Goal: Task Accomplishment & Management: Use online tool/utility

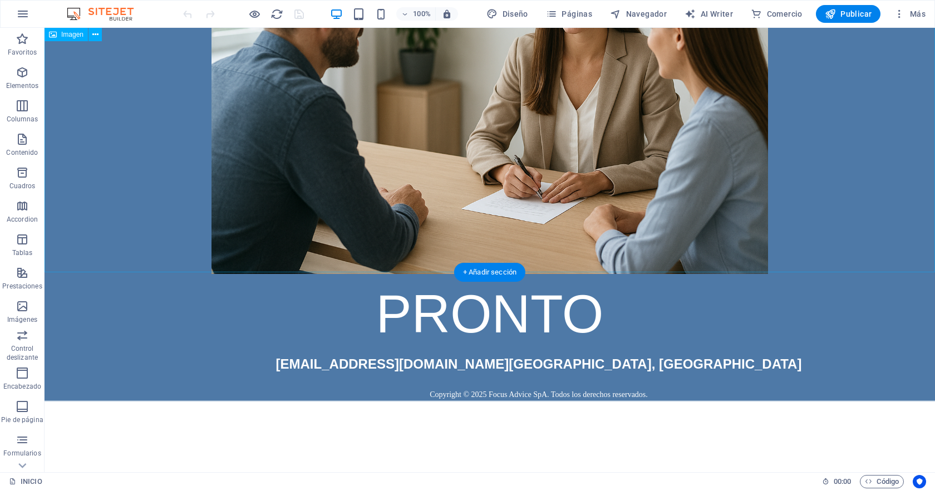
scroll to position [179, 0]
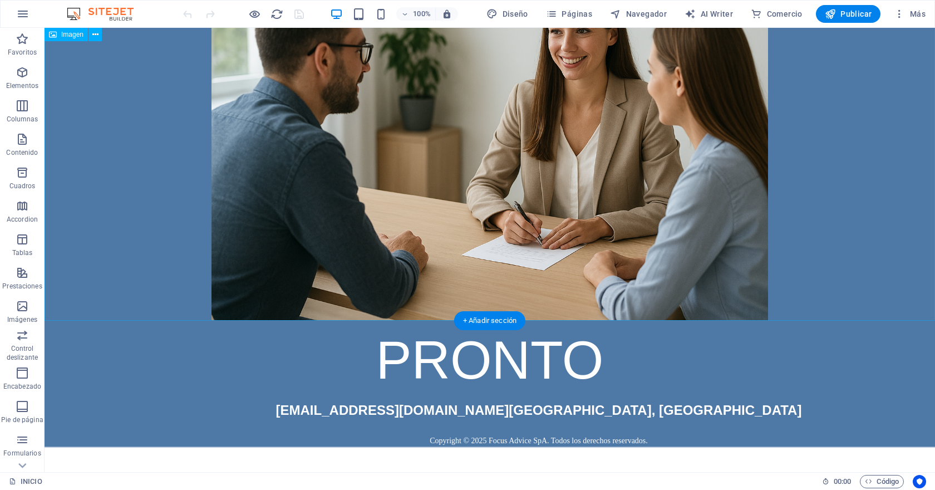
click at [460, 154] on figure at bounding box center [490, 134] width 890 height 371
select select "px"
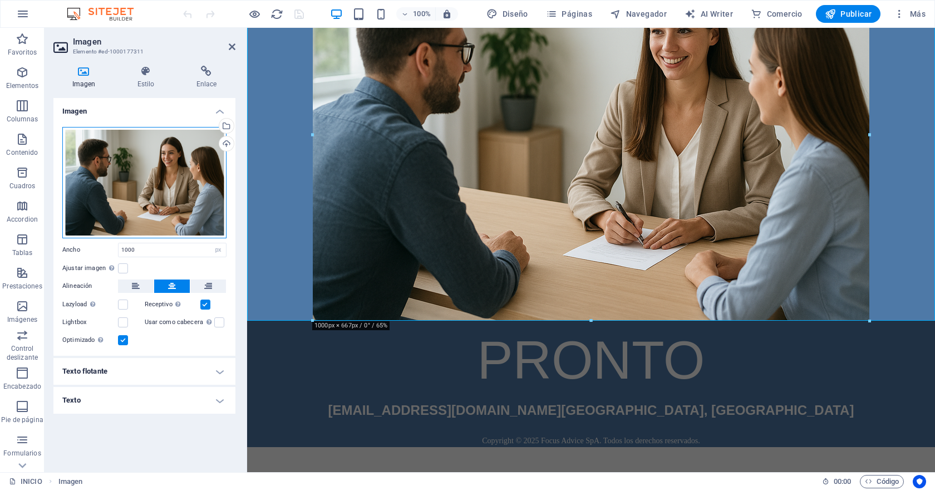
click at [127, 175] on div "Arrastra archivos aquí, haz clic para escoger archivos o selecciona archivos de…" at bounding box center [144, 182] width 164 height 111
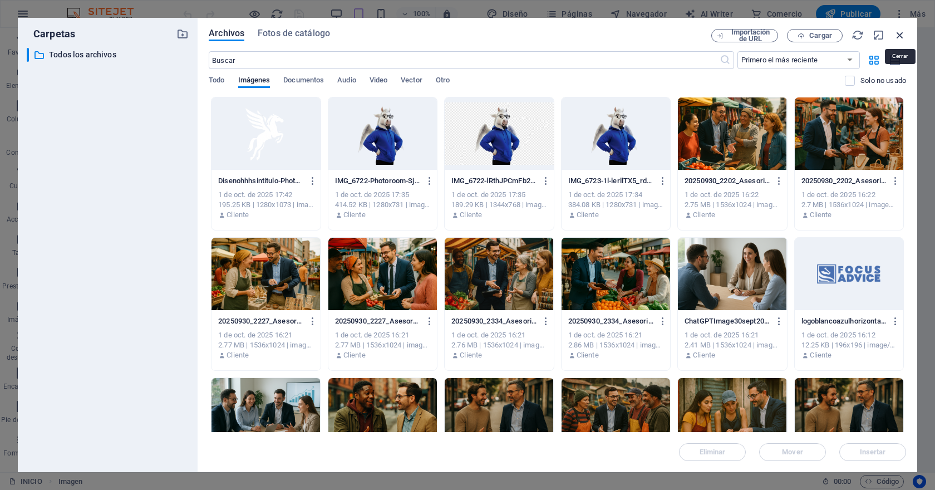
click at [901, 35] on icon "button" at bounding box center [900, 35] width 12 height 12
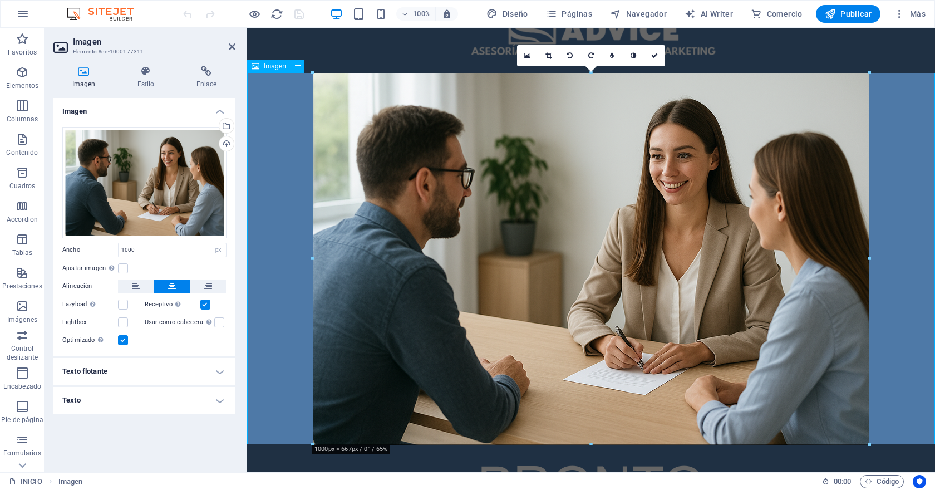
scroll to position [52, 0]
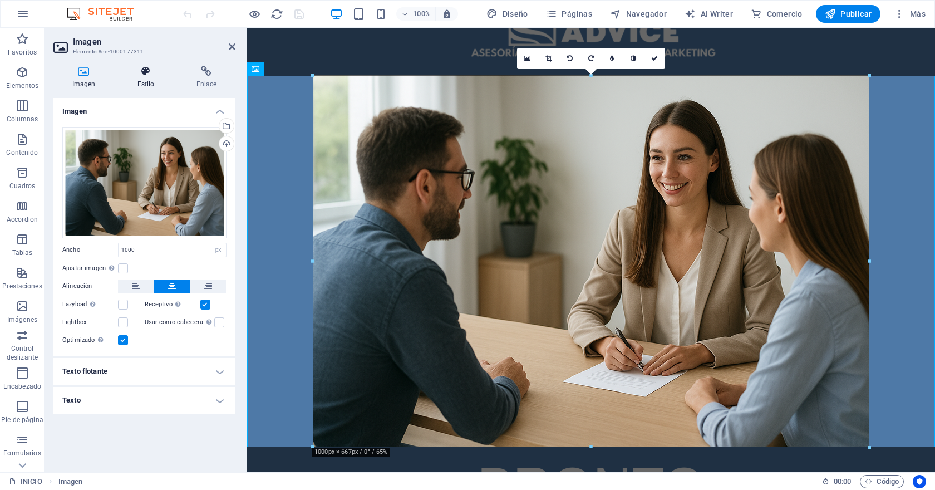
click at [146, 81] on h4 "Estilo" at bounding box center [148, 77] width 59 height 23
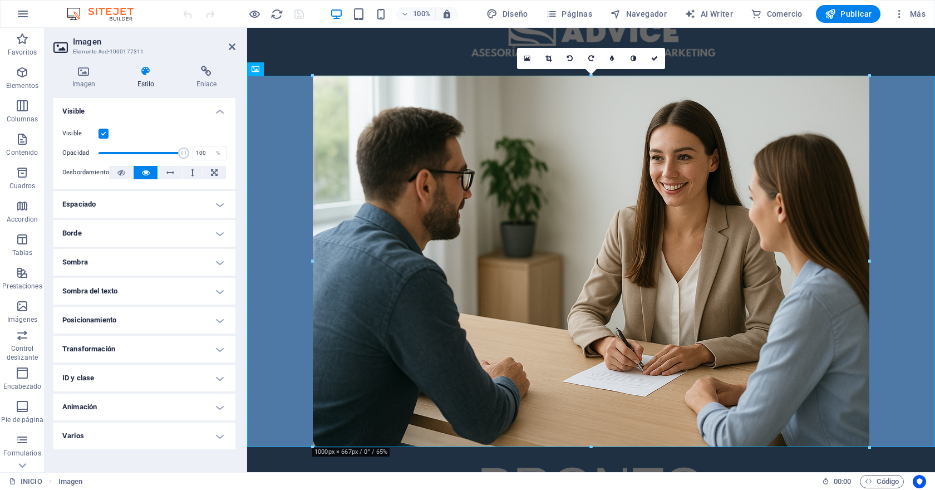
click at [95, 397] on h4 "Animación" at bounding box center [144, 406] width 182 height 27
click at [96, 80] on h4 "Imagen" at bounding box center [85, 77] width 65 height 23
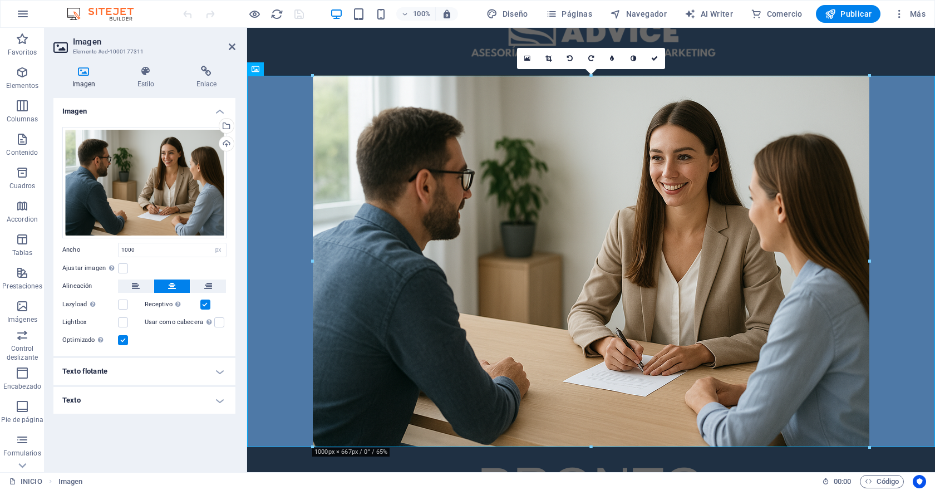
click at [58, 45] on icon at bounding box center [61, 47] width 17 height 18
click at [218, 111] on h4 "Imagen" at bounding box center [144, 108] width 182 height 20
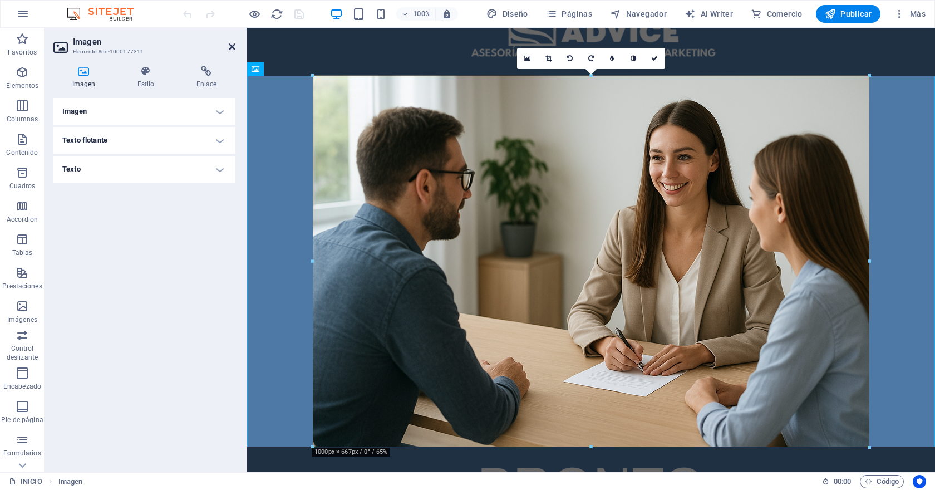
click at [229, 45] on icon at bounding box center [232, 46] width 7 height 9
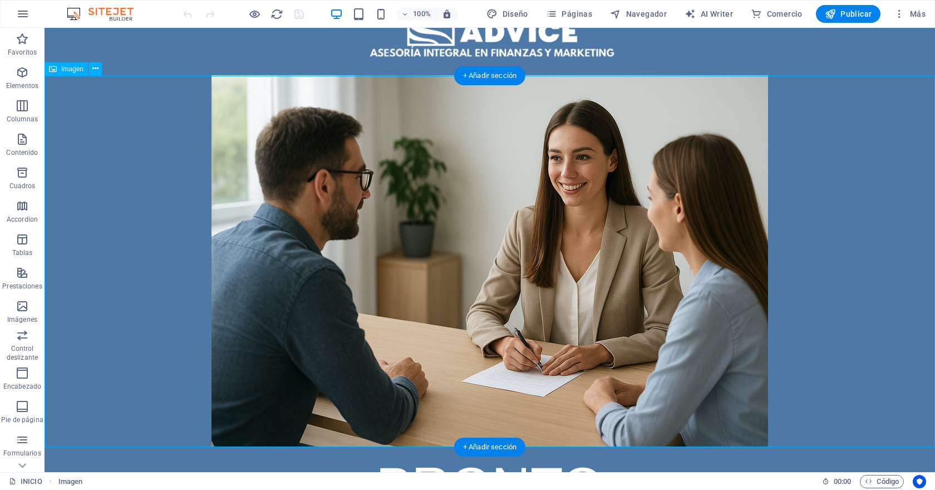
click at [347, 208] on figure at bounding box center [490, 260] width 890 height 371
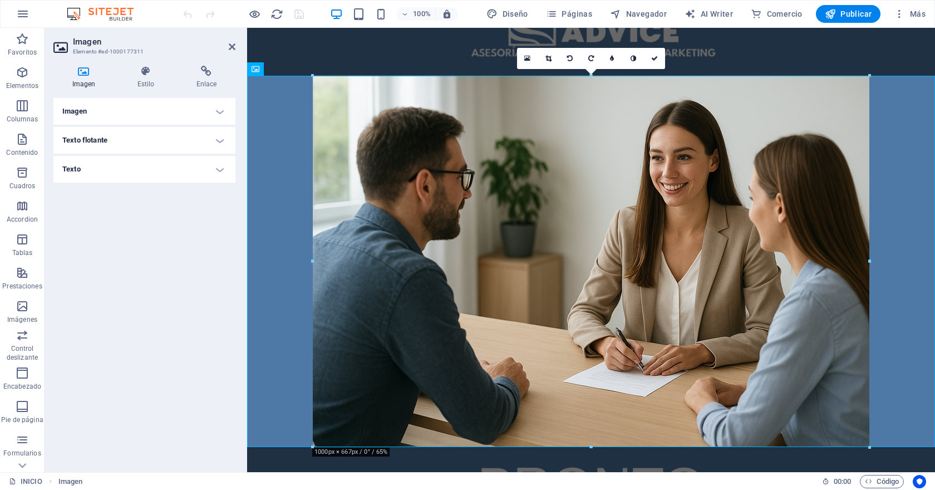
click at [87, 70] on icon at bounding box center [83, 71] width 61 height 11
click at [529, 62] on link at bounding box center [527, 58] width 21 height 21
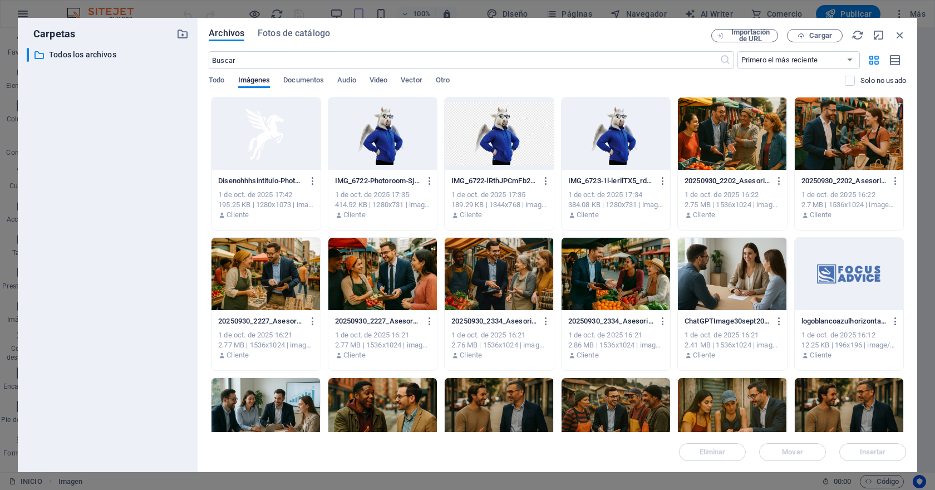
drag, startPoint x: 326, startPoint y: 209, endPoint x: 439, endPoint y: 243, distance: 118.0
click at [439, 243] on div "Disenohhhsintitulo-Photoroom-hXmtCnr75DBVIouOCebH_A.png Disenohhhsintitulo-Phot…" at bounding box center [557, 444] width 697 height 695
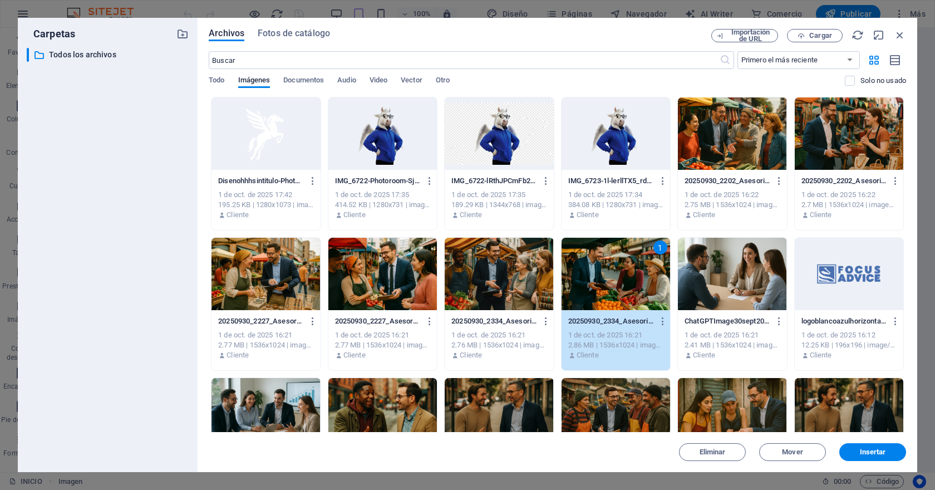
click at [714, 285] on div at bounding box center [732, 274] width 109 height 72
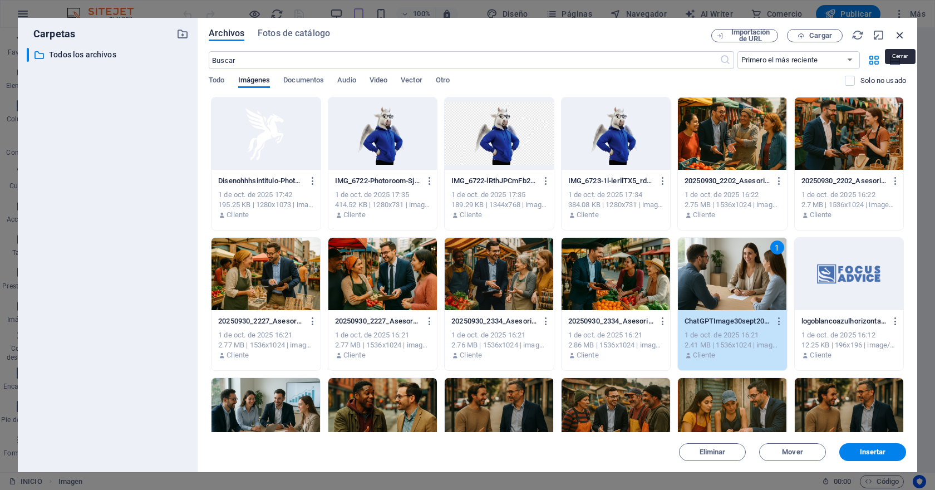
click at [898, 33] on icon "button" at bounding box center [900, 35] width 12 height 12
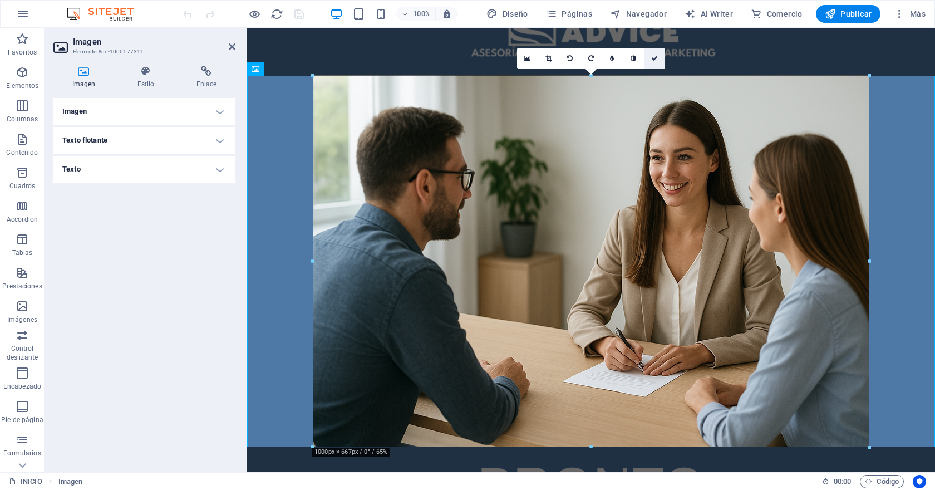
click at [659, 57] on link at bounding box center [654, 58] width 21 height 21
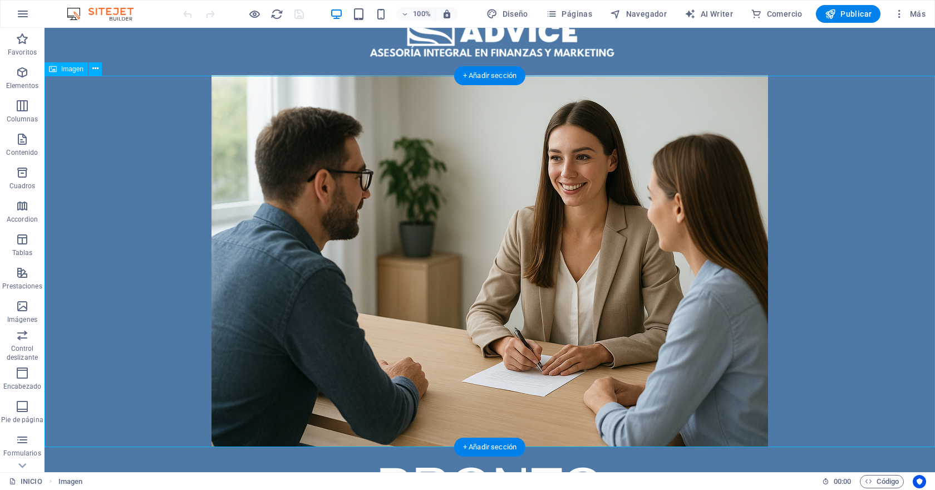
click at [281, 206] on figure at bounding box center [490, 260] width 890 height 371
click at [21, 71] on icon "button" at bounding box center [22, 72] width 13 height 13
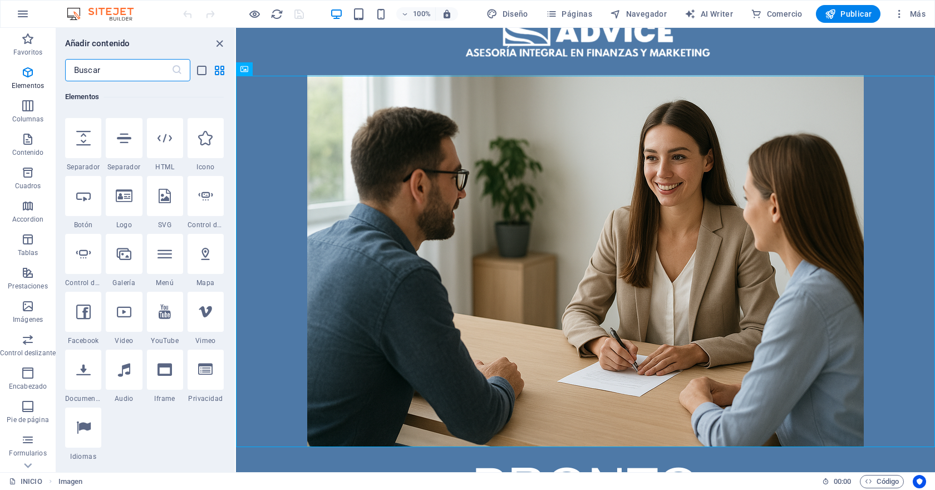
scroll to position [265, 0]
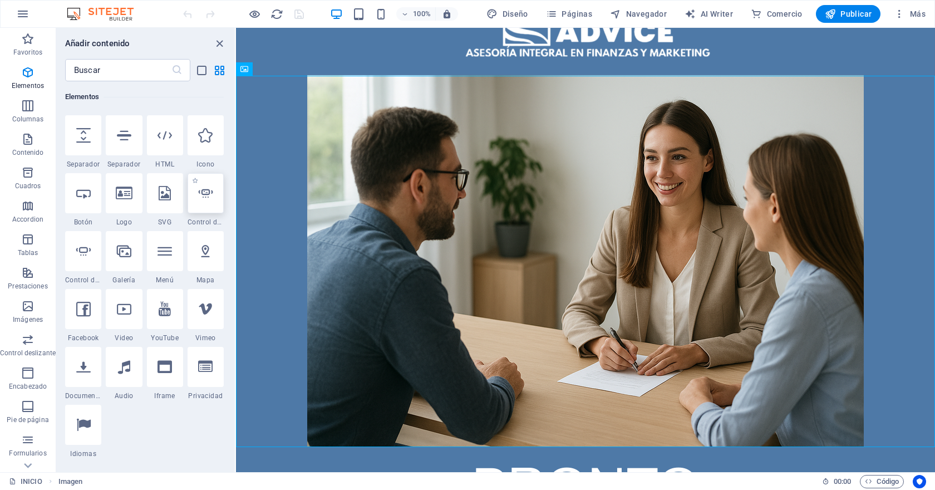
click at [205, 191] on icon at bounding box center [205, 193] width 14 height 14
select select "ms"
select select "s"
select select "progressive"
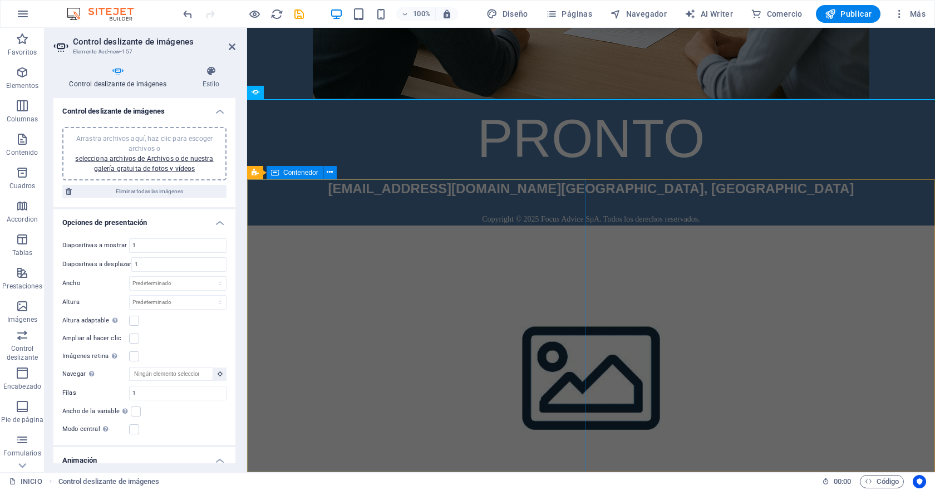
scroll to position [0, 0]
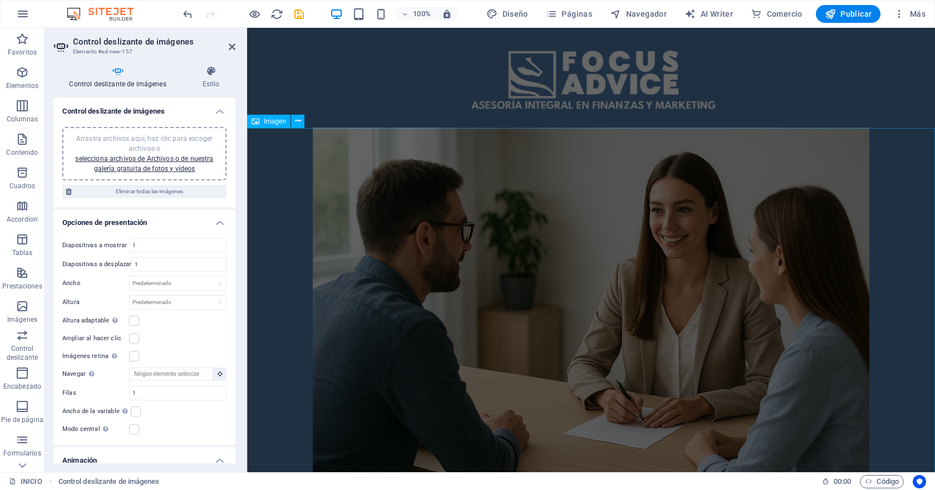
click at [480, 253] on figure at bounding box center [591, 312] width 688 height 371
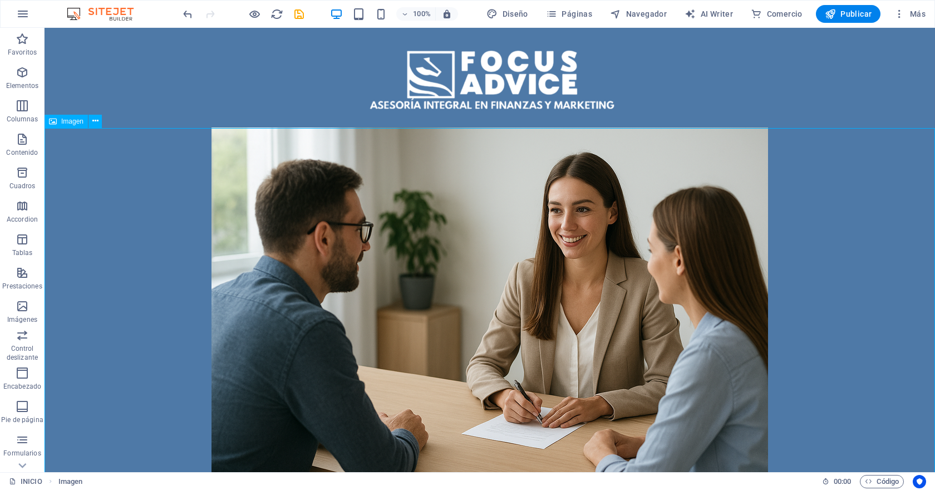
click at [480, 253] on figure at bounding box center [490, 312] width 890 height 371
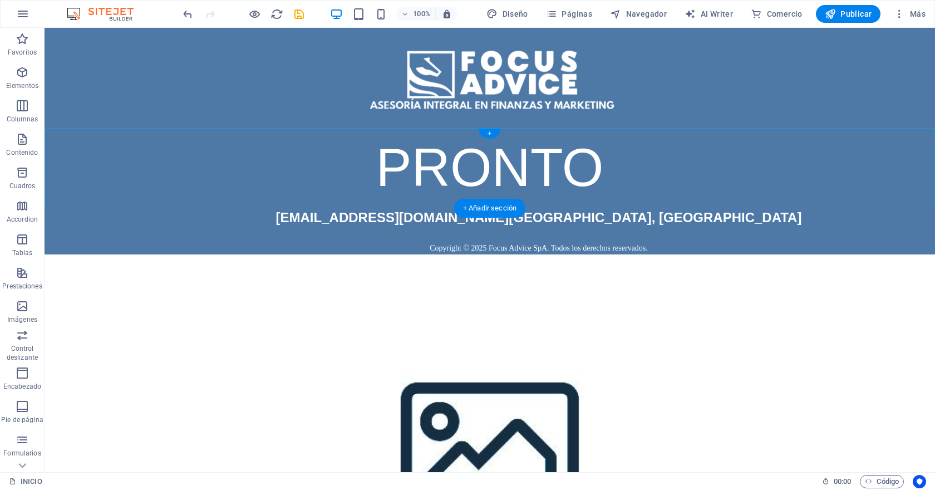
click at [489, 134] on div "+" at bounding box center [490, 134] width 22 height 10
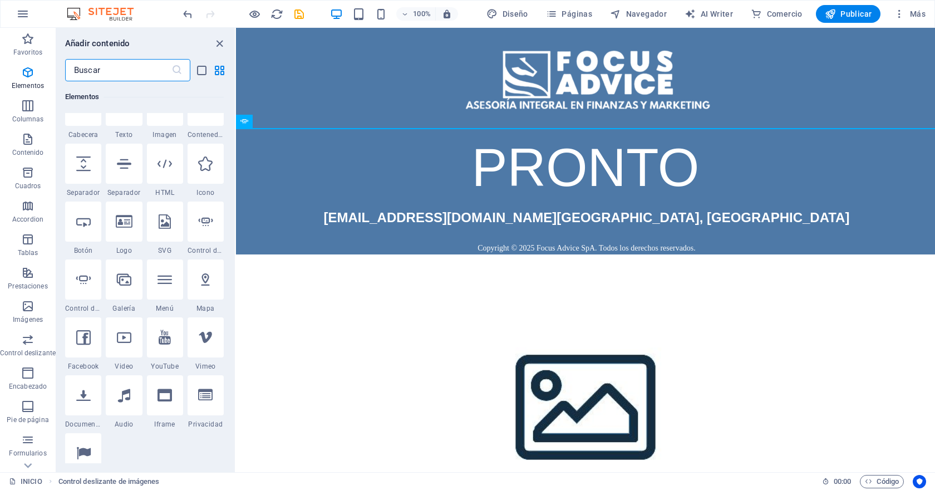
scroll to position [241, 0]
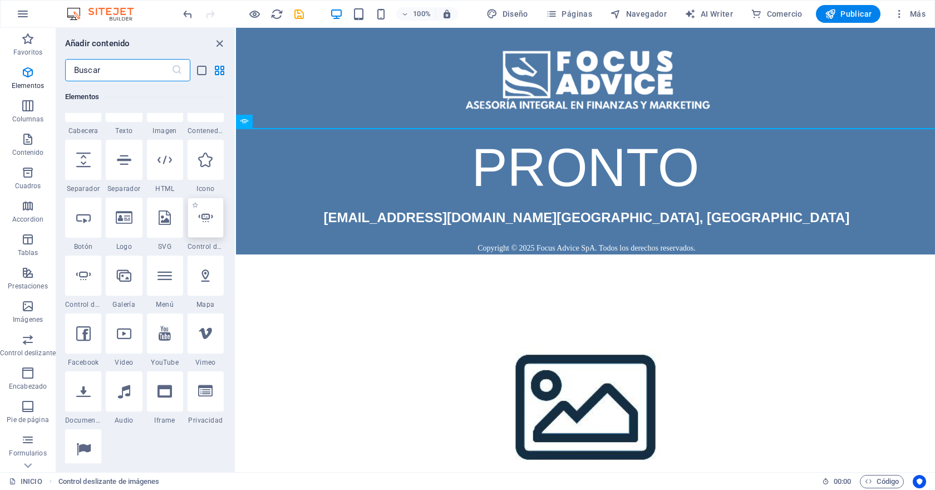
click at [207, 220] on icon at bounding box center [205, 217] width 14 height 14
select select "ms"
select select "s"
select select "progressive"
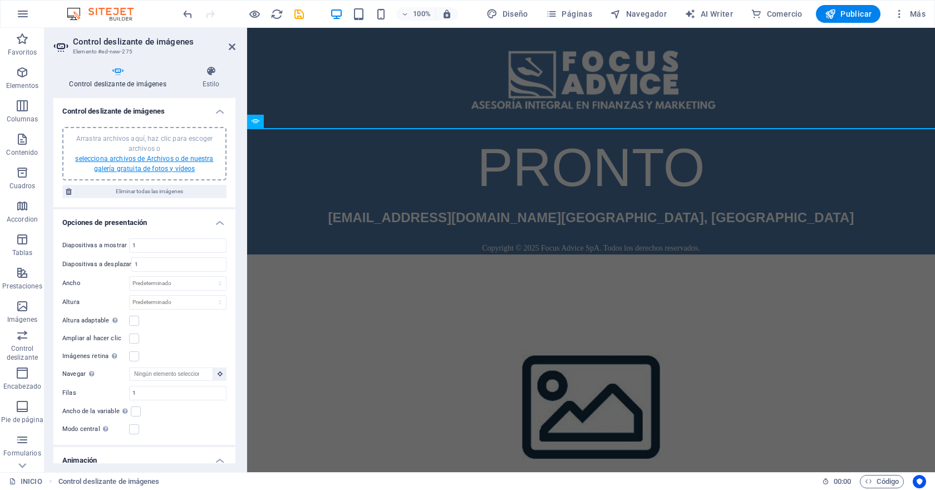
click at [126, 159] on link "selecciona archivos de Archivos o de nuestra galería gratuita de fotos y vídeos" at bounding box center [144, 164] width 138 height 18
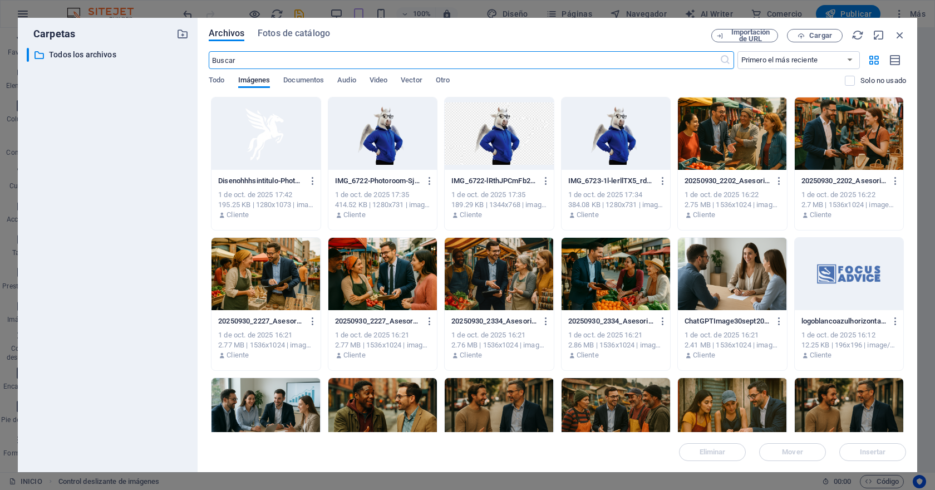
click at [754, 153] on div at bounding box center [732, 133] width 109 height 72
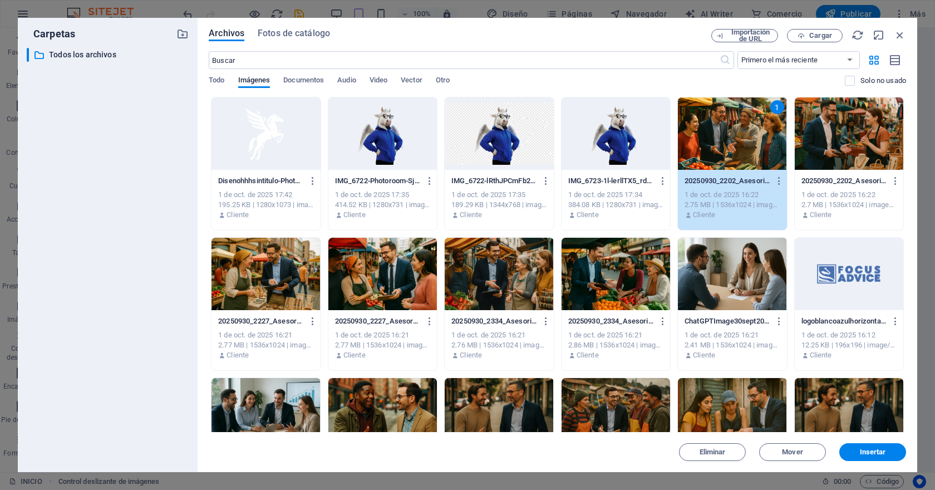
click at [818, 137] on div at bounding box center [849, 133] width 109 height 72
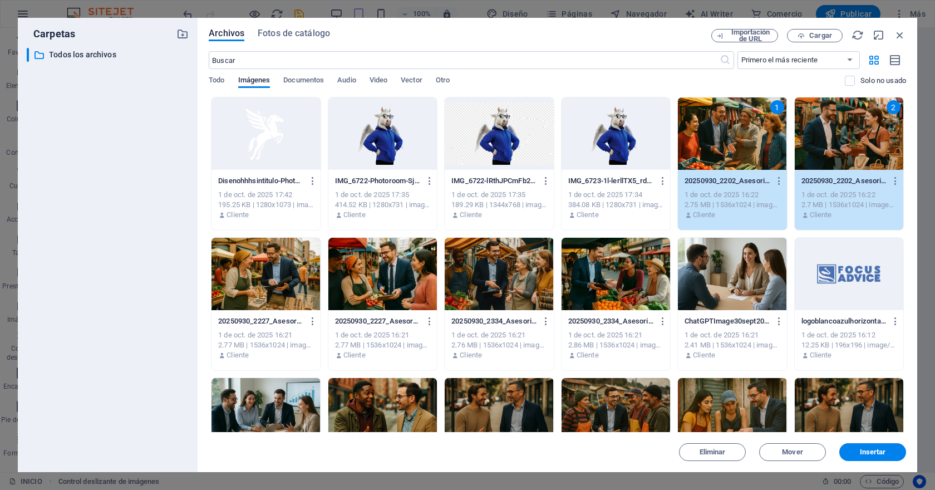
click at [705, 269] on div at bounding box center [732, 274] width 109 height 72
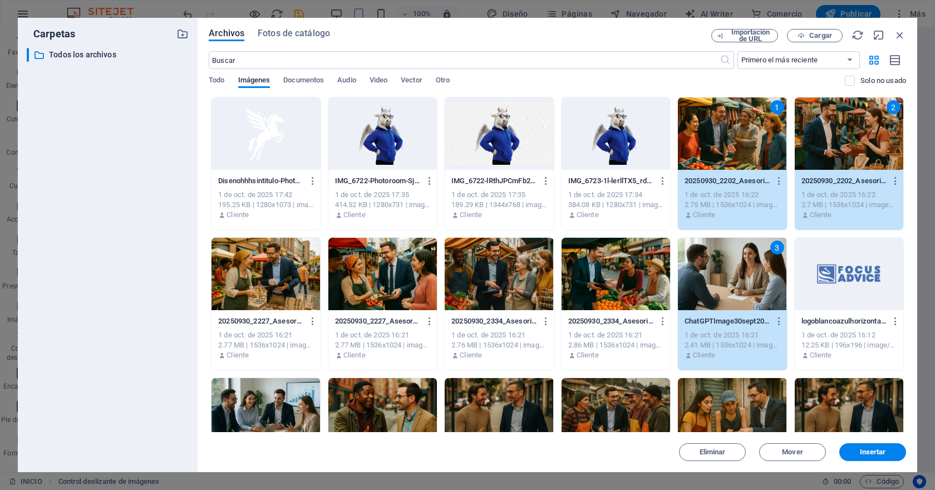
click at [619, 277] on div at bounding box center [616, 274] width 109 height 72
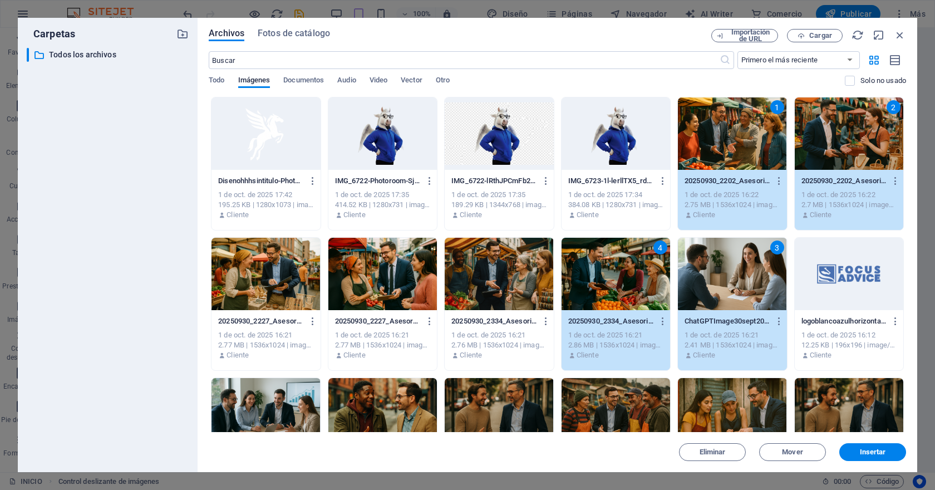
click at [519, 290] on div at bounding box center [499, 274] width 109 height 72
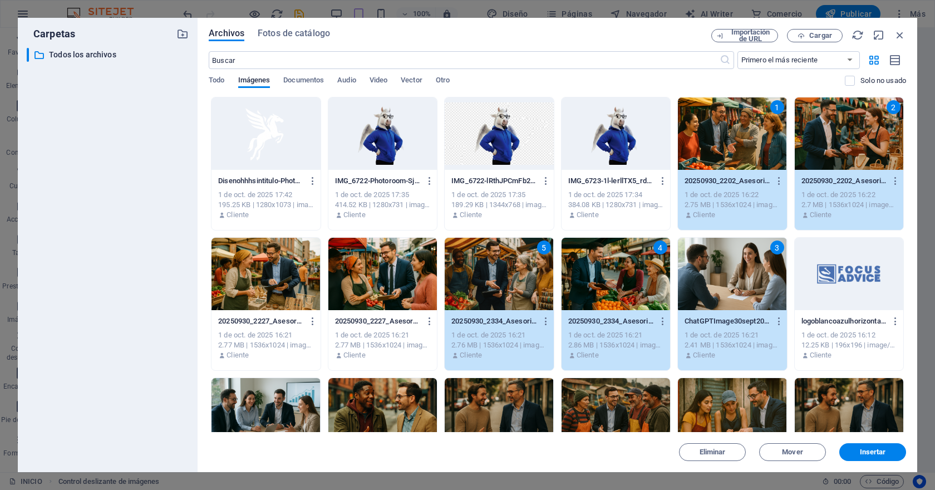
click at [392, 282] on div at bounding box center [382, 274] width 109 height 72
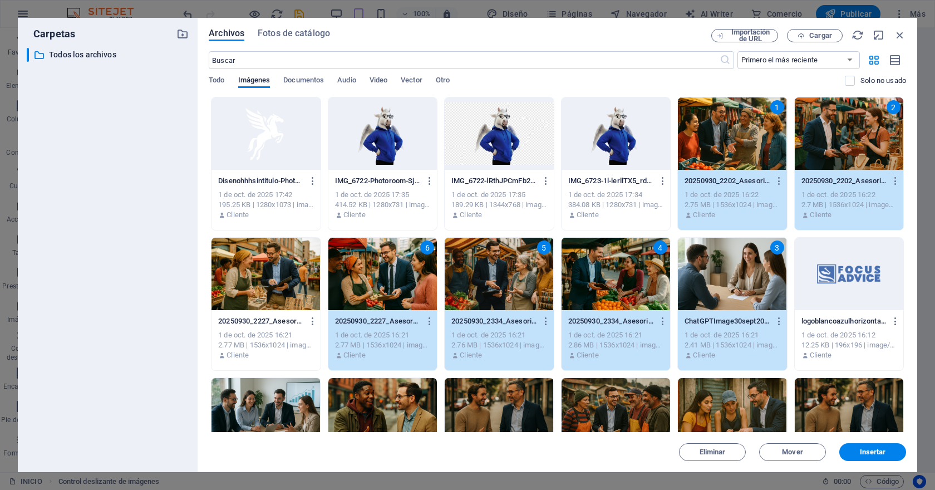
click at [274, 275] on div at bounding box center [265, 274] width 109 height 72
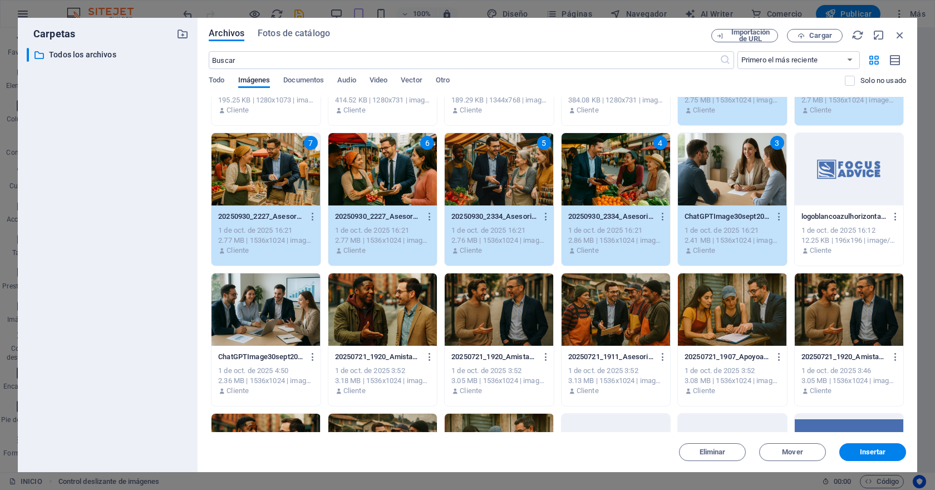
scroll to position [108, 0]
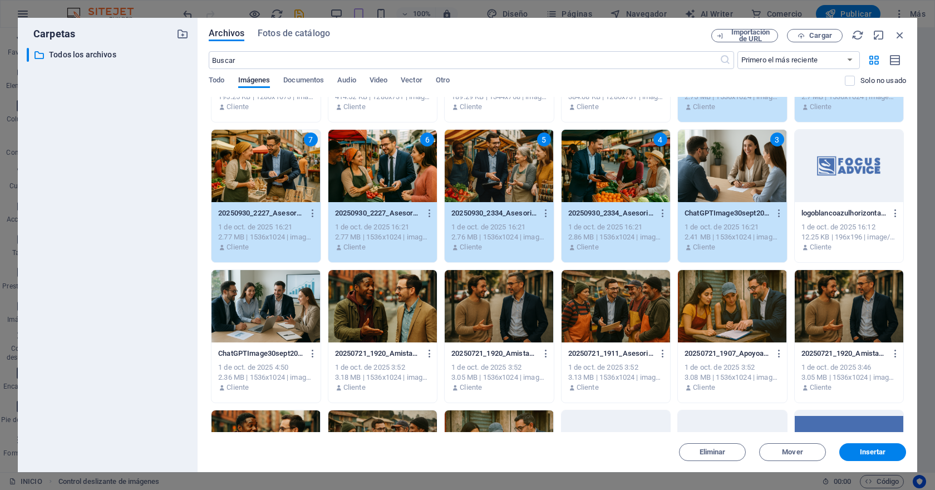
click at [278, 290] on div at bounding box center [265, 306] width 109 height 72
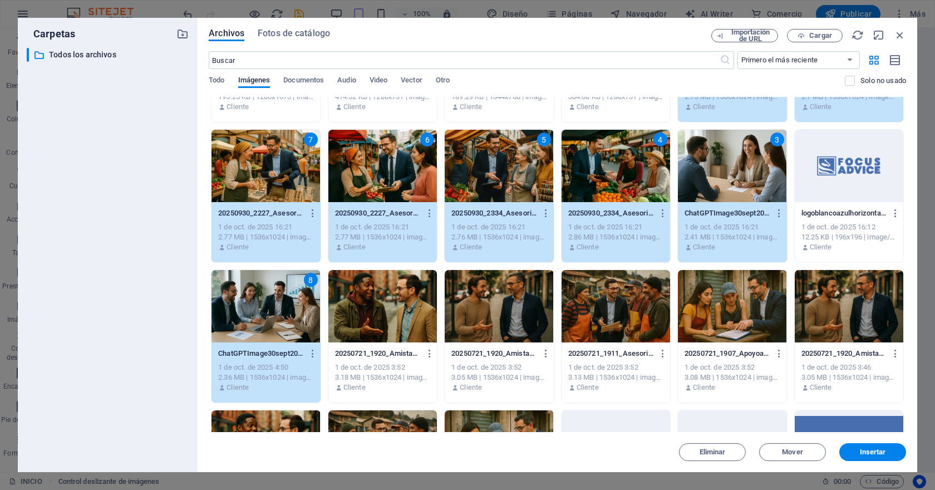
click at [399, 312] on div at bounding box center [382, 306] width 109 height 72
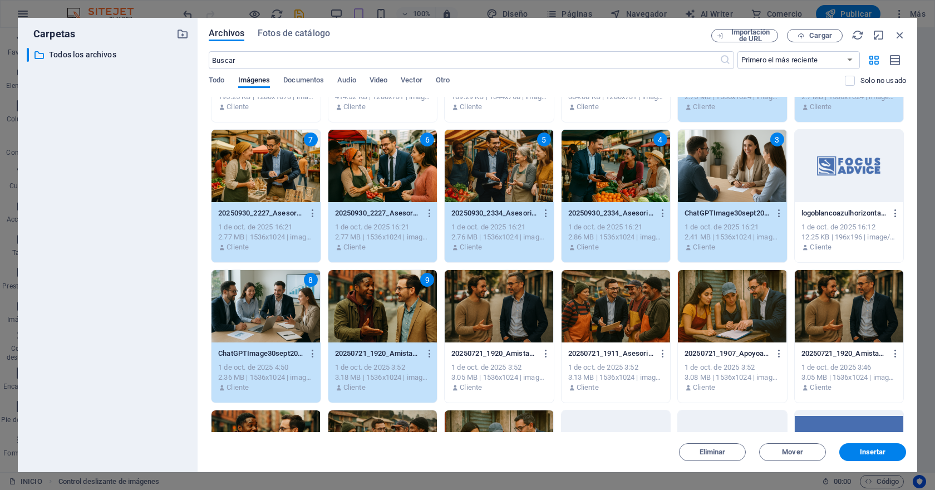
click at [509, 326] on div at bounding box center [499, 306] width 109 height 72
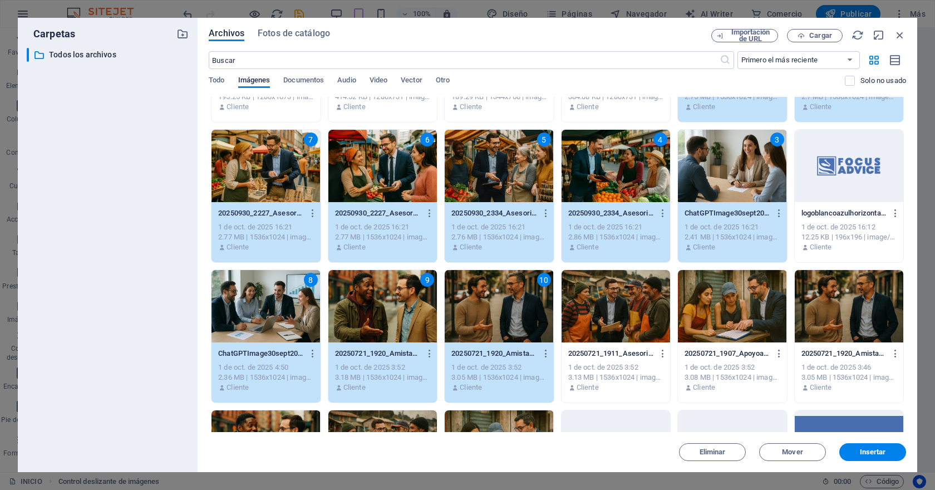
click at [631, 333] on div at bounding box center [616, 306] width 109 height 72
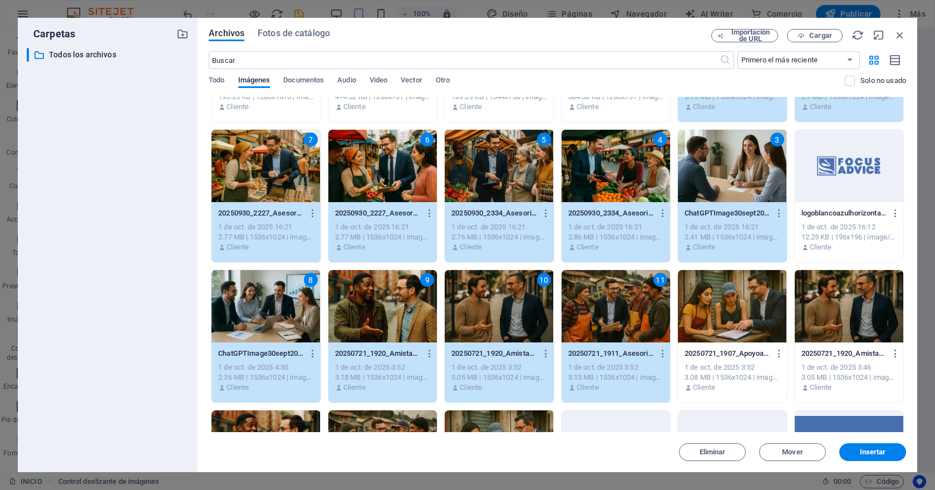
click at [726, 323] on div at bounding box center [732, 306] width 109 height 72
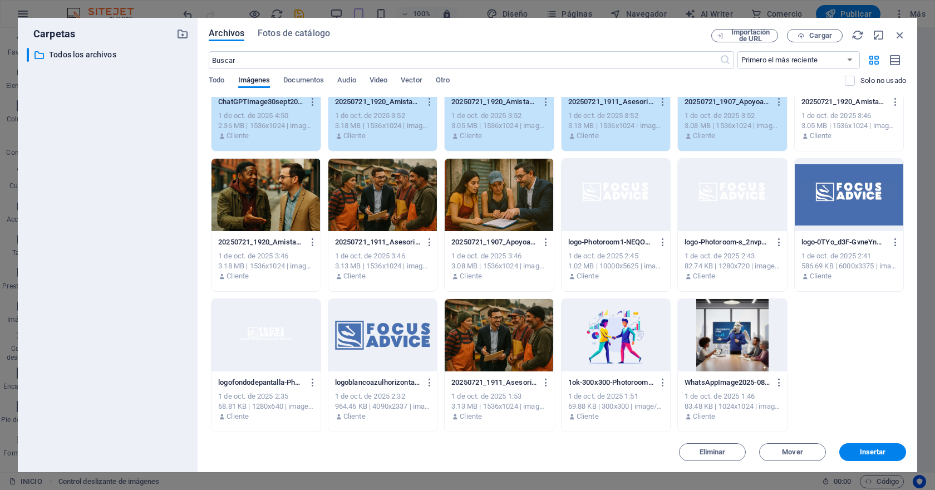
scroll to position [0, 0]
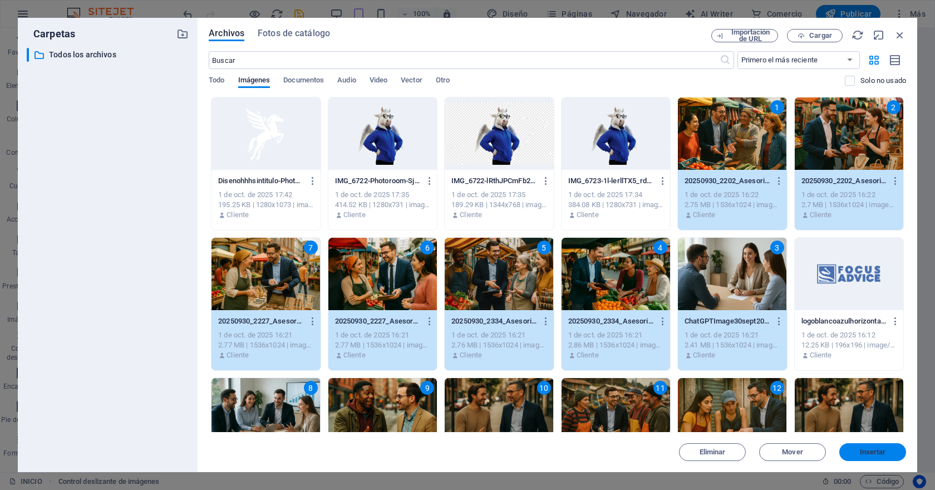
click at [856, 454] on span "Insertar" at bounding box center [873, 452] width 58 height 7
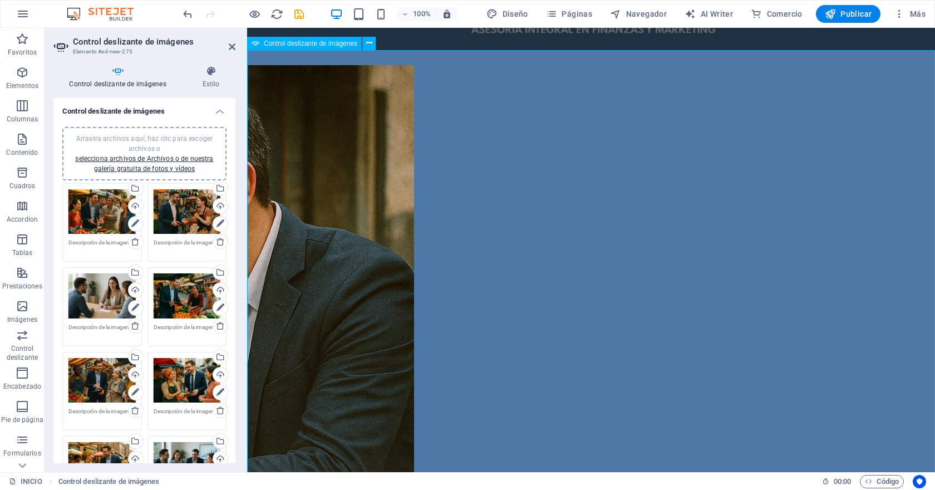
scroll to position [78, 0]
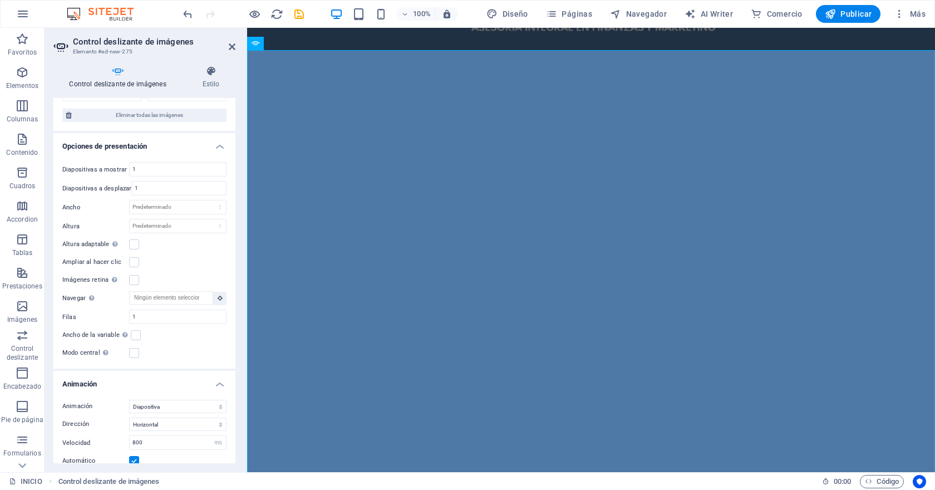
scroll to position [520, 0]
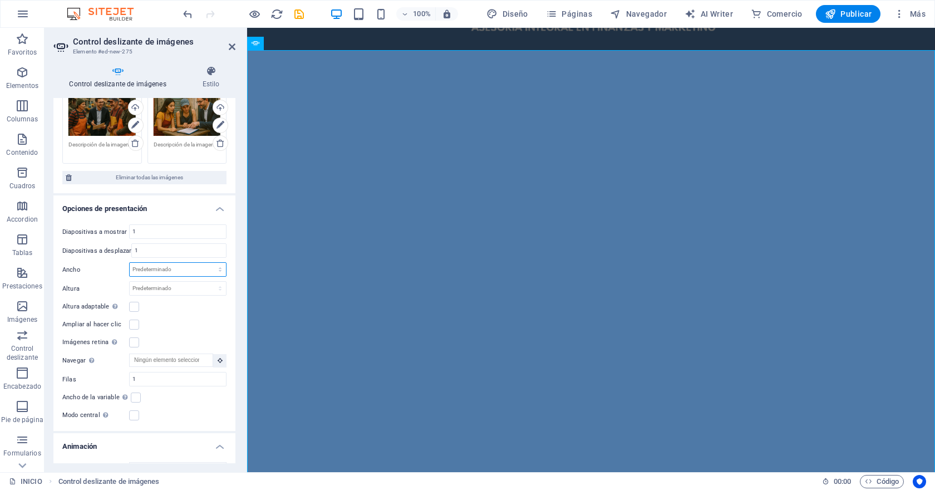
click at [159, 269] on select "Predeterminado px % rem em vw vh" at bounding box center [178, 269] width 96 height 13
select select "px"
click at [208, 263] on select "Predeterminado px % rem em vw vh" at bounding box center [178, 269] width 96 height 13
type input "1000"
click at [214, 320] on div "Ampliar al hacer clic" at bounding box center [144, 324] width 164 height 13
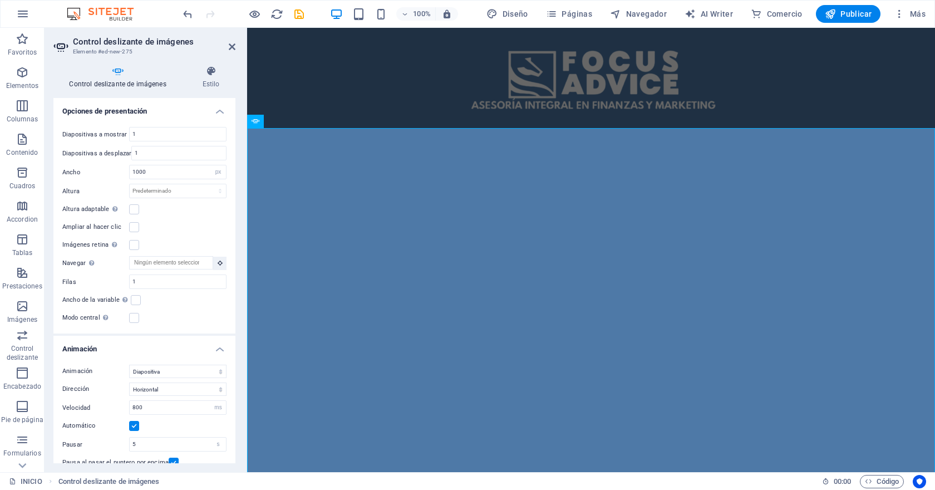
scroll to position [619, 0]
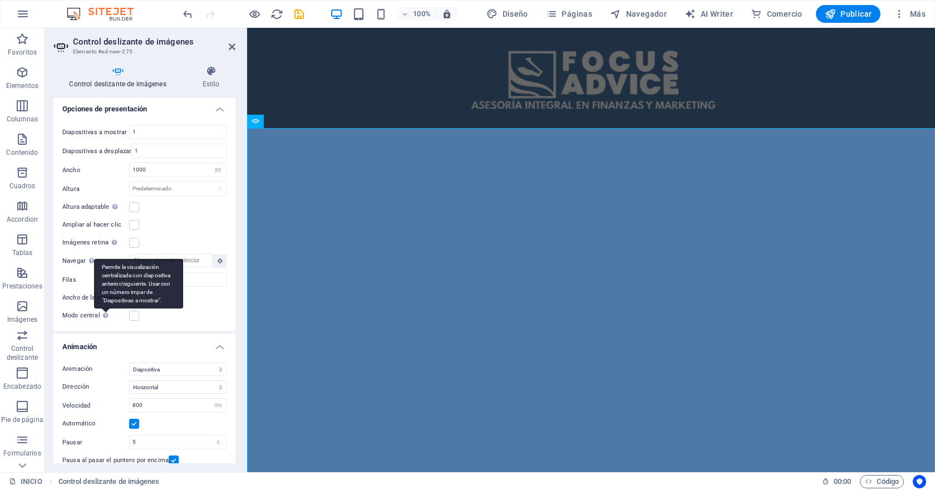
click at [104, 316] on div "Permite la visualización centralizada con diapositiva anterior/siguiente. Usar …" at bounding box center [105, 314] width 11 height 13
click at [0, 0] on input "Modo central Permite la visualización centralizada con diapositiva anterior/sig…" at bounding box center [0, 0] width 0 height 0
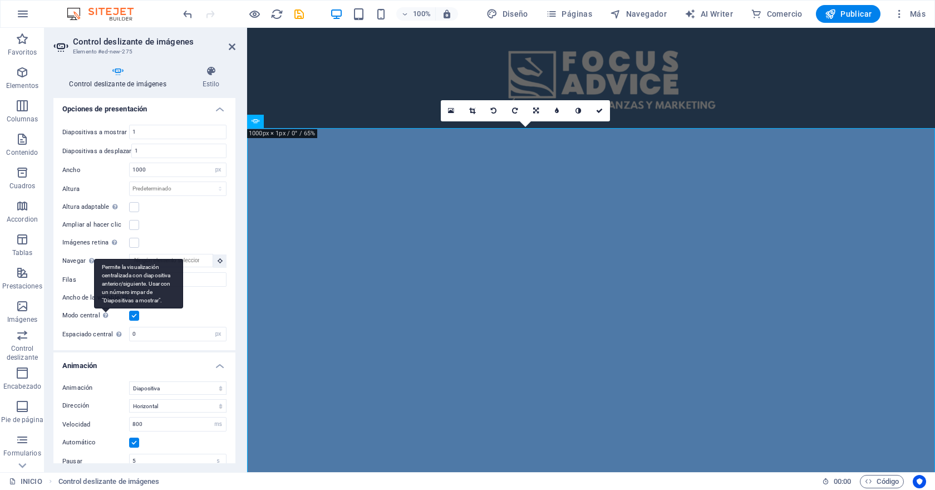
click at [104, 316] on div "Permite la visualización centralizada con diapositiva anterior/siguiente. Usar …" at bounding box center [105, 314] width 11 height 13
click at [0, 0] on input "Modo central Permite la visualización centralizada con diapositiva anterior/sig…" at bounding box center [0, 0] width 0 height 0
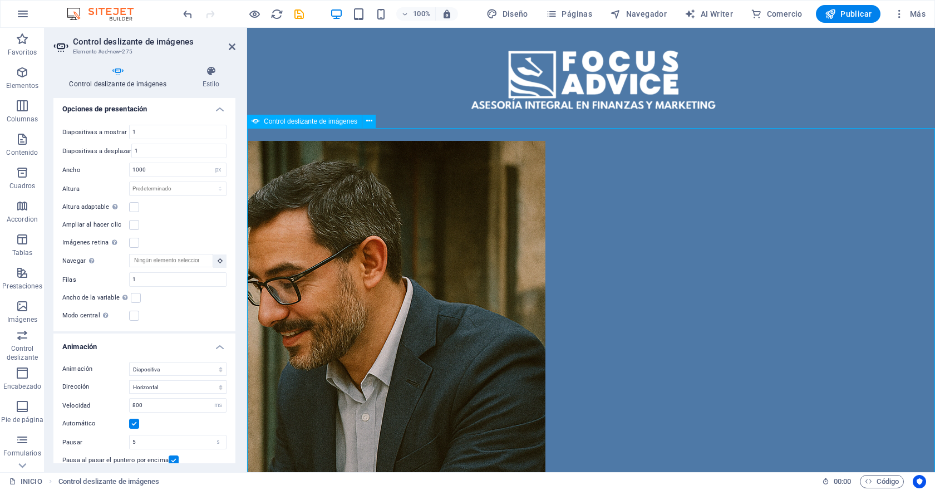
drag, startPoint x: 515, startPoint y: 190, endPoint x: 811, endPoint y: 223, distance: 297.8
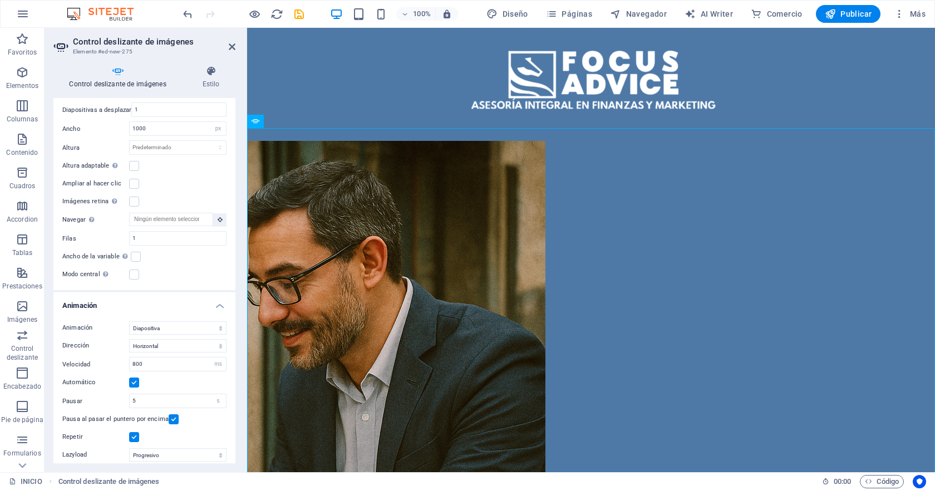
scroll to position [701, 0]
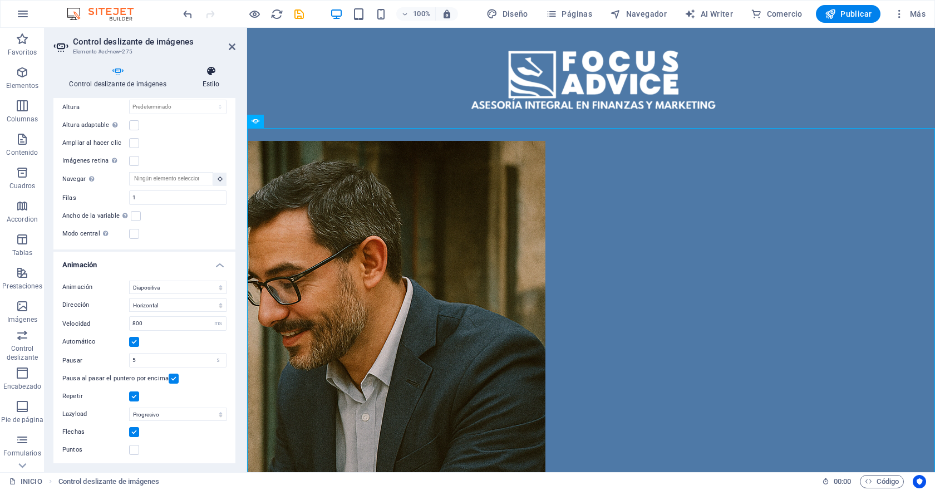
click at [216, 69] on icon at bounding box center [210, 71] width 49 height 11
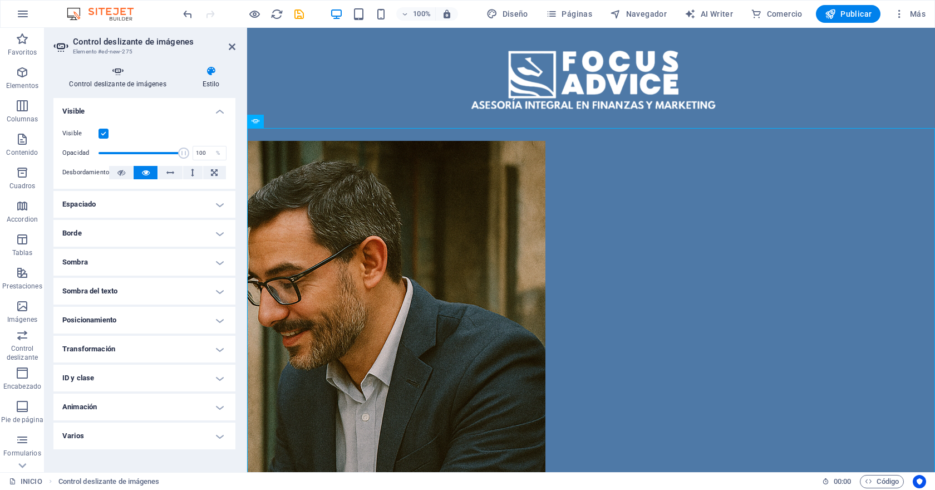
click at [114, 75] on icon at bounding box center [117, 71] width 129 height 11
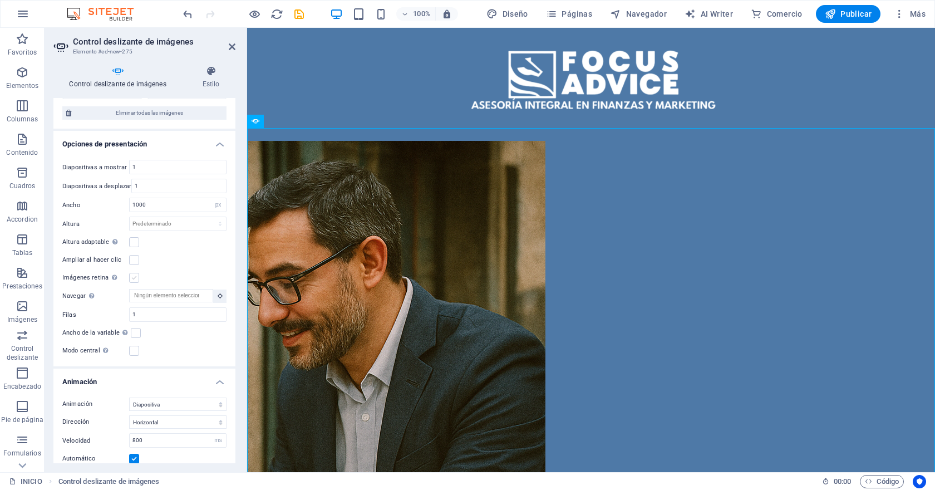
scroll to position [585, 0]
click at [232, 50] on icon at bounding box center [232, 46] width 7 height 9
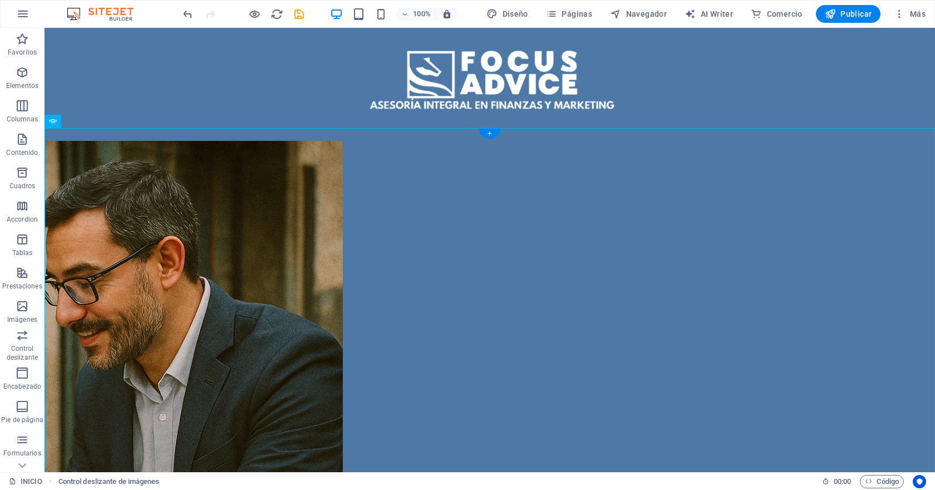
drag, startPoint x: 100, startPoint y: 150, endPoint x: 590, endPoint y: 245, distance: 498.8
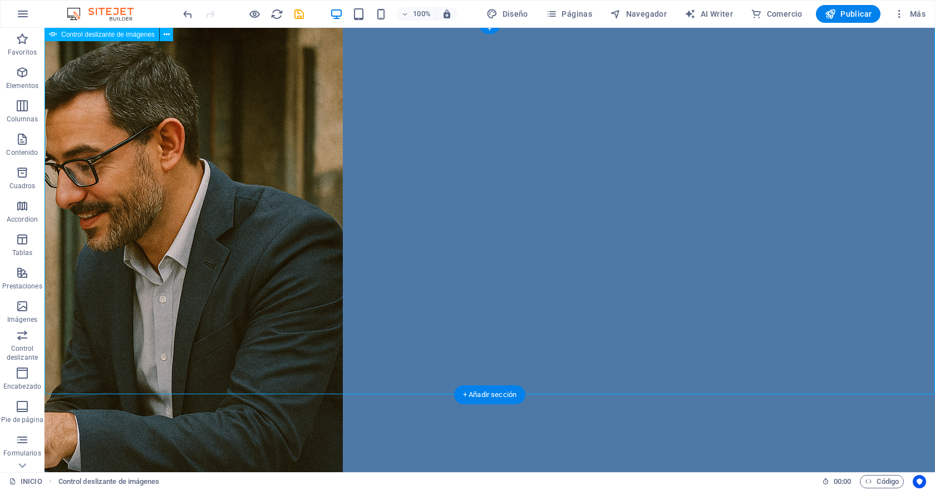
scroll to position [45, 0]
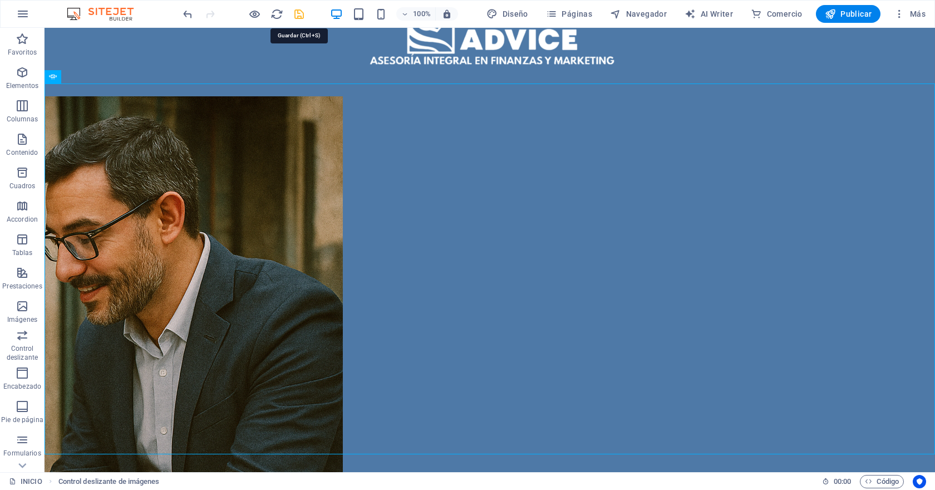
click at [298, 18] on icon "save" at bounding box center [299, 14] width 13 height 13
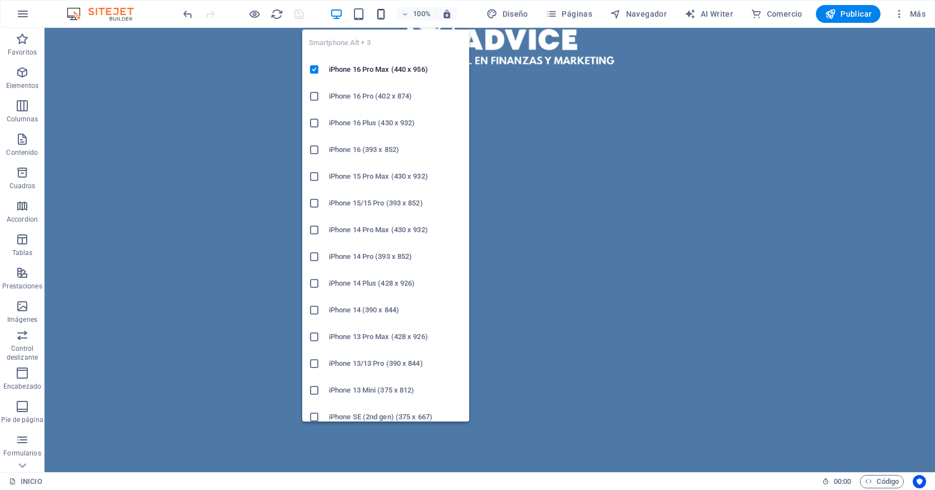
click at [383, 14] on icon "button" at bounding box center [381, 14] width 13 height 13
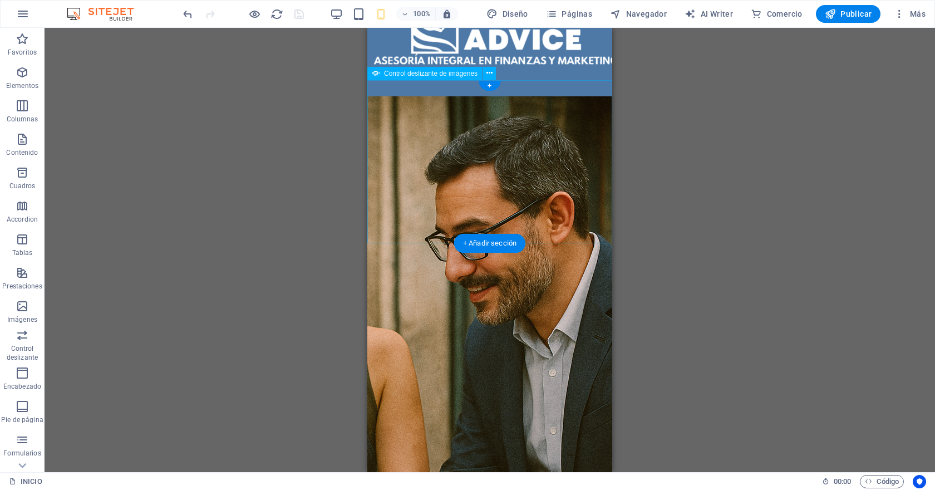
scroll to position [0, 0]
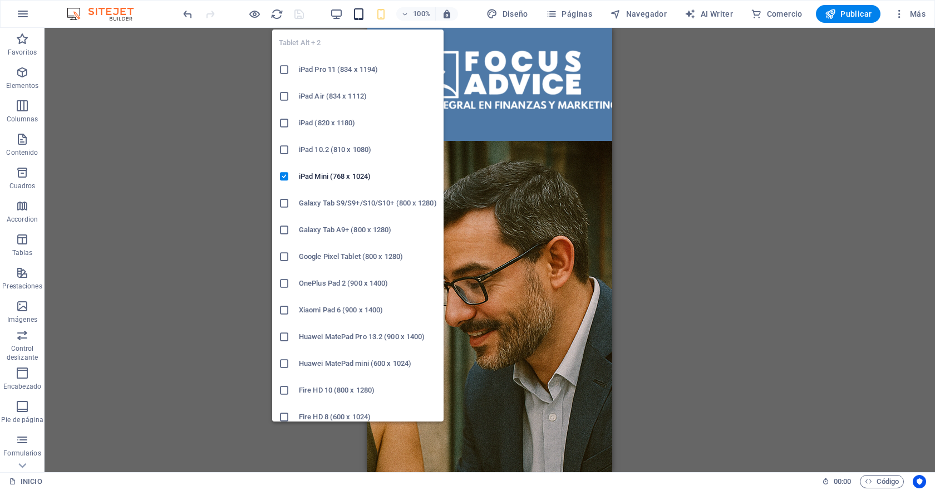
click at [362, 17] on icon "button" at bounding box center [358, 14] width 13 height 13
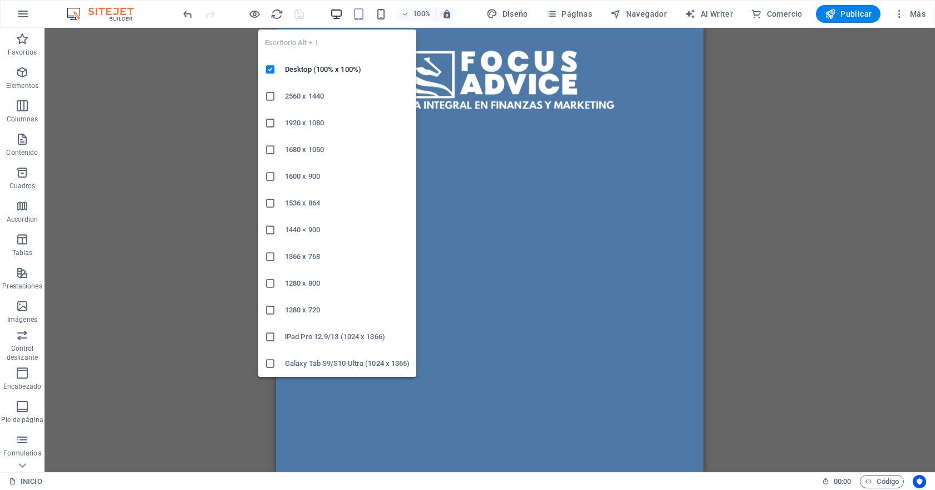
click at [341, 16] on icon "button" at bounding box center [336, 14] width 13 height 13
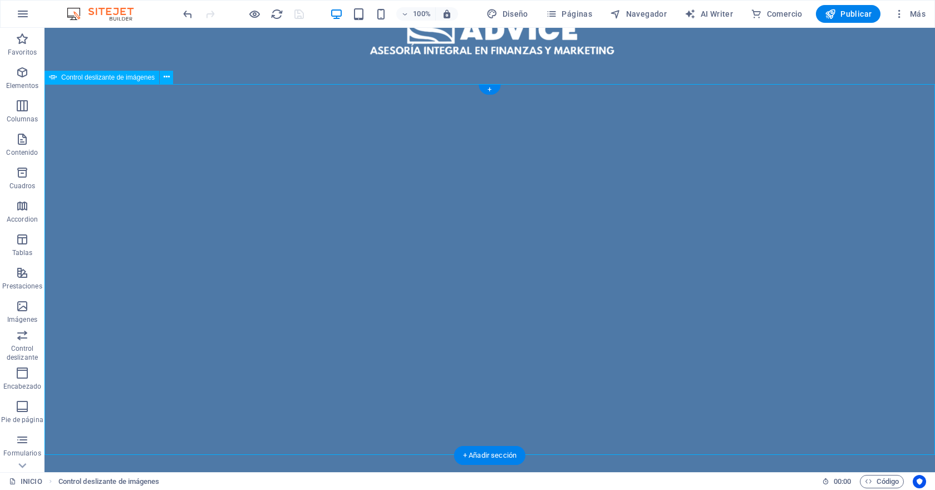
scroll to position [64, 0]
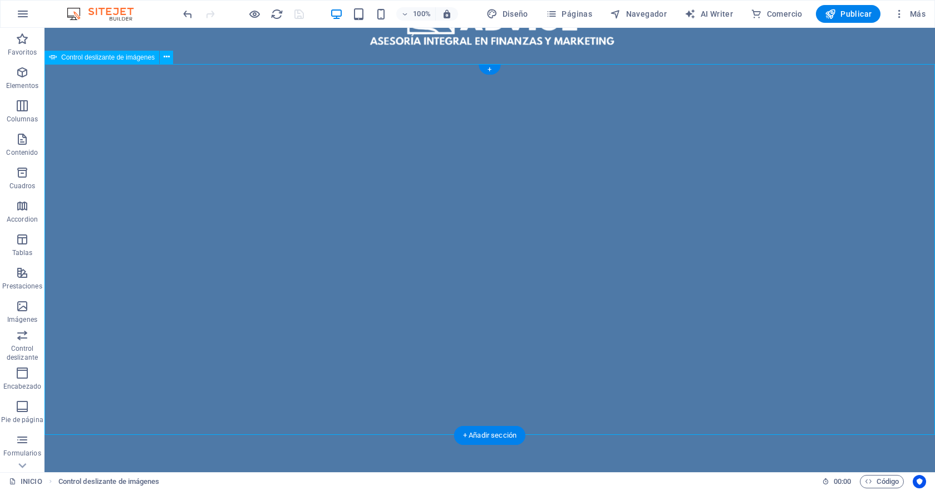
select select "px"
select select "ms"
select select "s"
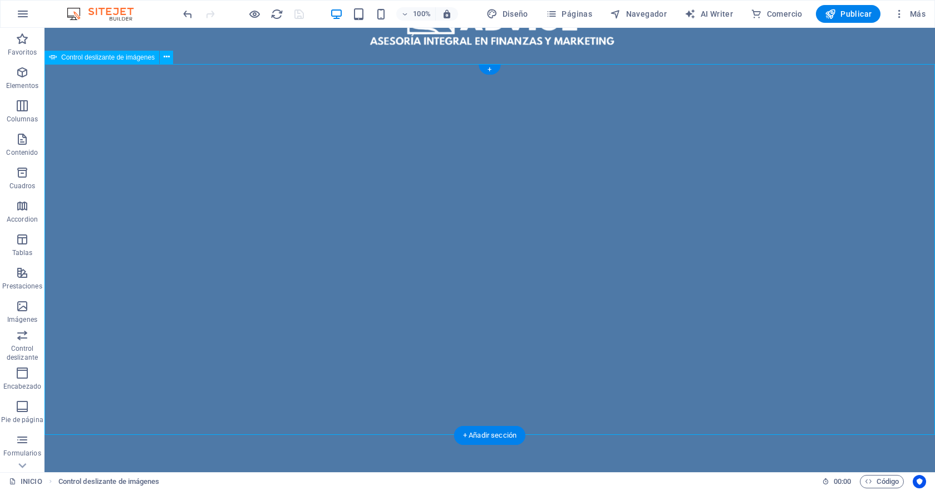
select select "progressive"
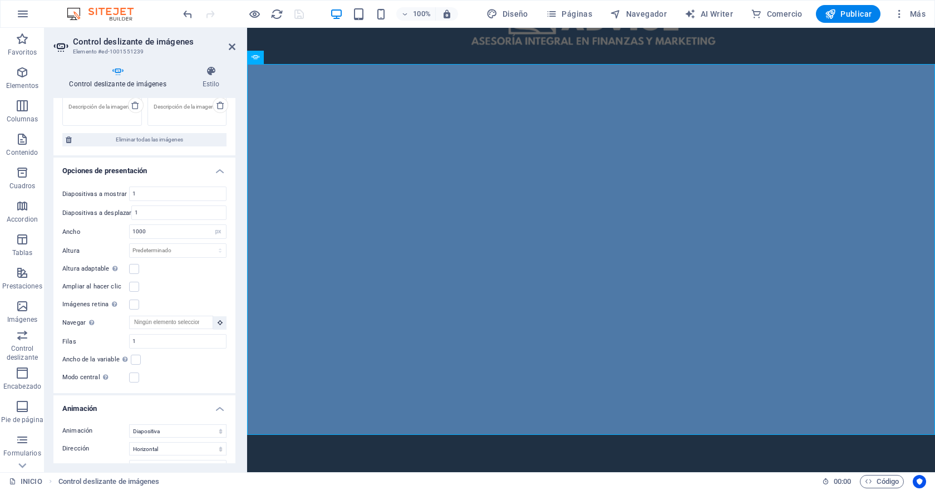
scroll to position [570, 0]
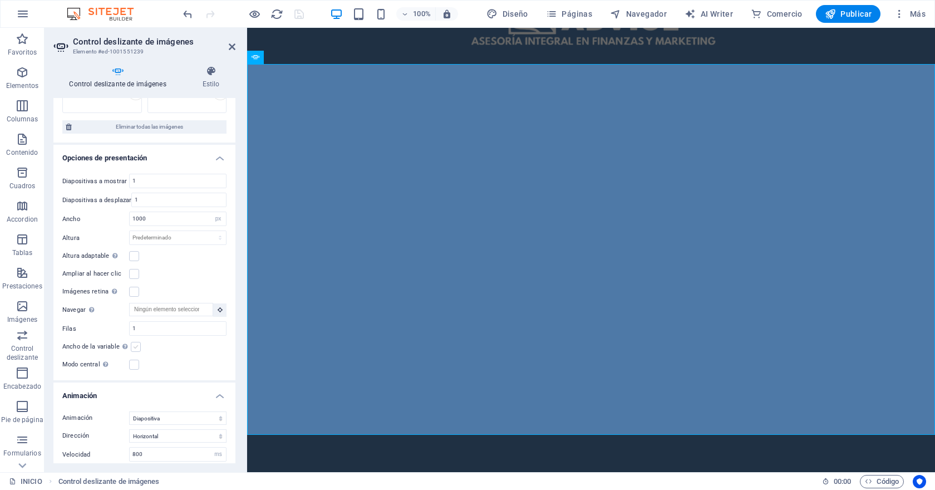
click at [135, 342] on label at bounding box center [136, 347] width 10 height 10
click at [0, 0] on input "Ancho de la variable Ajusta automáticamente el ancho de la diapositiva visible." at bounding box center [0, 0] width 0 height 0
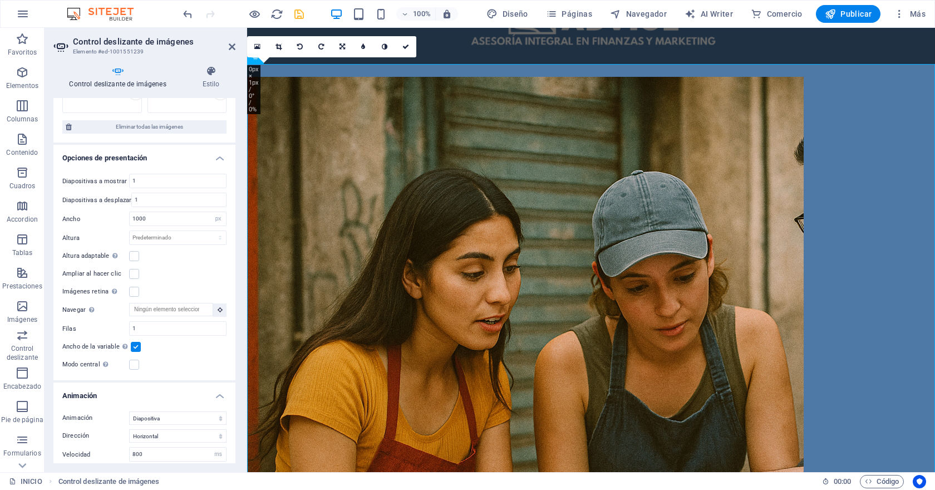
click at [135, 344] on label at bounding box center [136, 347] width 10 height 10
click at [0, 0] on input "Ancho de la variable Ajusta automáticamente el ancho de la diapositiva visible." at bounding box center [0, 0] width 0 height 0
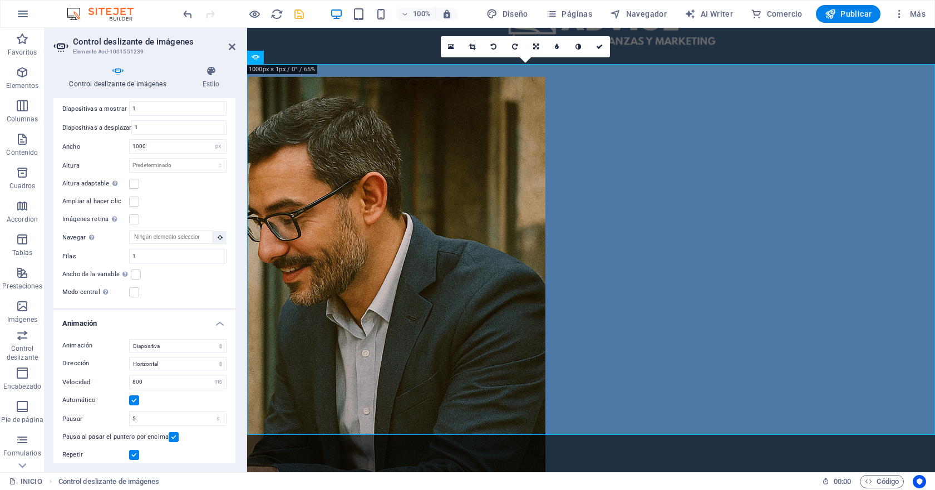
scroll to position [643, 0]
click at [160, 346] on select "Diapositiva Difuminar" at bounding box center [177, 344] width 97 height 13
select select "fade"
click at [129, 338] on select "Diapositiva Difuminar" at bounding box center [177, 344] width 97 height 13
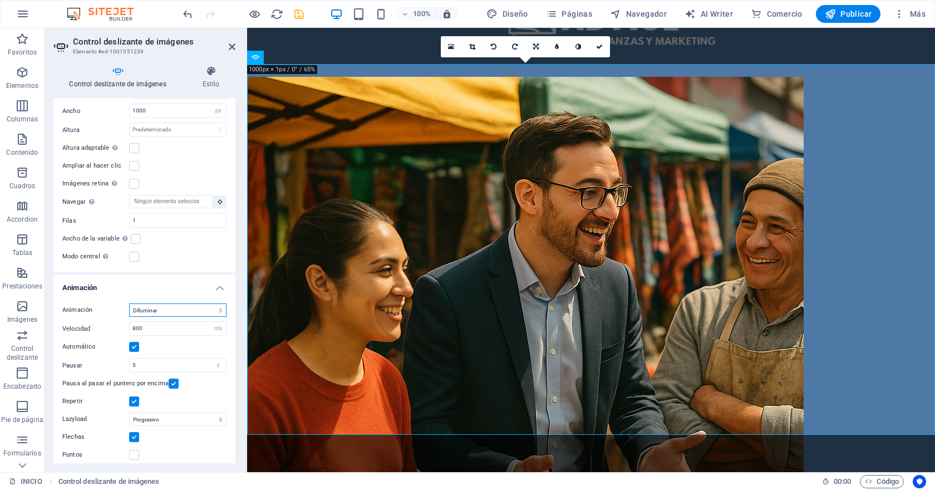
scroll to position [683, 0]
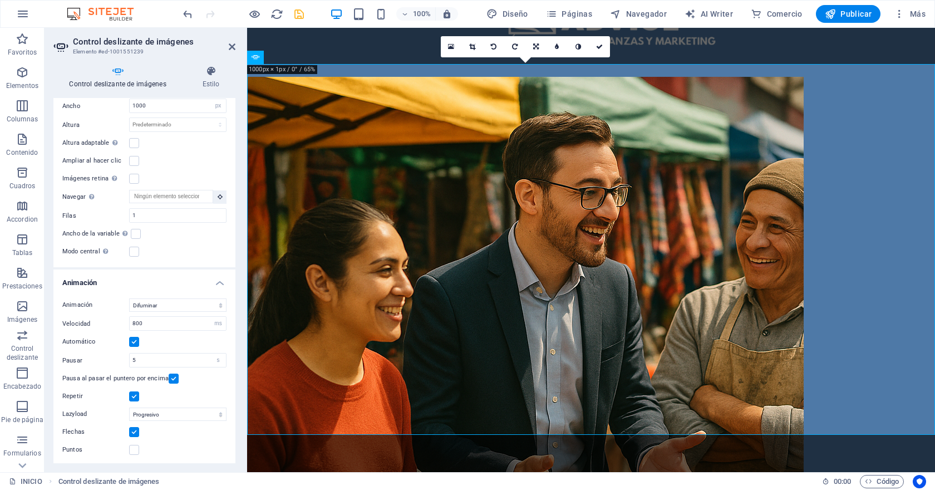
click at [169, 377] on label at bounding box center [174, 378] width 10 height 10
click at [0, 0] on input "Pausa al pasar el puntero por encima" at bounding box center [0, 0] width 0 height 0
click at [161, 412] on select "Deshabilitado Bajo demanda Progresivo" at bounding box center [177, 413] width 97 height 13
click at [129, 407] on select "Deshabilitado Bajo demanda Progresivo" at bounding box center [177, 413] width 97 height 13
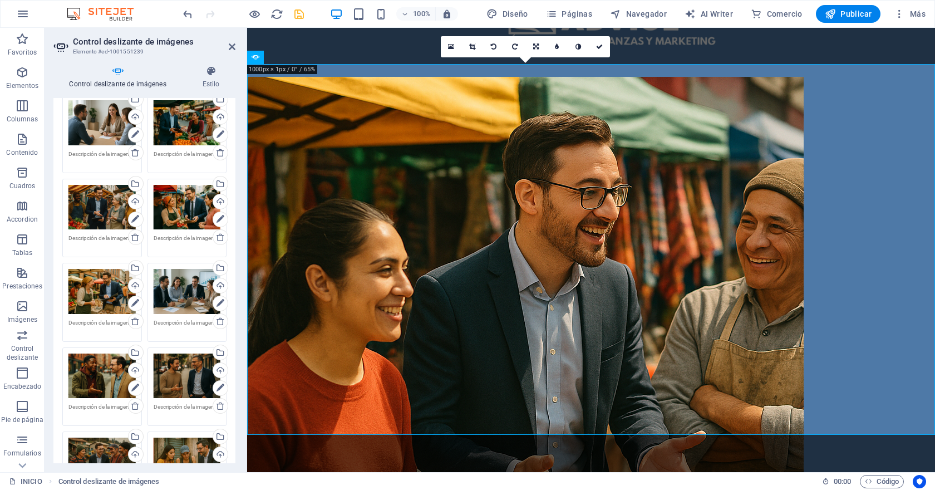
scroll to position [0, 0]
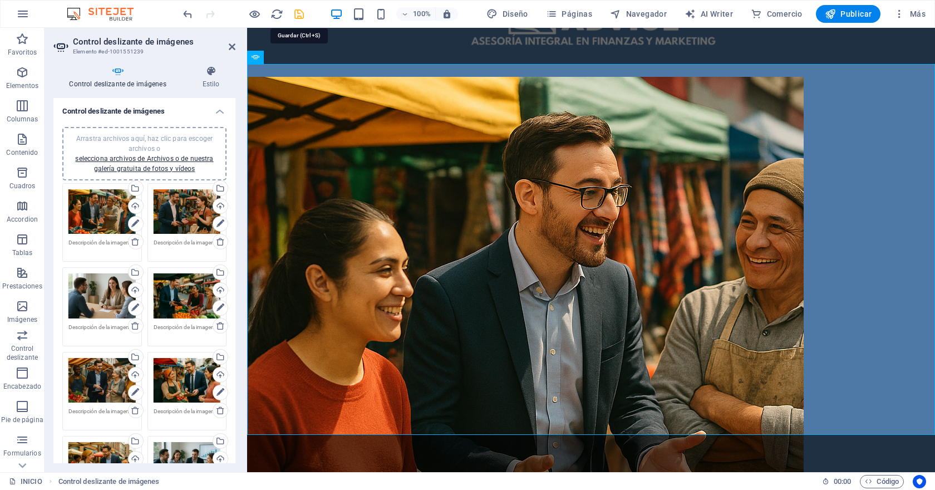
click at [300, 16] on icon "save" at bounding box center [299, 14] width 13 height 13
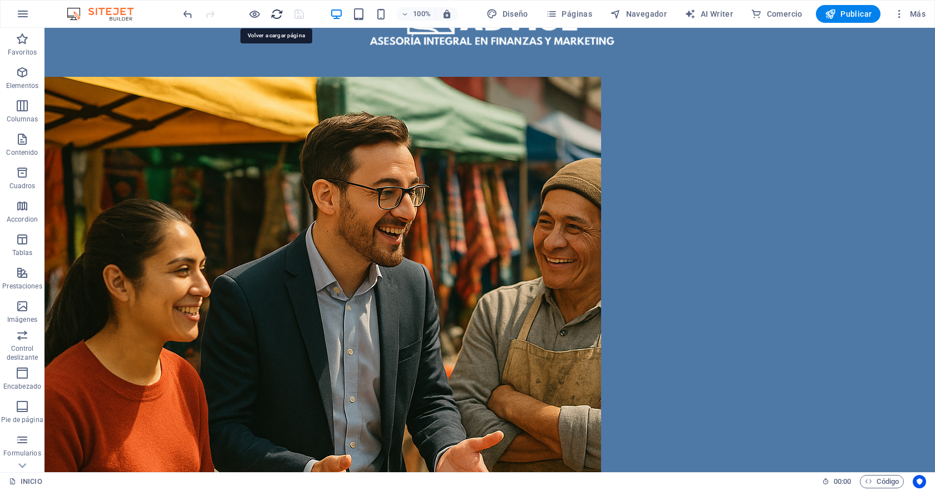
click at [274, 14] on icon "reload" at bounding box center [276, 14] width 13 height 13
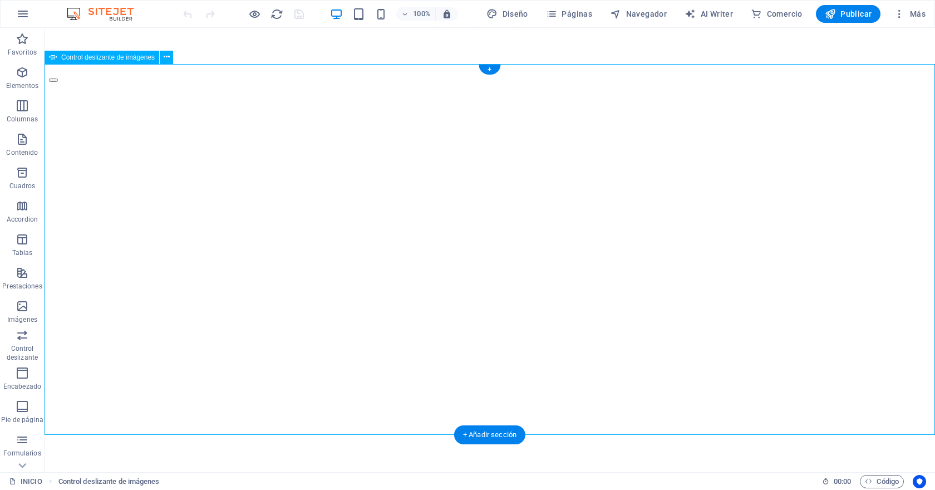
scroll to position [76, 0]
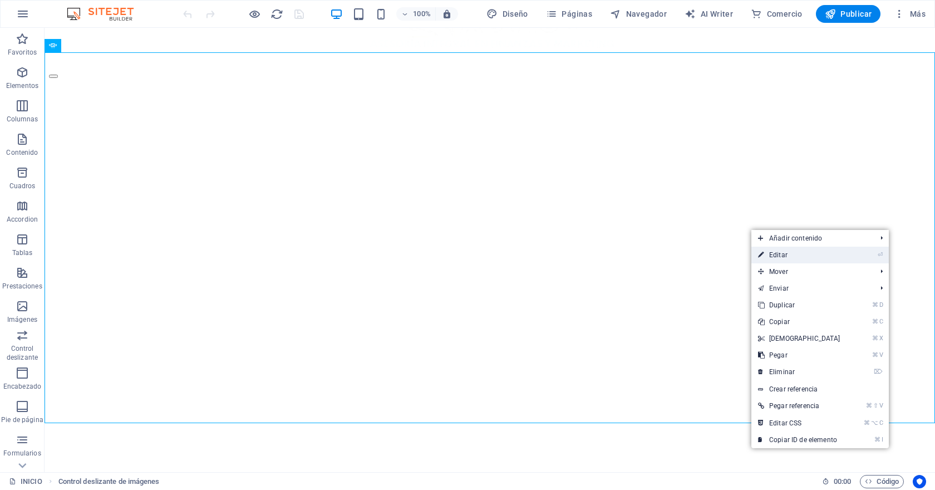
click at [804, 258] on link "⏎ Editar" at bounding box center [799, 255] width 96 height 17
select select "fade"
select select "ms"
select select "s"
select select "progressive"
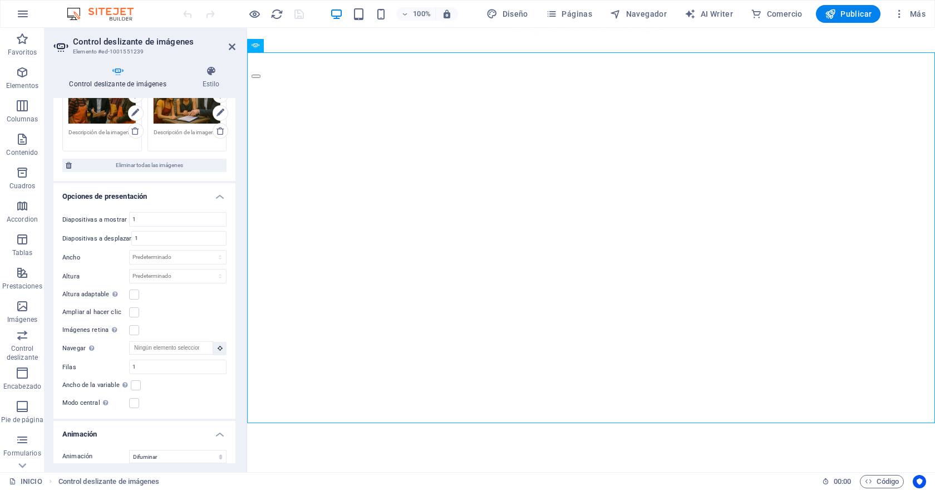
scroll to position [534, 0]
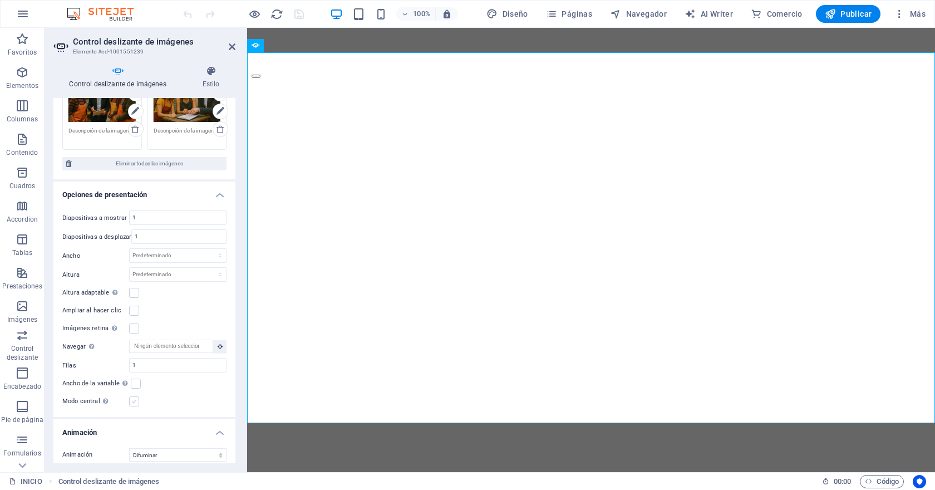
click at [136, 401] on label at bounding box center [134, 401] width 10 height 10
click at [0, 0] on input "Modo central Permite la visualización centralizada con diapositiva anterior/sig…" at bounding box center [0, 0] width 0 height 0
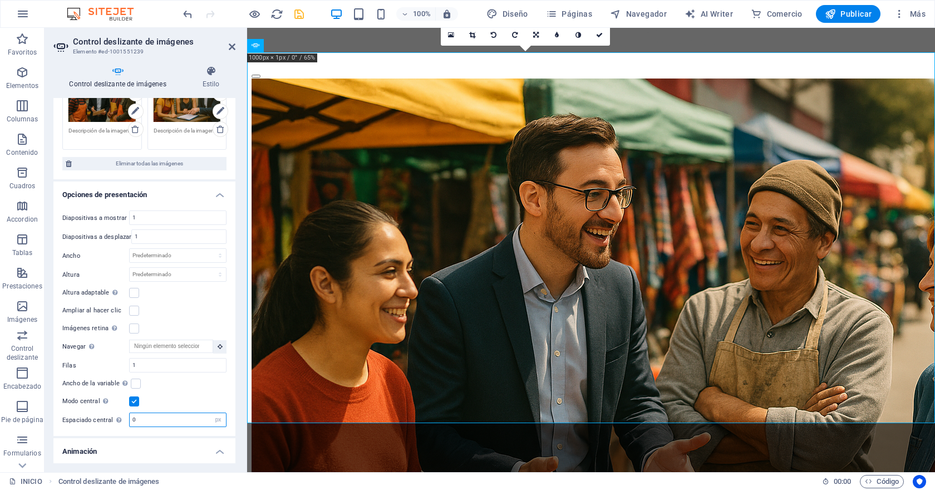
click at [155, 419] on input "0" at bounding box center [178, 419] width 96 height 13
click at [133, 418] on input "0100" at bounding box center [178, 419] width 96 height 13
click at [136, 417] on input "0100" at bounding box center [178, 419] width 96 height 13
click at [159, 388] on div "Diapositivas a mostrar 1 Diapositivas a desplazar 1 Ancho Predeterminado px % r…" at bounding box center [144, 318] width 182 height 234
click at [156, 417] on input "100" at bounding box center [178, 419] width 96 height 13
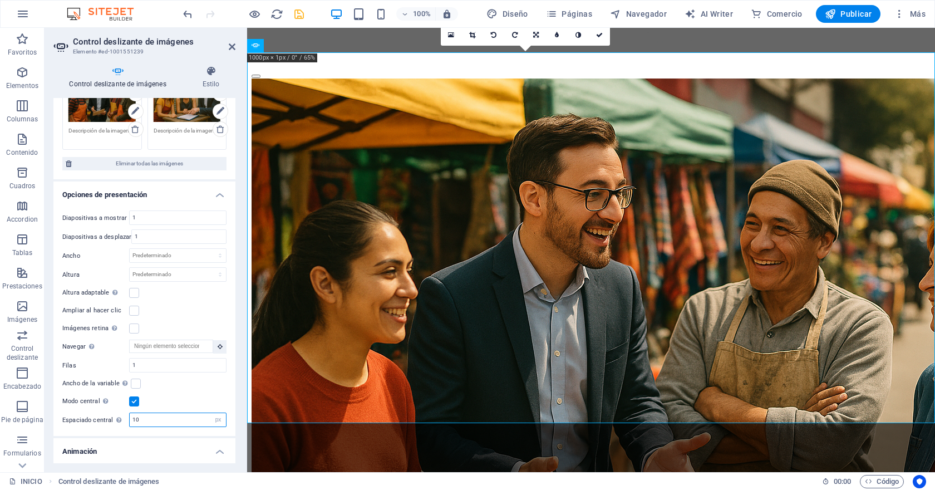
type input "1"
type input "200"
click at [129, 401] on label at bounding box center [134, 401] width 10 height 10
click at [0, 0] on input "Modo central Permite la visualización centralizada con diapositiva anterior/sig…" at bounding box center [0, 0] width 0 height 0
click at [152, 362] on input "1" at bounding box center [178, 364] width 96 height 13
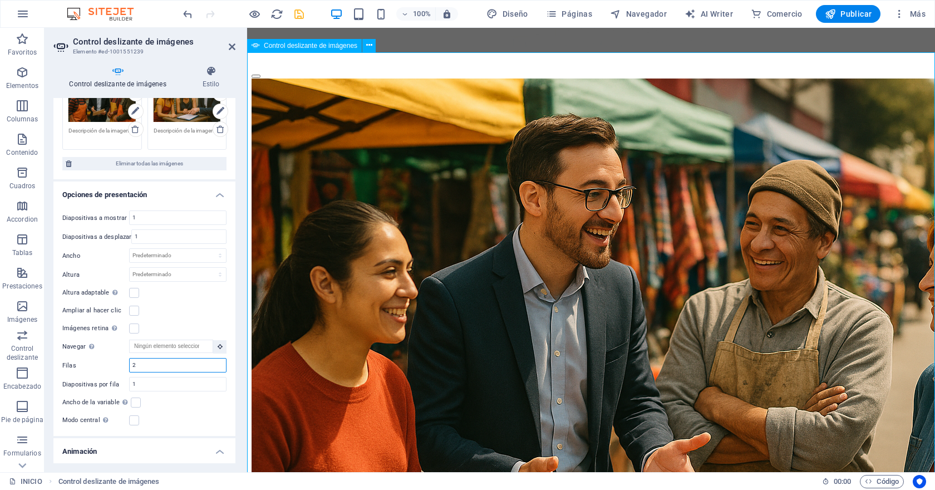
type input "2"
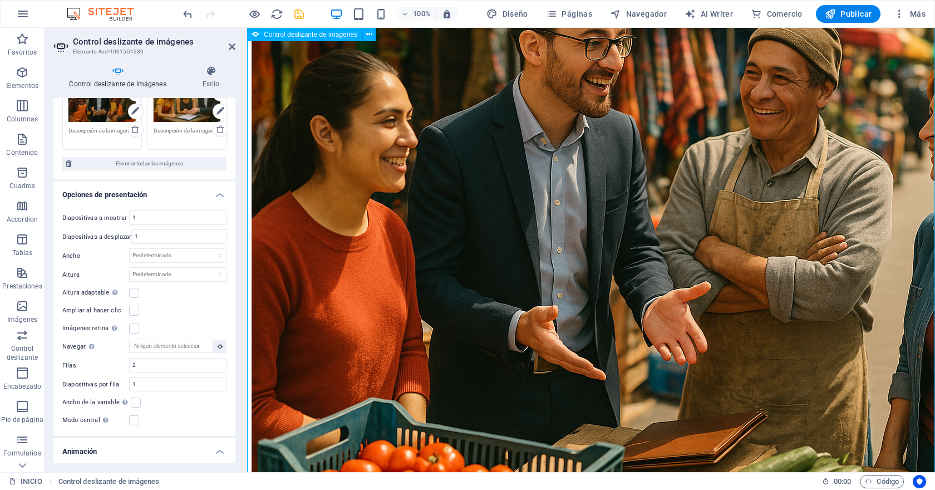
scroll to position [209, 0]
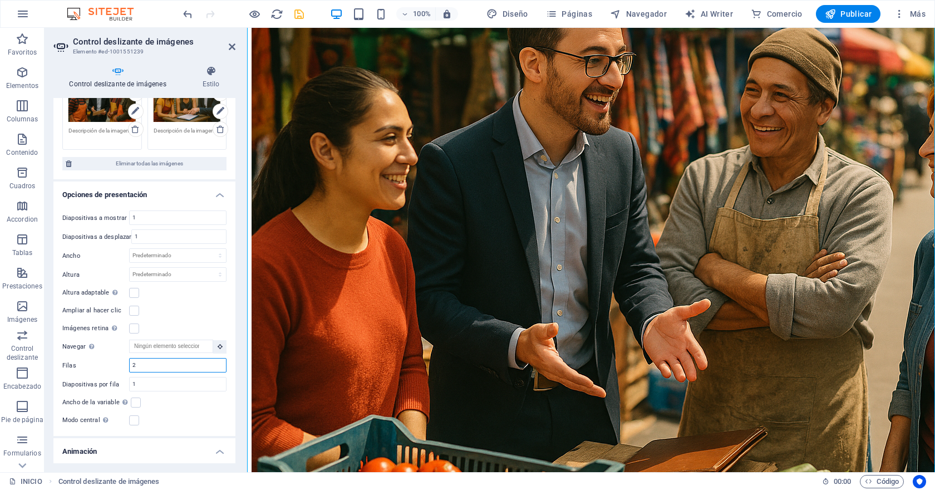
click at [164, 360] on input "2" at bounding box center [178, 364] width 96 height 13
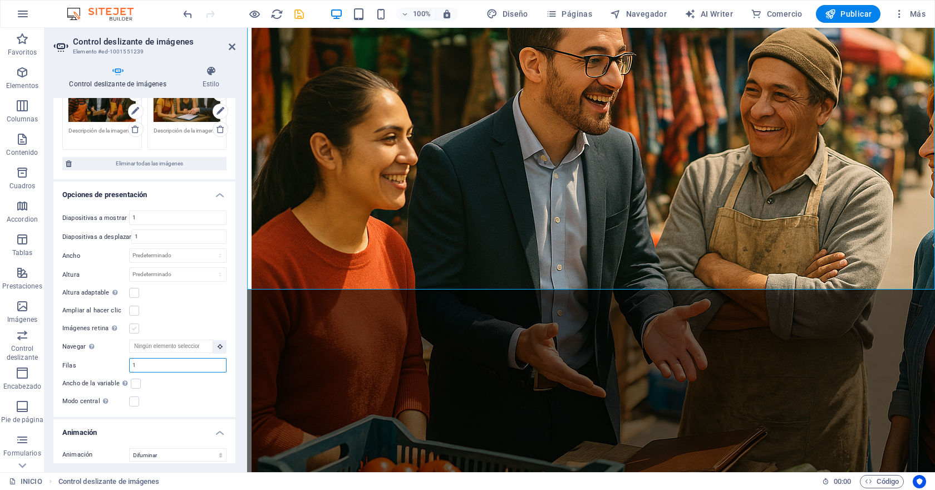
type input "1"
click at [134, 323] on label at bounding box center [134, 328] width 10 height 10
click at [0, 0] on input "Imágenes retina Automáticamente cargar tamaños optimizados de smartphone e imag…" at bounding box center [0, 0] width 0 height 0
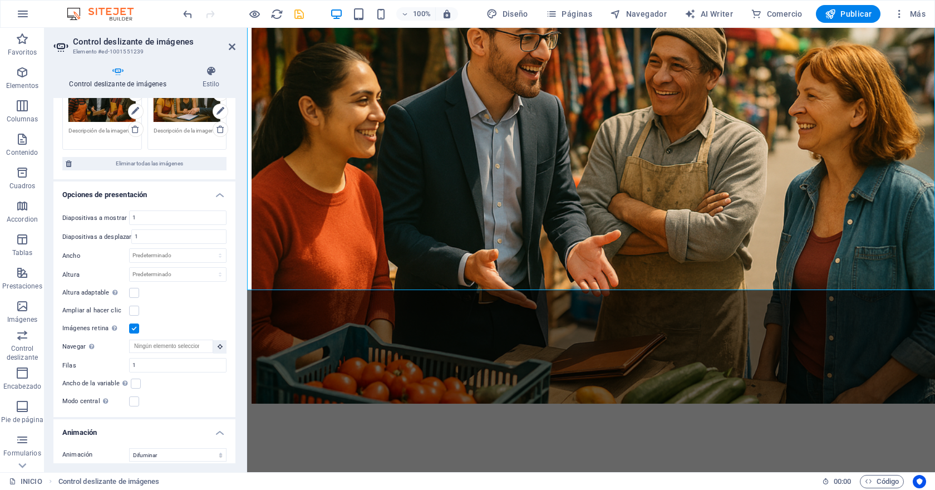
click at [134, 324] on label at bounding box center [134, 328] width 10 height 10
click at [0, 0] on input "Imágenes retina Automáticamente cargar tamaños optimizados de smartphone e imag…" at bounding box center [0, 0] width 0 height 0
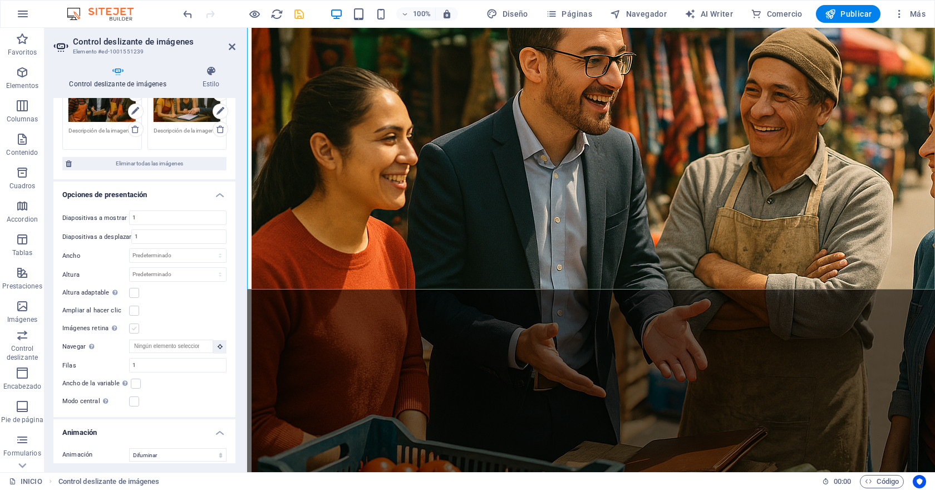
click at [135, 325] on label at bounding box center [134, 328] width 10 height 10
click at [0, 0] on input "Imágenes retina Automáticamente cargar tamaños optimizados de smartphone e imag…" at bounding box center [0, 0] width 0 height 0
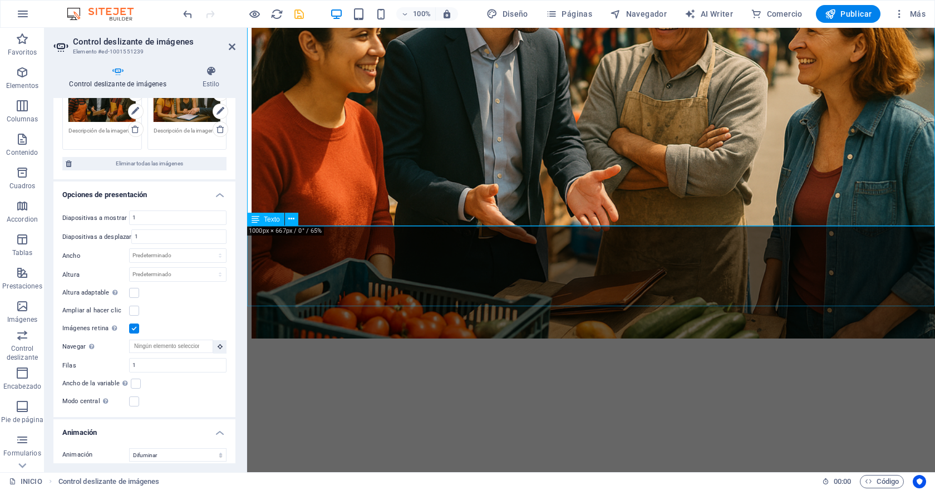
scroll to position [0, 0]
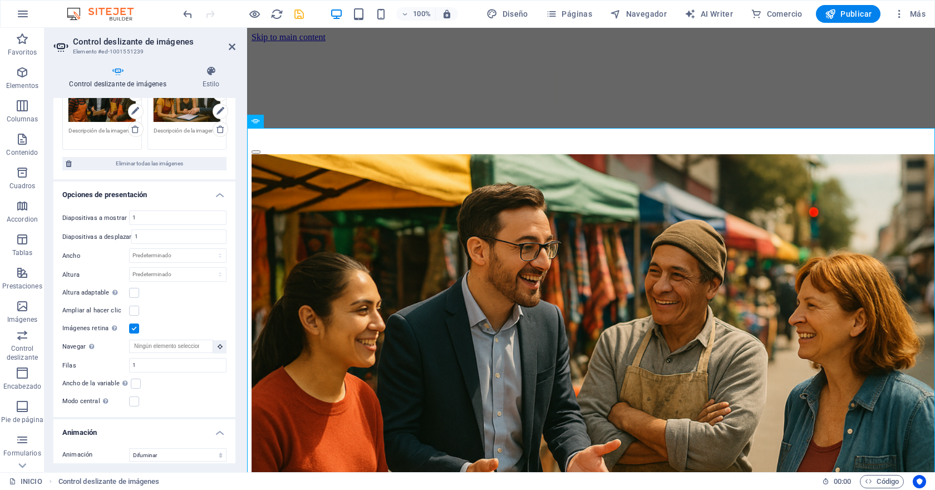
click at [298, 14] on icon "save" at bounding box center [299, 14] width 13 height 13
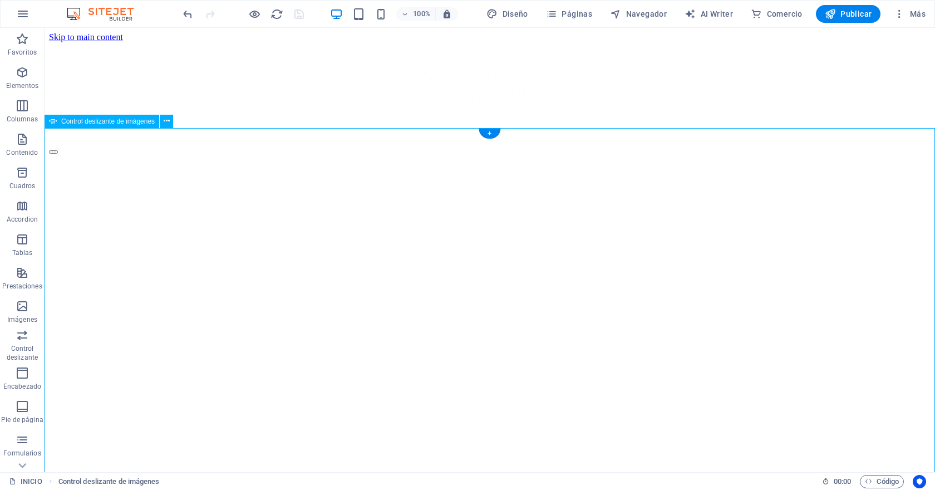
click at [491, 131] on div "+" at bounding box center [490, 134] width 22 height 10
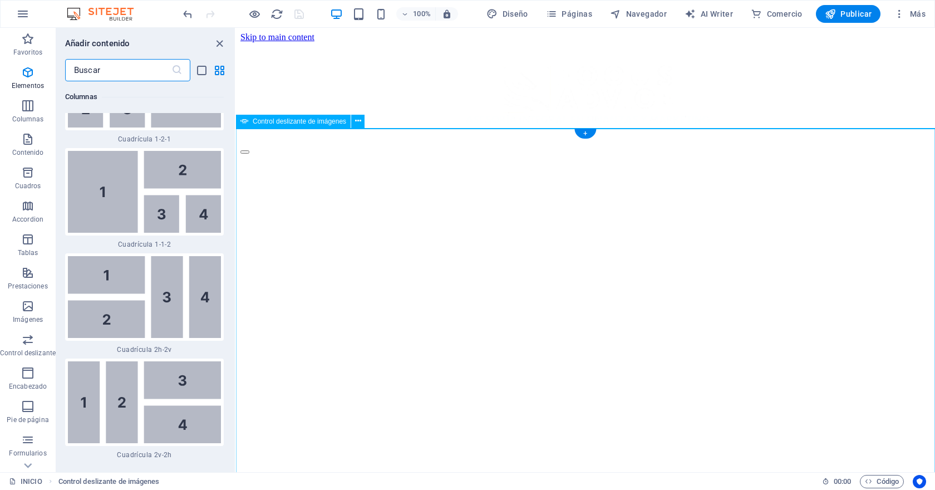
scroll to position [3738, 0]
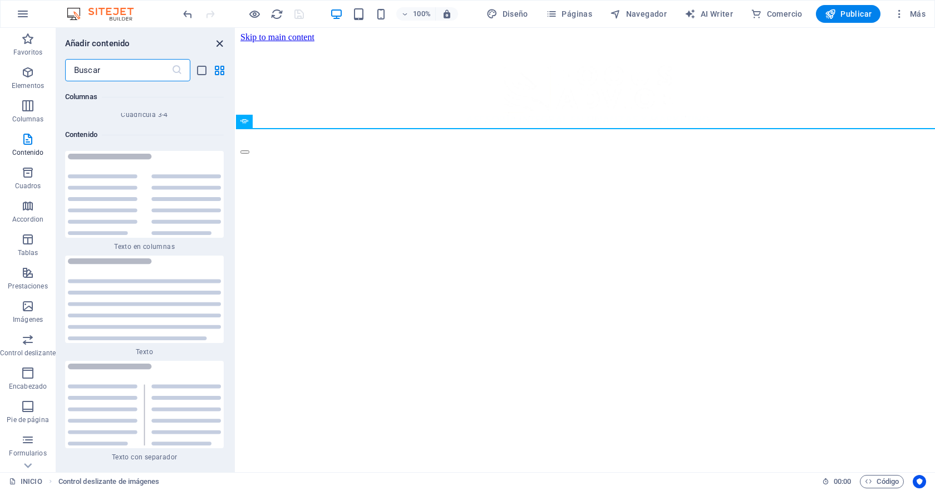
click at [219, 43] on icon "close panel" at bounding box center [219, 43] width 13 height 13
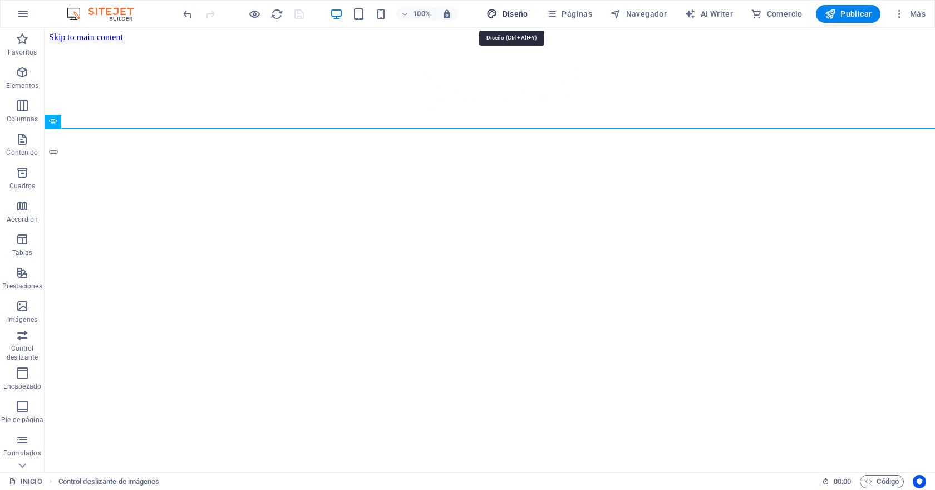
click at [515, 9] on span "Diseño" at bounding box center [507, 13] width 42 height 11
select select "px"
select select "400"
select select "px"
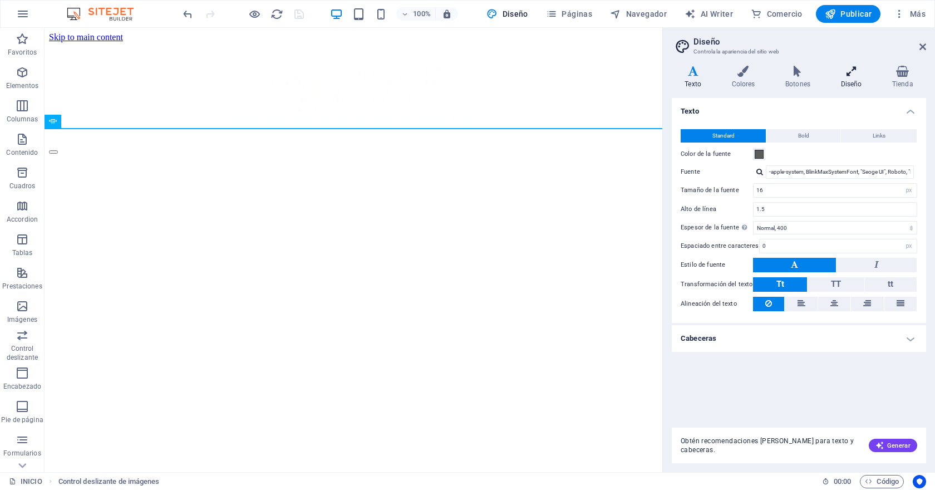
click at [847, 78] on h4 "Diseño" at bounding box center [853, 77] width 51 height 23
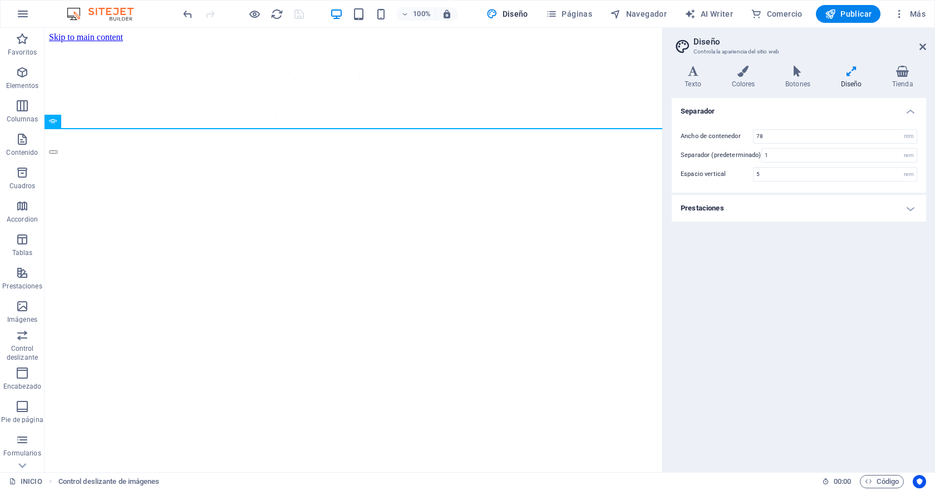
click at [779, 203] on h4 "Prestaciones" at bounding box center [799, 208] width 254 height 27
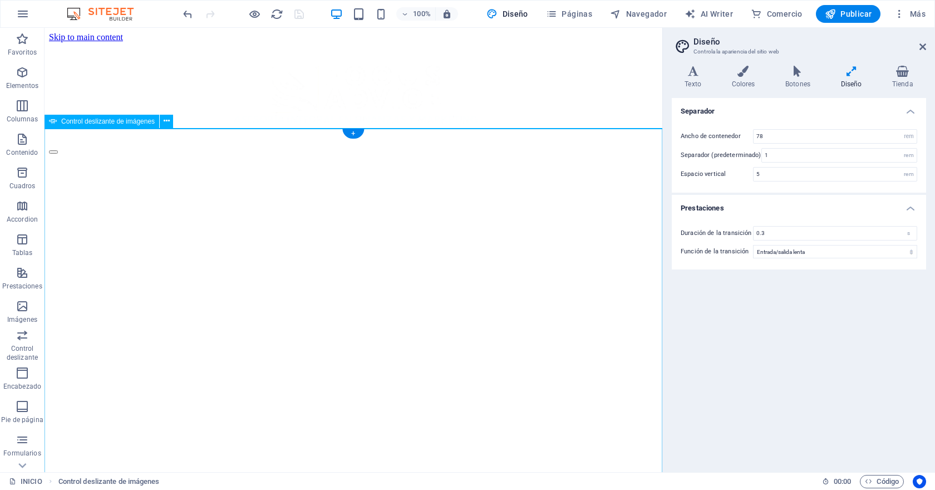
click at [927, 53] on aside "Diseño Controla la apariencia del sitio web Variantes Texto Colores Botones Dis…" at bounding box center [798, 250] width 273 height 444
click at [921, 45] on icon at bounding box center [922, 46] width 7 height 9
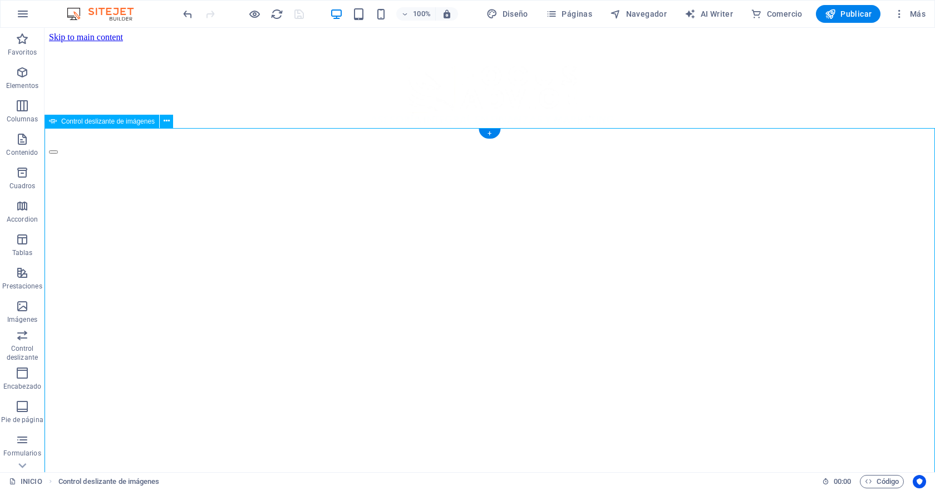
click at [165, 120] on icon at bounding box center [167, 121] width 6 height 12
click at [843, 14] on span "Publicar" at bounding box center [848, 13] width 47 height 11
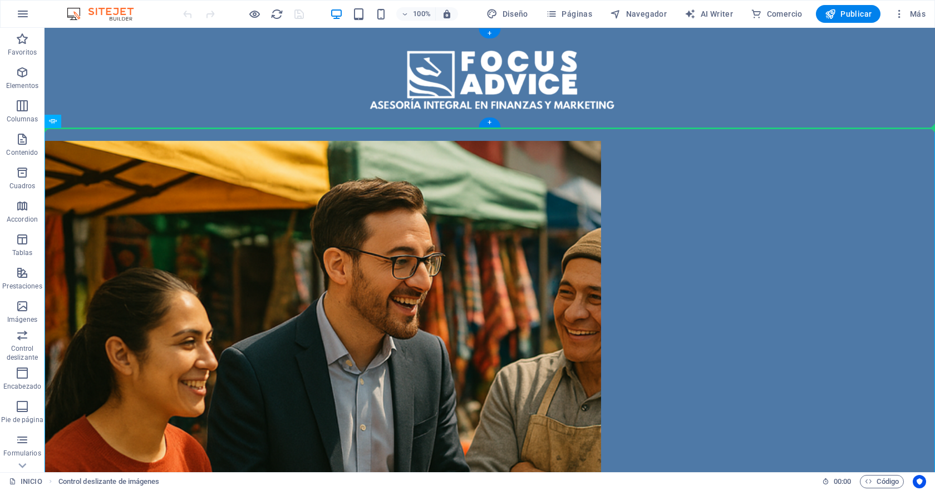
drag, startPoint x: 141, startPoint y: 149, endPoint x: 240, endPoint y: 116, distance: 104.5
drag, startPoint x: 174, startPoint y: 149, endPoint x: 708, endPoint y: 244, distance: 543.3
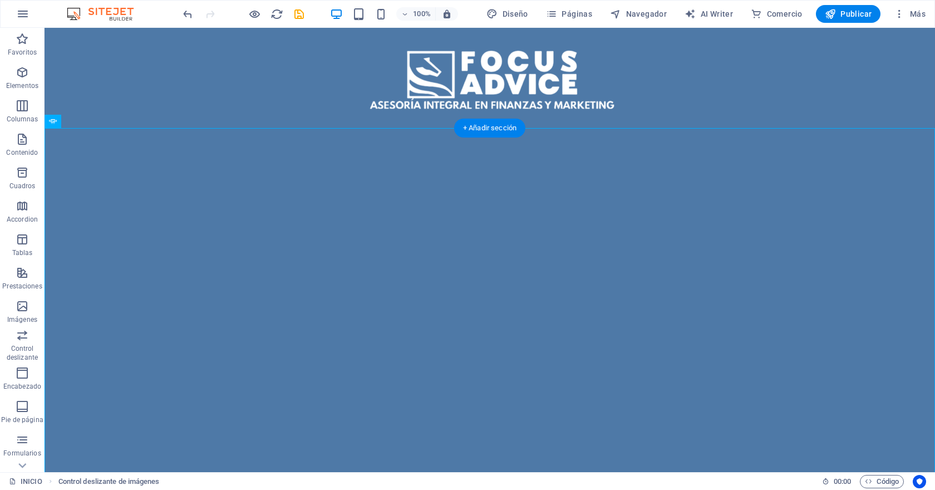
drag, startPoint x: 131, startPoint y: 150, endPoint x: 934, endPoint y: 206, distance: 805.1
select select "fade"
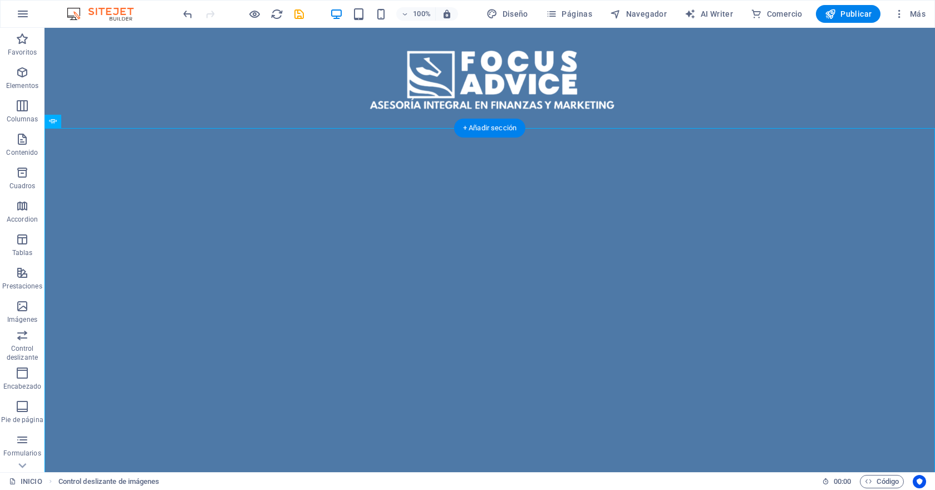
select select "ms"
select select "s"
select select "progressive"
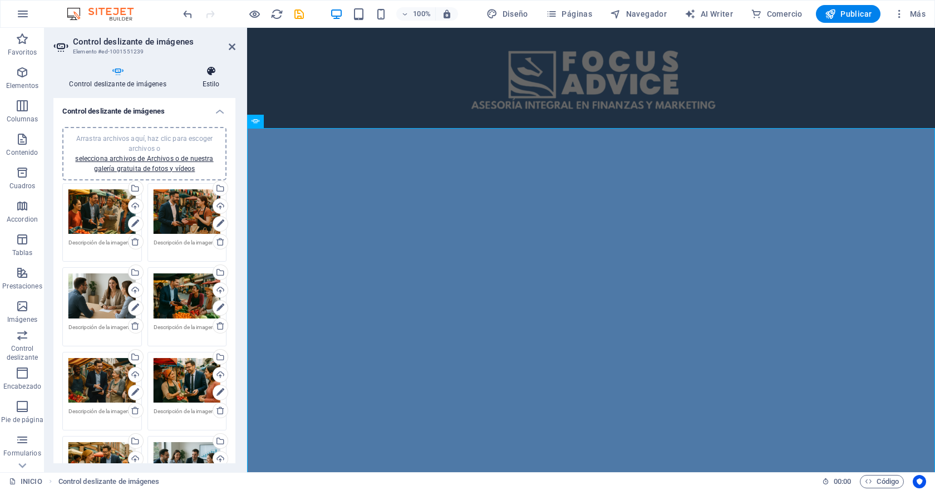
click at [211, 68] on icon at bounding box center [210, 71] width 49 height 11
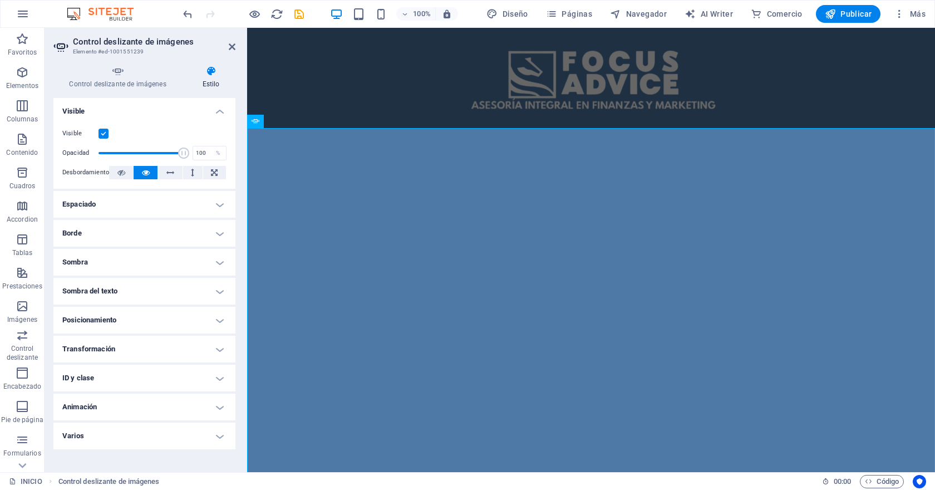
click at [149, 318] on h4 "Posicionamiento" at bounding box center [144, 320] width 182 height 27
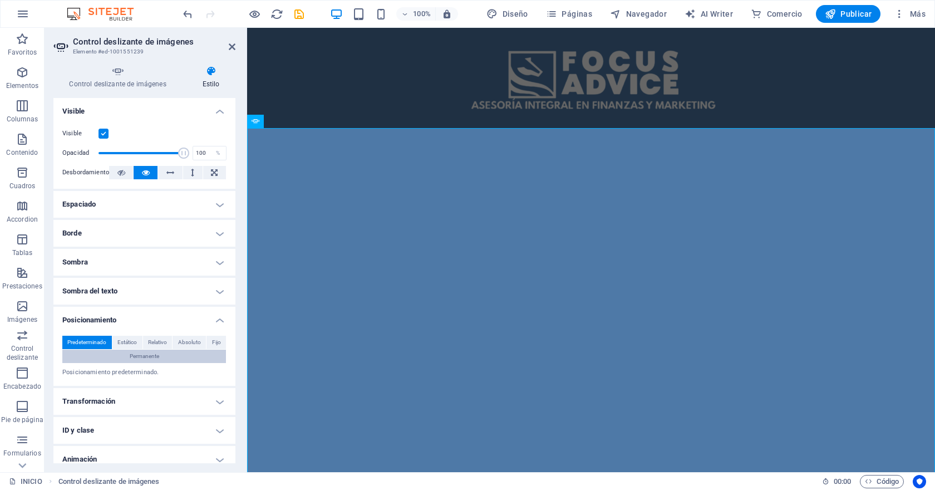
scroll to position [38, 0]
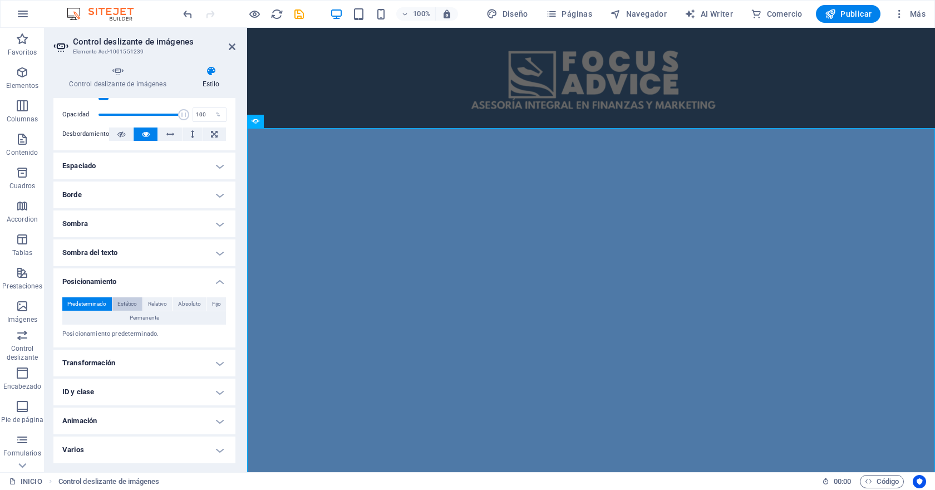
click at [133, 306] on span "Estático" at bounding box center [126, 303] width 19 height 13
click at [165, 306] on span "Relativo" at bounding box center [157, 303] width 19 height 13
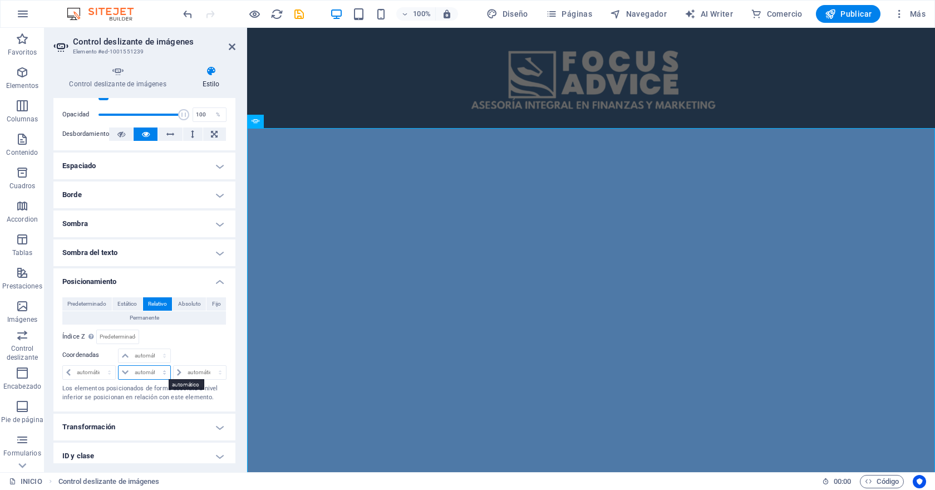
click at [149, 373] on select "automático px rem % em" at bounding box center [144, 372] width 51 height 13
select select "px"
click at [153, 366] on select "automático px rem % em" at bounding box center [144, 372] width 51 height 13
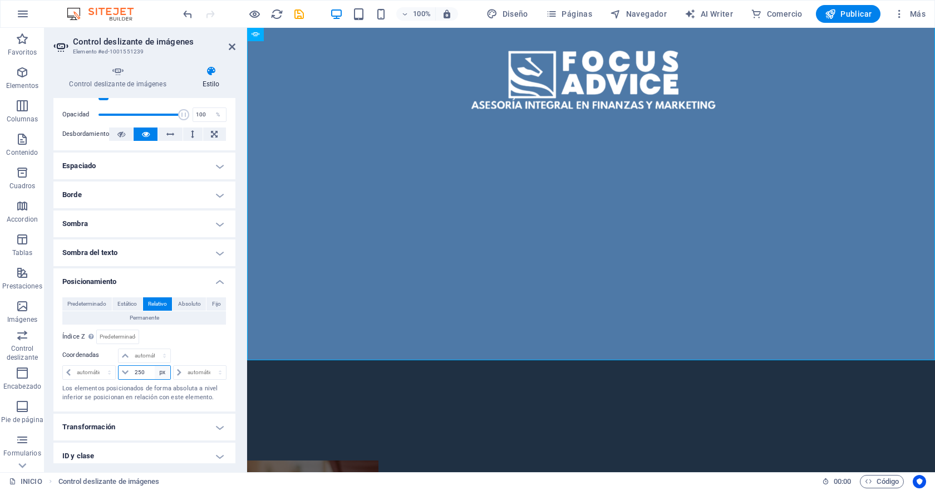
click at [155, 372] on select "automático px rem % em" at bounding box center [163, 372] width 16 height 13
drag, startPoint x: 146, startPoint y: 375, endPoint x: 99, endPoint y: 378, distance: 47.4
click at [99, 378] on div "automático px rem % em 250 automático px rem % em automático px rem % em" at bounding box center [144, 372] width 164 height 16
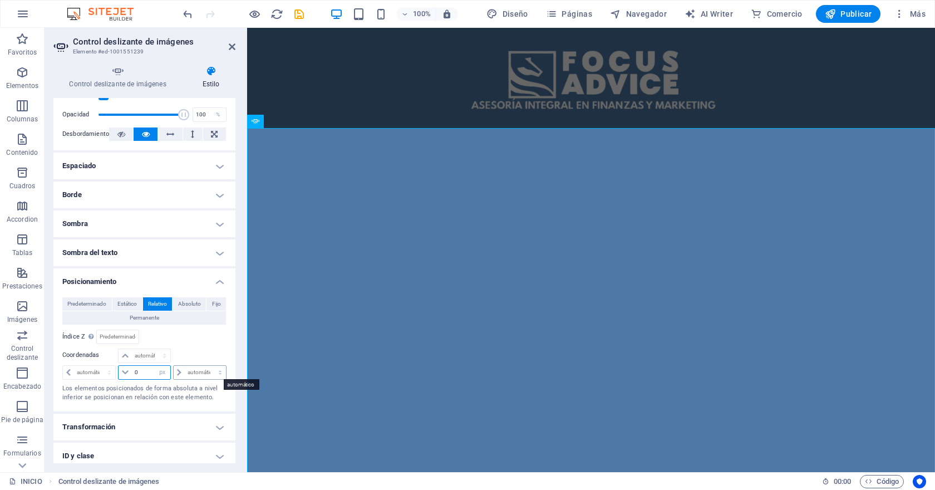
type input "0"
click at [192, 373] on select "automático px rem % em" at bounding box center [200, 372] width 52 height 13
select select "px"
click at [208, 366] on select "automático px rem % em" at bounding box center [200, 372] width 52 height 13
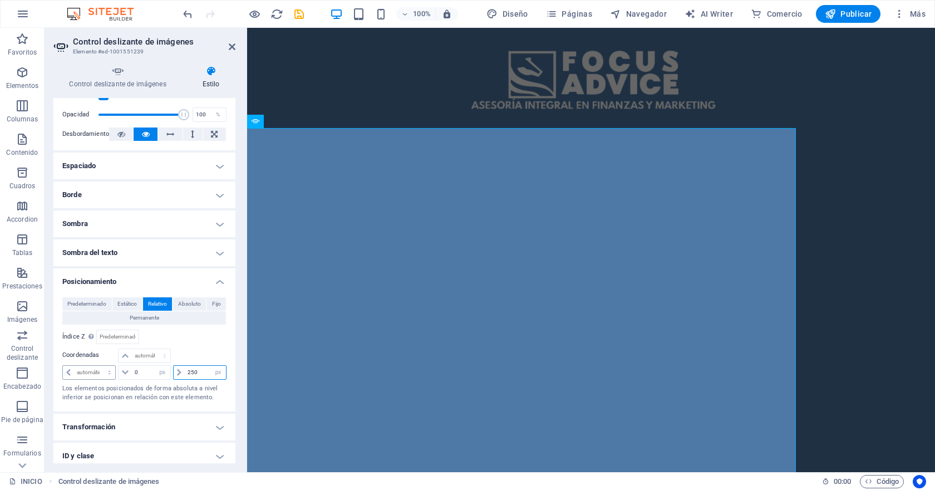
drag, startPoint x: 199, startPoint y: 373, endPoint x: 86, endPoint y: 373, distance: 113.0
click at [86, 373] on div "automático px rem % em 0 automático px rem % em 250 automático px rem % em" at bounding box center [144, 372] width 164 height 16
type input "0"
click at [80, 367] on select "automático px rem % em" at bounding box center [89, 372] width 52 height 13
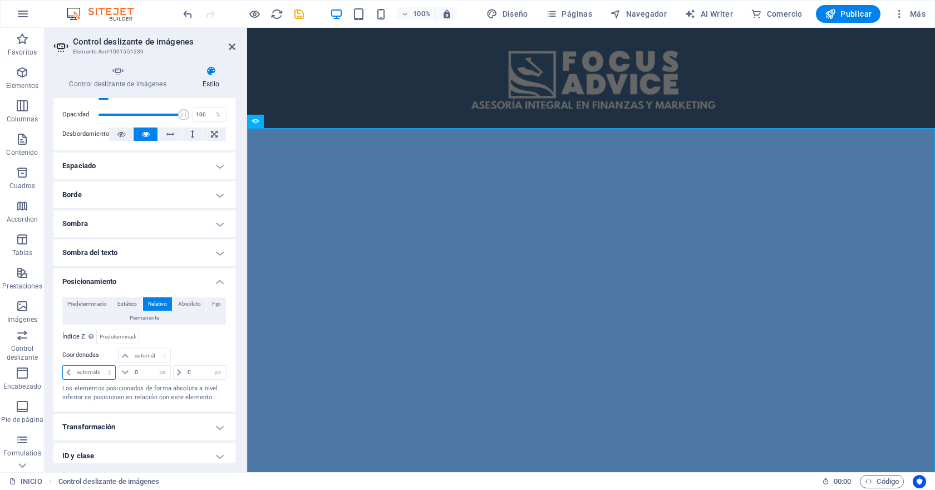
select select "px"
click at [99, 366] on select "automático px rem % em" at bounding box center [89, 372] width 52 height 13
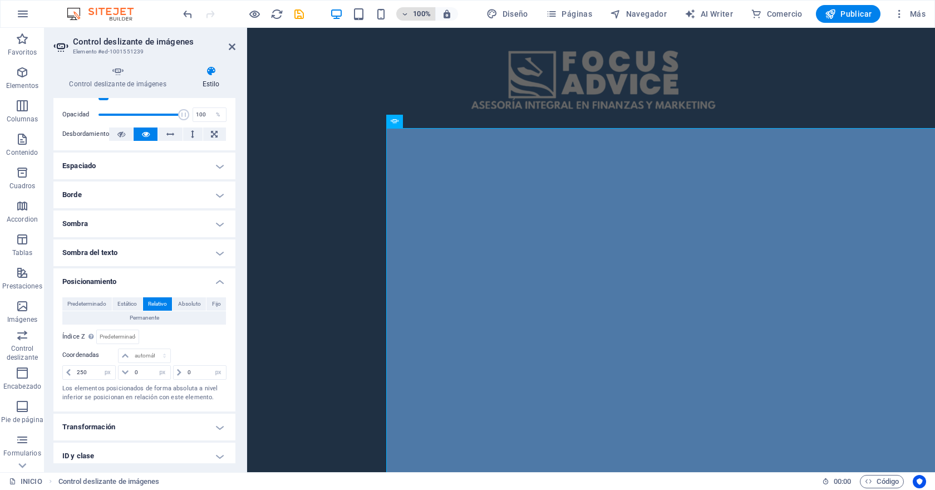
click at [422, 12] on h6 "100%" at bounding box center [422, 13] width 18 height 13
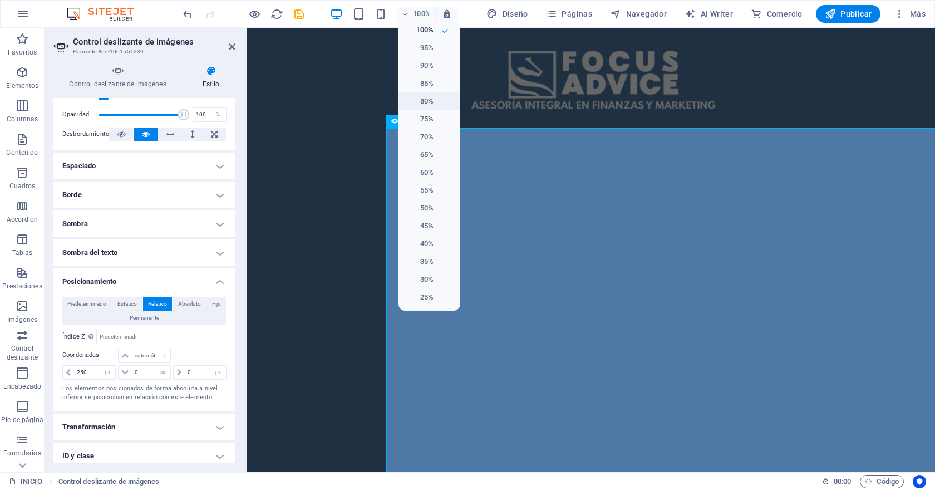
click at [425, 97] on h6 "80%" at bounding box center [419, 101] width 28 height 13
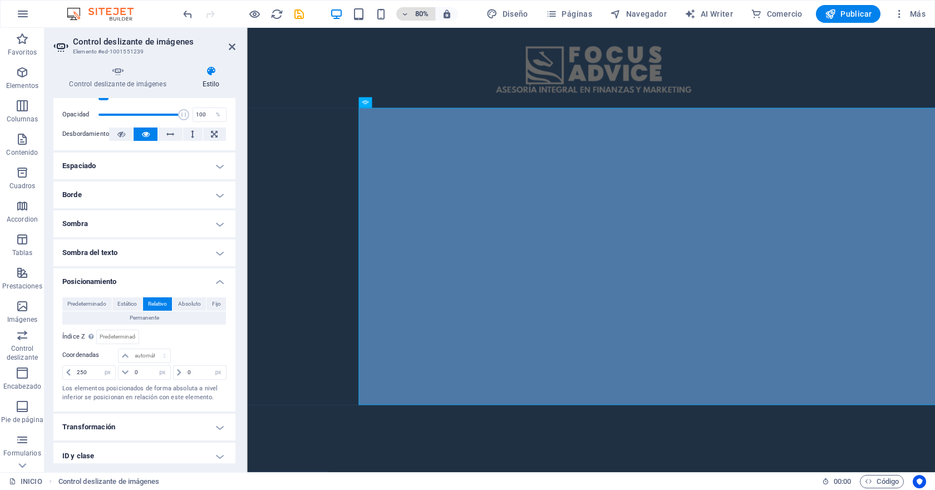
click at [412, 11] on span "80%" at bounding box center [416, 13] width 30 height 13
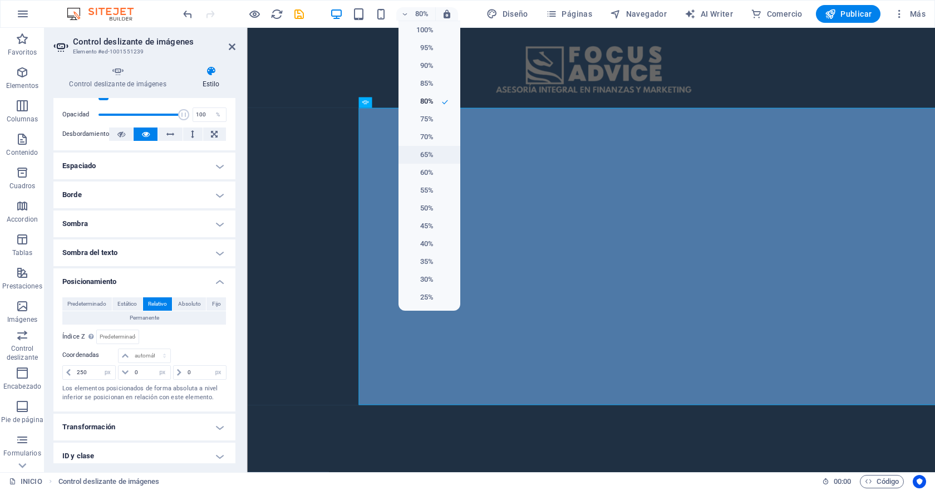
click at [430, 159] on h6 "65%" at bounding box center [419, 154] width 28 height 13
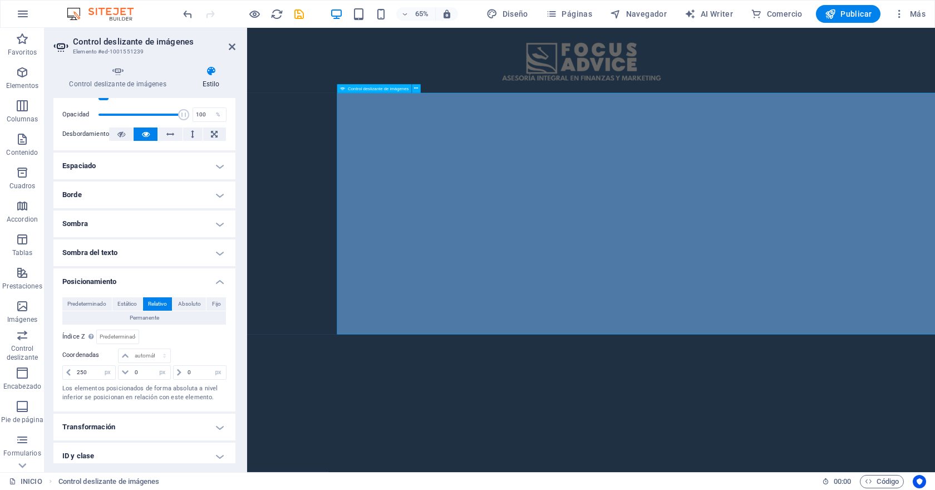
scroll to position [0, 139]
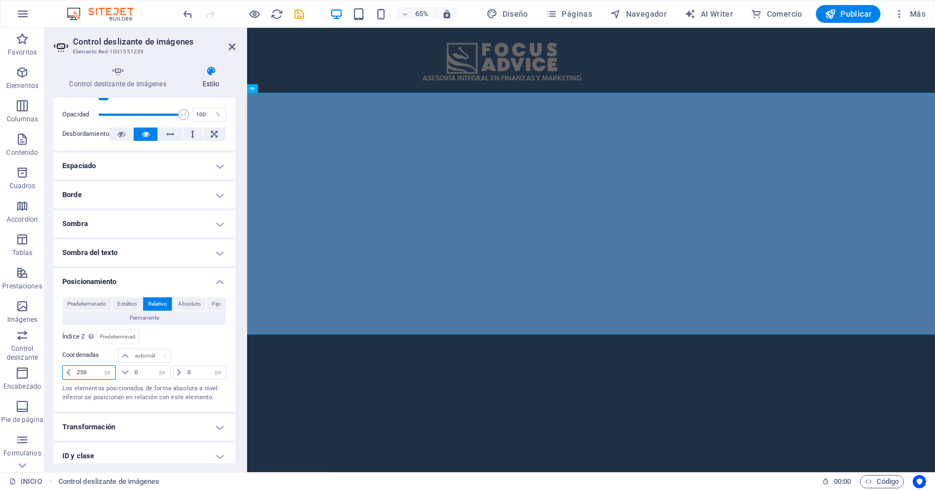
click at [88, 376] on input "250" at bounding box center [94, 372] width 41 height 13
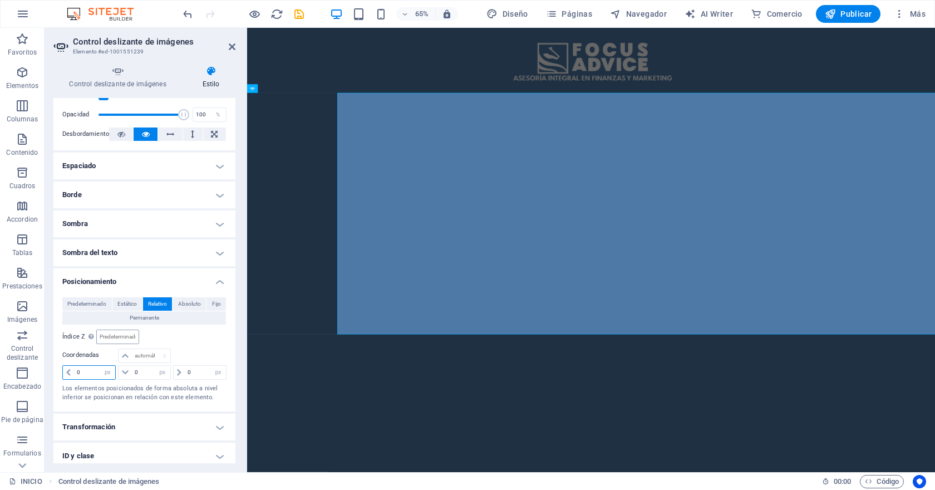
scroll to position [0, 0]
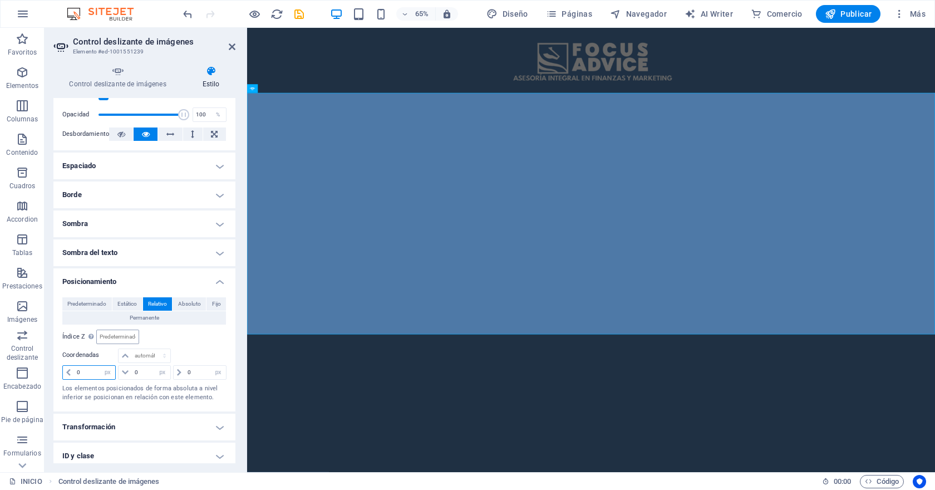
type input "0"
click at [114, 338] on input "number" at bounding box center [117, 336] width 41 height 13
click at [171, 332] on div "Relativo a body" at bounding box center [186, 336] width 82 height 14
click at [182, 301] on span "Absoluto" at bounding box center [189, 303] width 23 height 13
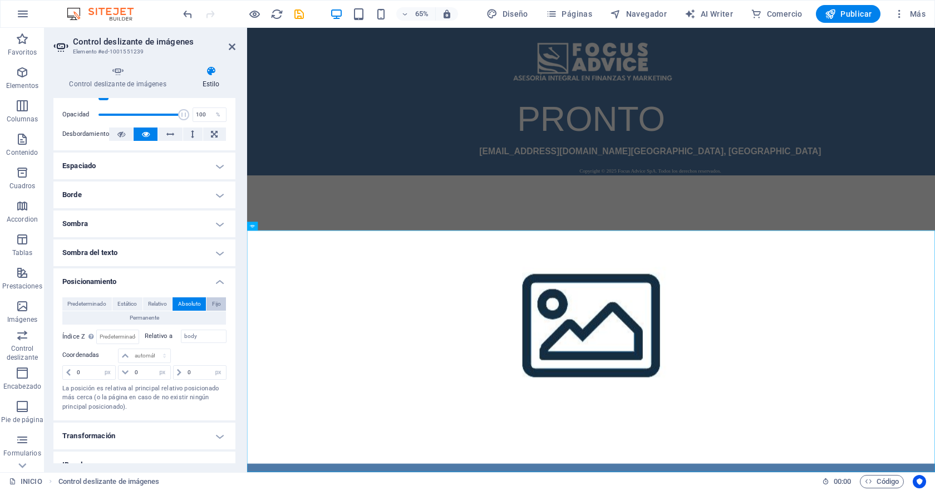
click at [213, 301] on span "Fijo" at bounding box center [216, 303] width 9 height 13
click at [93, 301] on span "Predeterminado" at bounding box center [86, 303] width 39 height 13
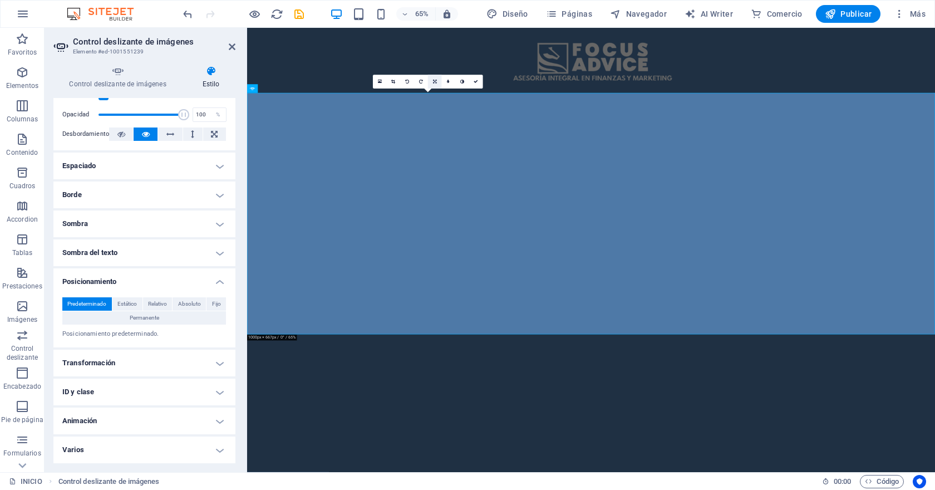
click at [434, 81] on icon at bounding box center [435, 82] width 4 height 4
click at [449, 80] on icon at bounding box center [448, 82] width 3 height 4
click at [436, 83] on icon at bounding box center [434, 82] width 3 height 4
click at [436, 83] on icon at bounding box center [435, 82] width 4 height 4
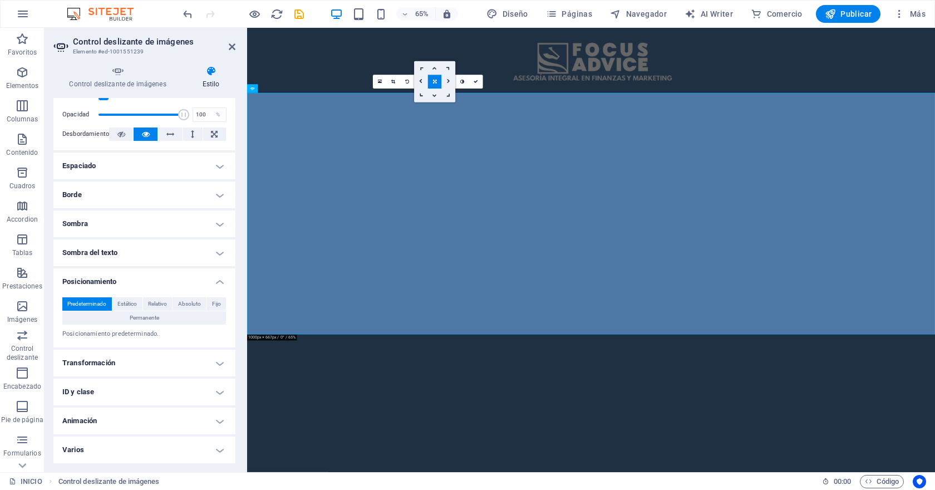
click at [450, 81] on link at bounding box center [449, 82] width 14 height 14
click at [442, 80] on icon at bounding box center [443, 82] width 3 height 4
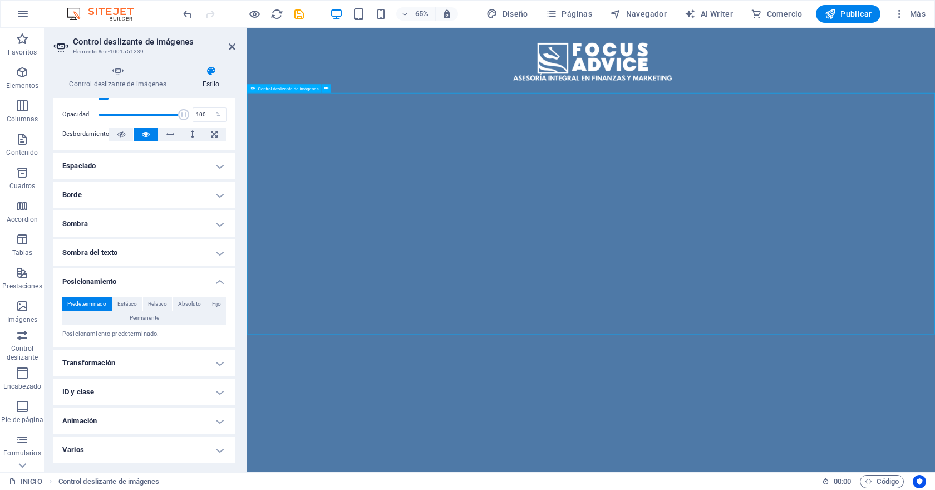
drag, startPoint x: 491, startPoint y: 272, endPoint x: 1169, endPoint y: 346, distance: 682.0
drag, startPoint x: 741, startPoint y: 213, endPoint x: 1200, endPoint y: 301, distance: 468.1
drag, startPoint x: 799, startPoint y: 318, endPoint x: 984, endPoint y: 309, distance: 185.6
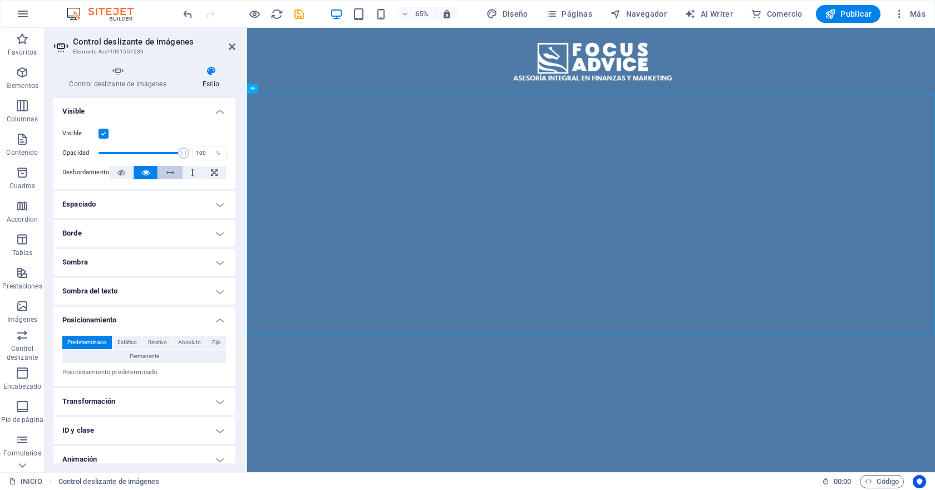
click at [166, 170] on icon at bounding box center [170, 172] width 8 height 13
click at [211, 172] on icon at bounding box center [214, 172] width 7 height 13
click at [185, 174] on button at bounding box center [192, 172] width 19 height 13
click at [172, 174] on icon at bounding box center [170, 172] width 8 height 13
click at [135, 218] on ul "Diseño La forma en la que este elemento se expande en la disposición (Flexbox).…" at bounding box center [144, 300] width 182 height 404
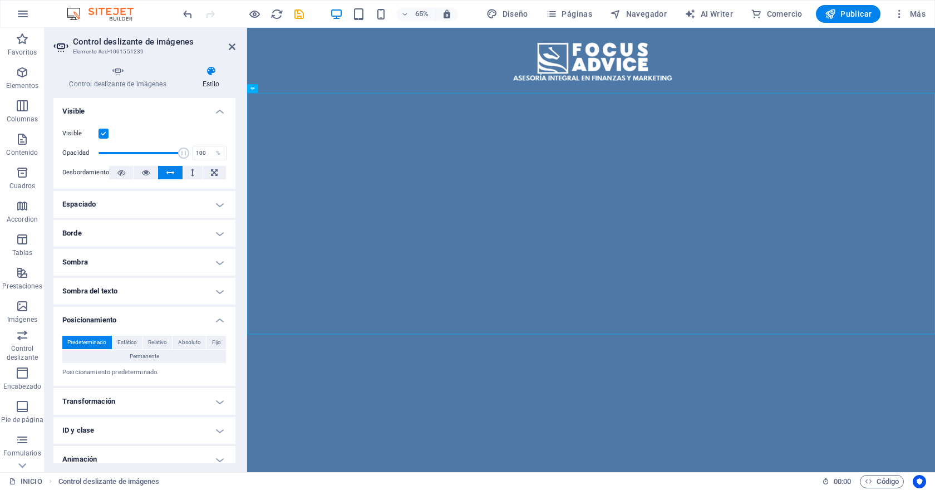
click at [136, 204] on h4 "Espaciado" at bounding box center [144, 204] width 182 height 27
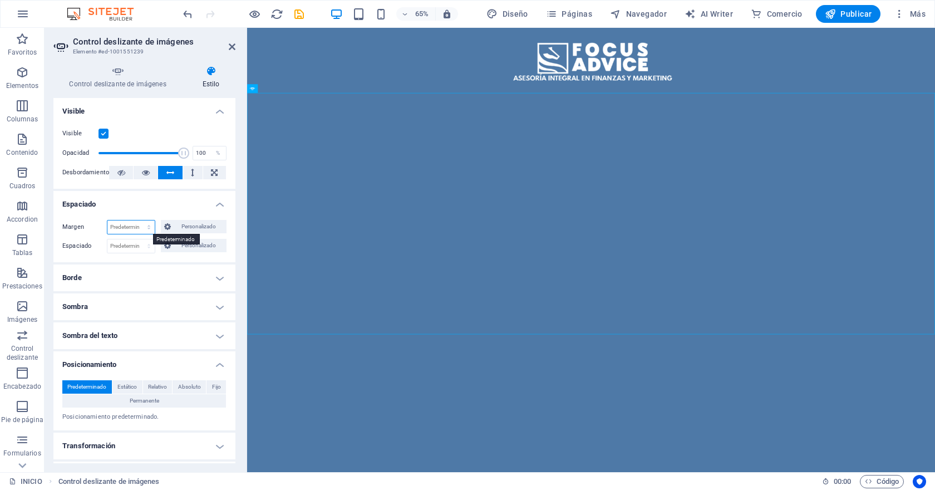
click at [132, 227] on select "Predeterminado automático px % rem vw vh Personalizado" at bounding box center [130, 226] width 47 height 13
click at [107, 220] on select "Predeterminado automático px % rem vw vh Personalizado" at bounding box center [130, 226] width 47 height 13
click at [131, 225] on select "Predeterminado automático px % rem vw vh Personalizado" at bounding box center [130, 226] width 47 height 13
select select "px"
click at [137, 220] on select "Predeterminado automático px % rem vw vh Personalizado" at bounding box center [130, 226] width 47 height 13
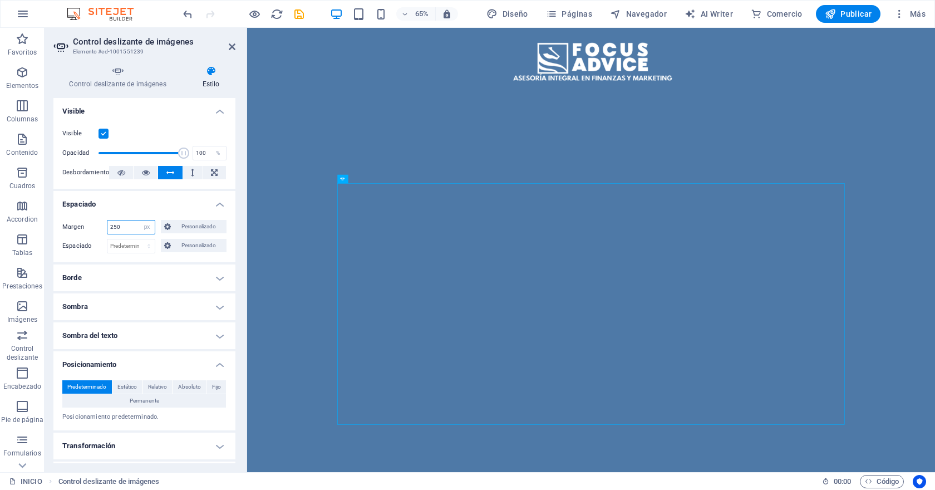
click at [130, 228] on input "250" at bounding box center [130, 226] width 47 height 13
type input "0"
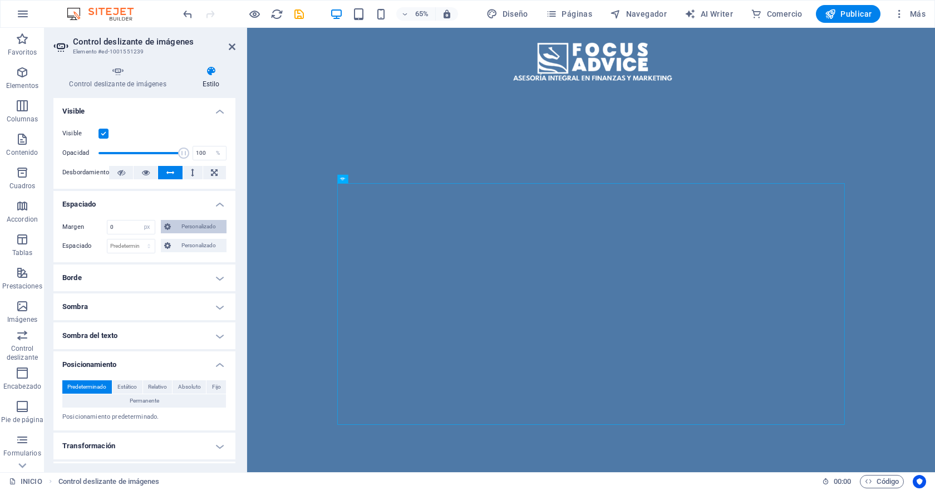
type input "0"
click at [205, 227] on span "Personalizado" at bounding box center [198, 226] width 49 height 13
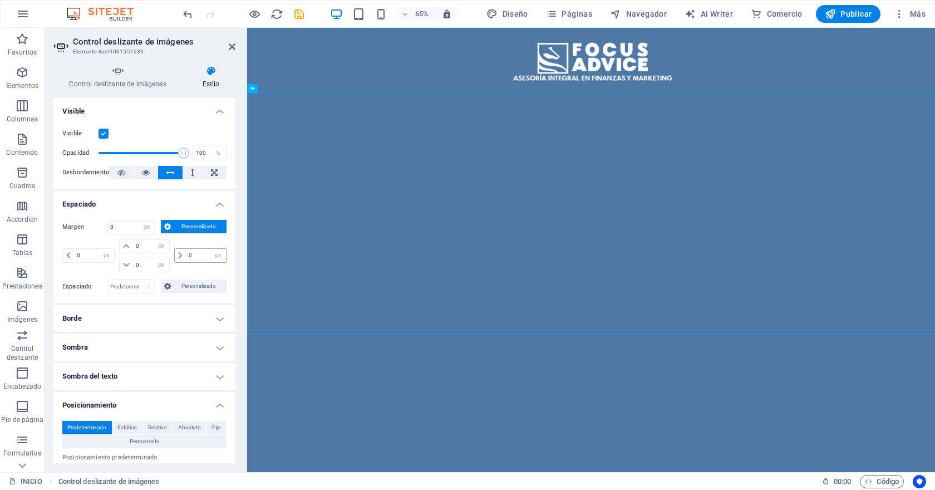
click at [178, 255] on icon at bounding box center [180, 255] width 4 height 7
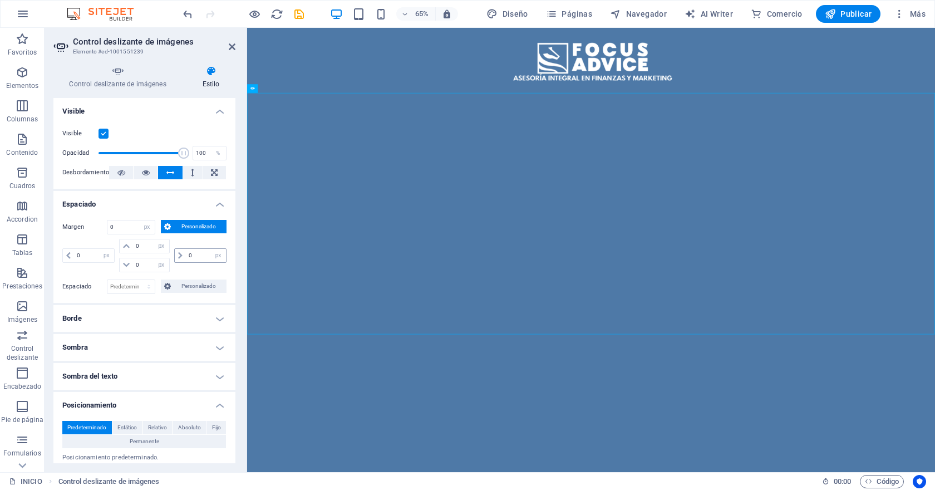
click at [178, 255] on icon at bounding box center [180, 255] width 4 height 7
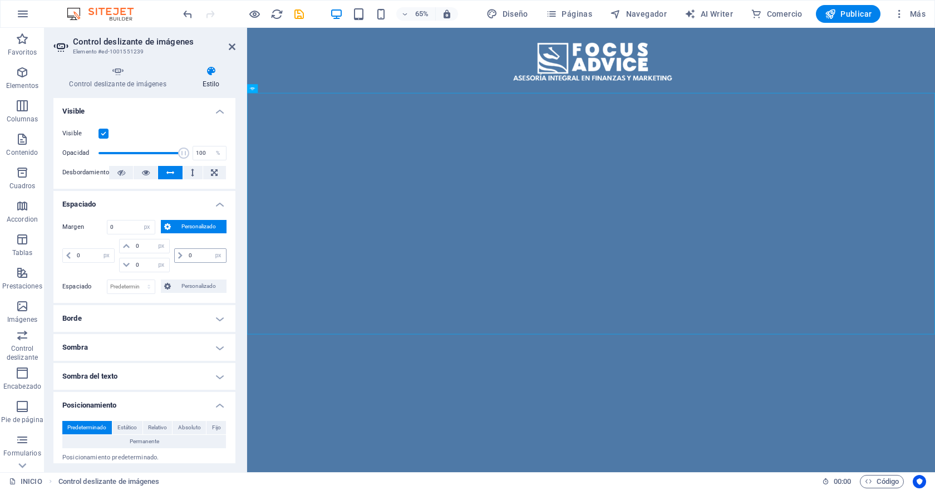
click at [178, 255] on icon at bounding box center [180, 255] width 4 height 7
click at [81, 258] on input "0" at bounding box center [94, 255] width 40 height 13
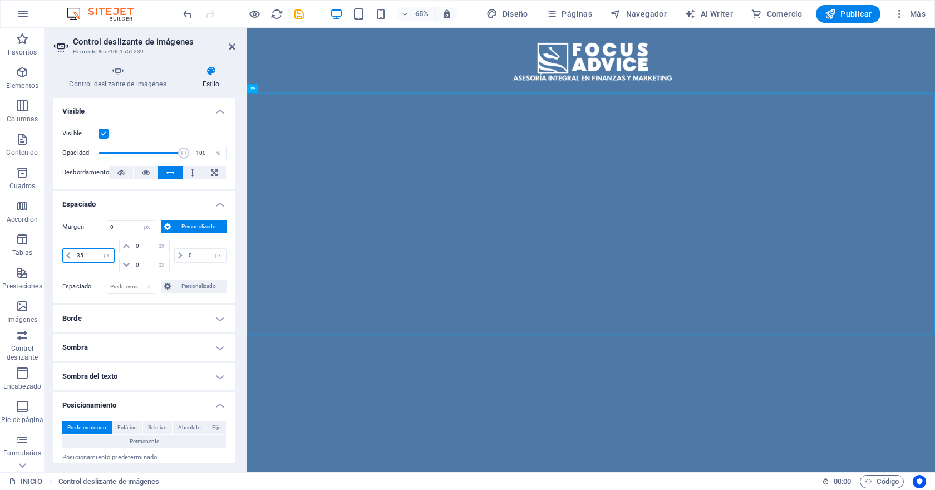
type input "350"
select select "DISABLED_OPTION_VALUE"
click at [88, 260] on input "350" at bounding box center [94, 255] width 40 height 13
click at [78, 256] on input "400" at bounding box center [94, 255] width 40 height 13
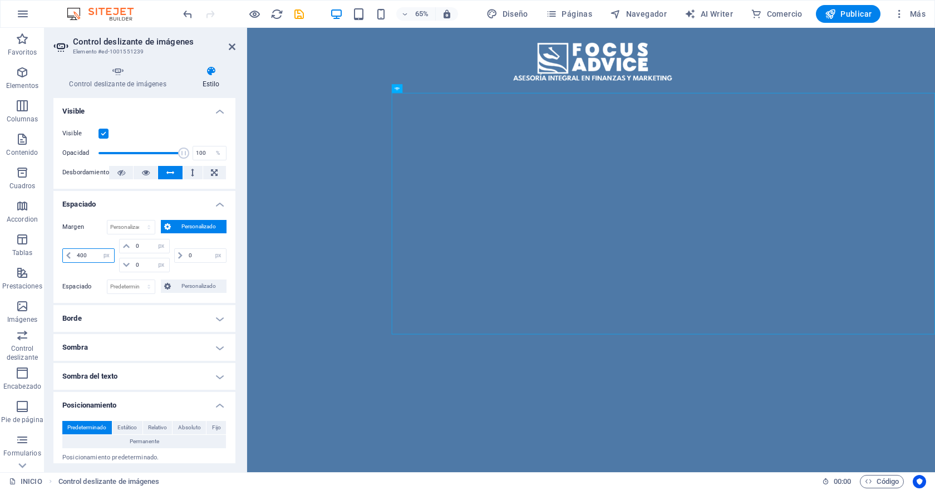
click at [78, 256] on input "400" at bounding box center [94, 255] width 40 height 13
type input "440"
click at [299, 10] on icon "save" at bounding box center [299, 14] width 13 height 13
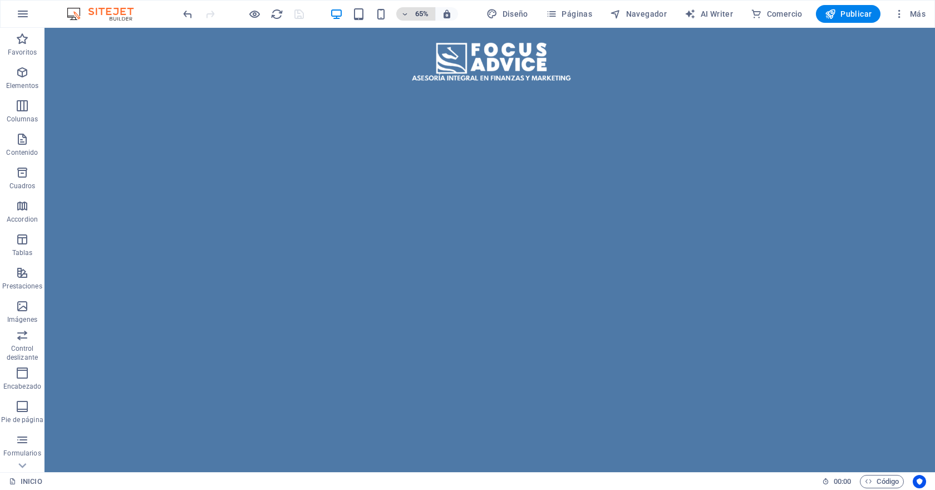
click at [419, 14] on h6 "65%" at bounding box center [422, 13] width 18 height 13
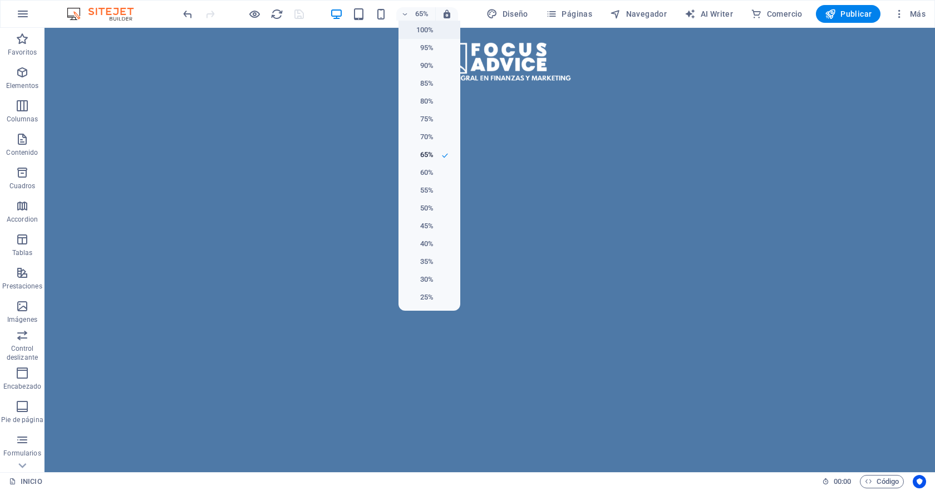
click at [426, 33] on h6 "100%" at bounding box center [419, 29] width 28 height 13
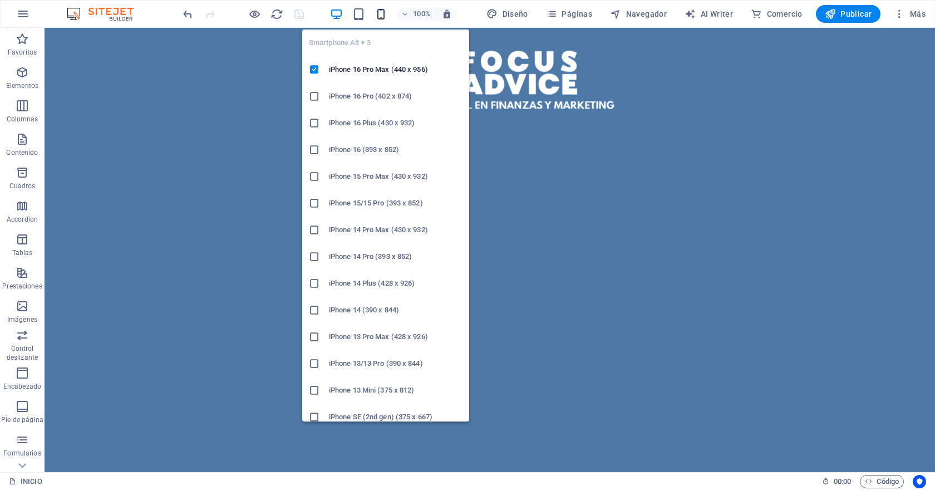
click at [385, 14] on icon "button" at bounding box center [381, 14] width 13 height 13
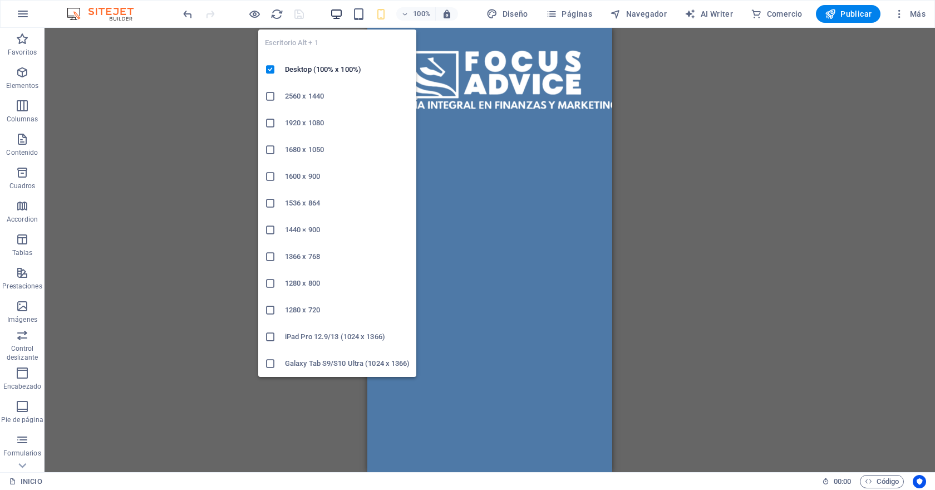
click at [338, 9] on icon "button" at bounding box center [336, 14] width 13 height 13
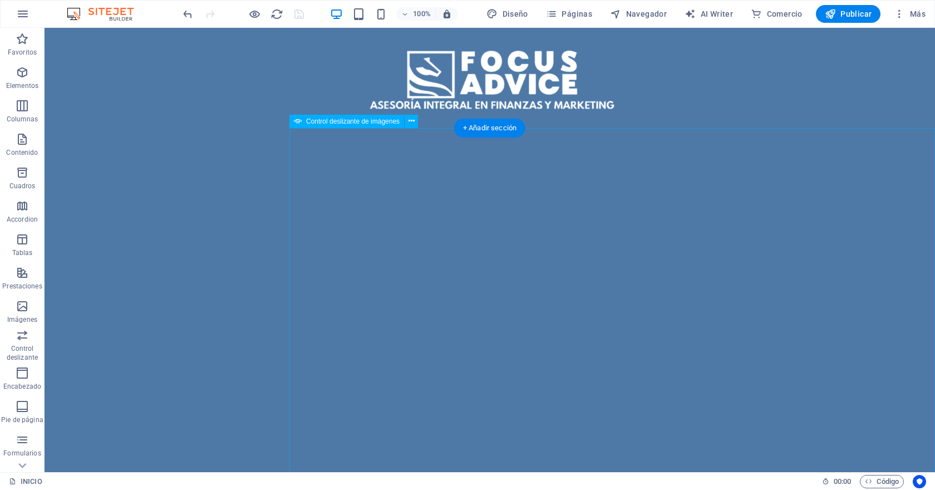
click at [326, 121] on span "Control deslizante de imágenes" at bounding box center [352, 121] width 93 height 7
select select "px"
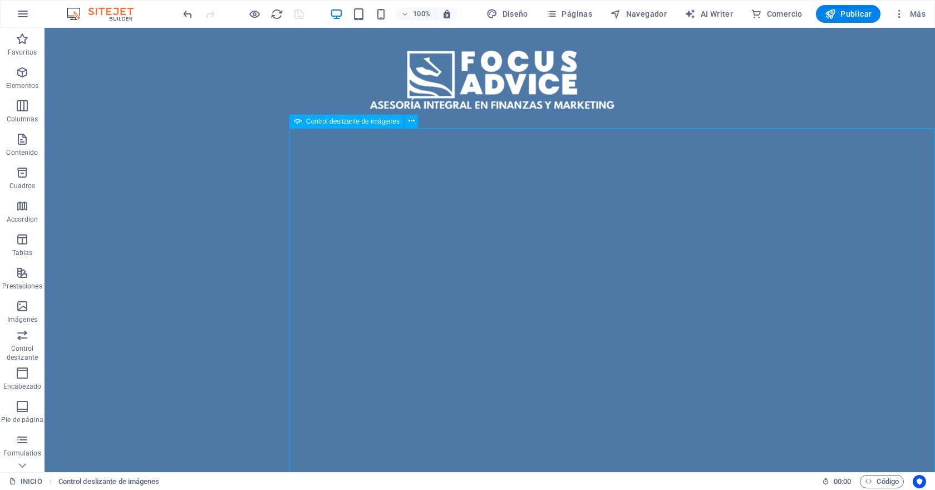
select select "px"
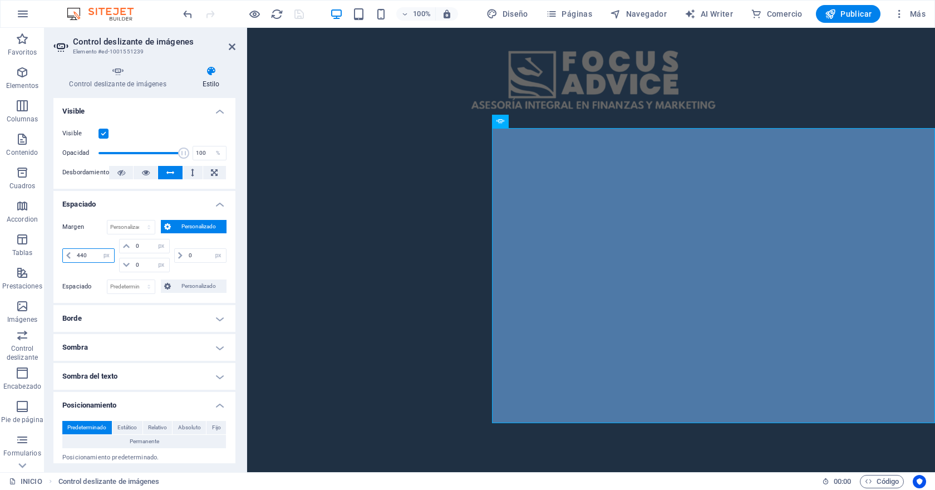
click at [95, 253] on input "440" at bounding box center [94, 255] width 40 height 13
click at [82, 256] on input "440" at bounding box center [94, 255] width 40 height 13
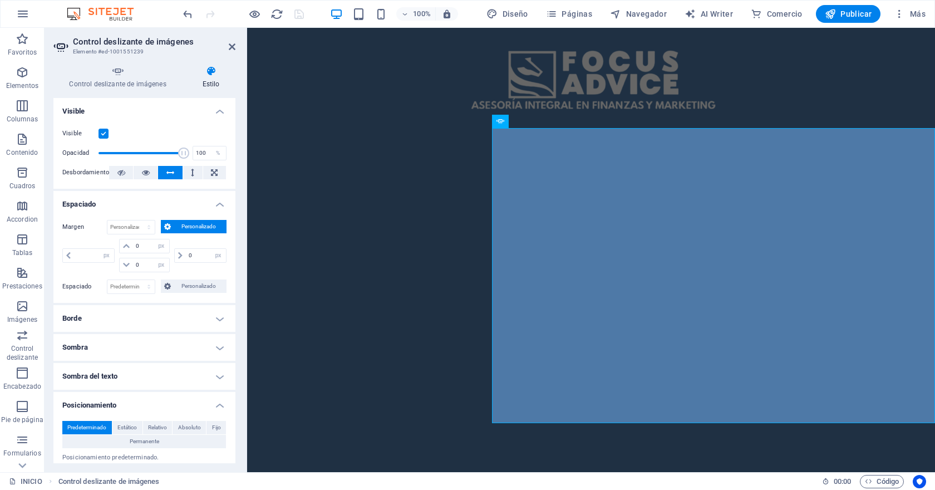
click at [91, 244] on div "automático px % rem vw vh" at bounding box center [89, 255] width 55 height 33
click at [90, 258] on input "number" at bounding box center [94, 255] width 40 height 13
type input "0"
select select "px"
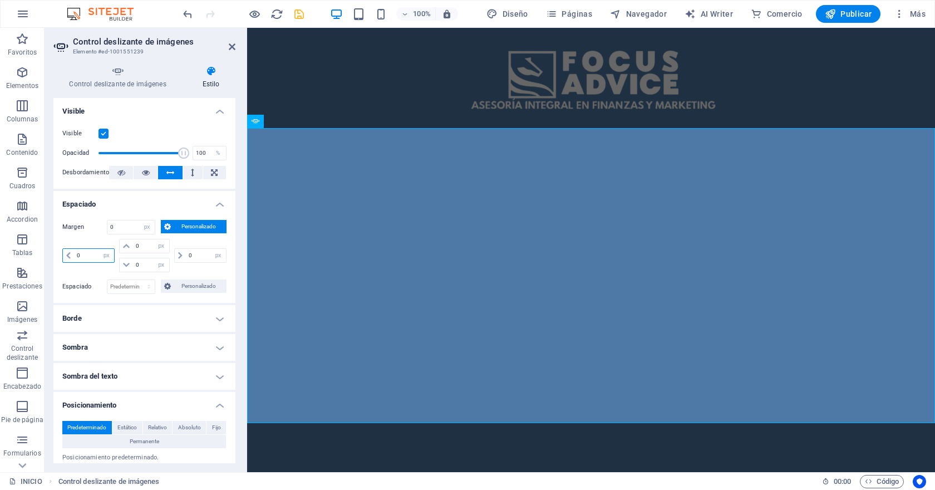
type input "0"
click at [104, 215] on div "Margen 0 Predeterminado automático px % rem vw vh Personalizado Personalizado 0…" at bounding box center [144, 257] width 182 height 92
click at [193, 176] on button at bounding box center [192, 172] width 19 height 13
click at [215, 174] on icon at bounding box center [214, 172] width 7 height 13
click at [142, 173] on icon at bounding box center [146, 172] width 8 height 13
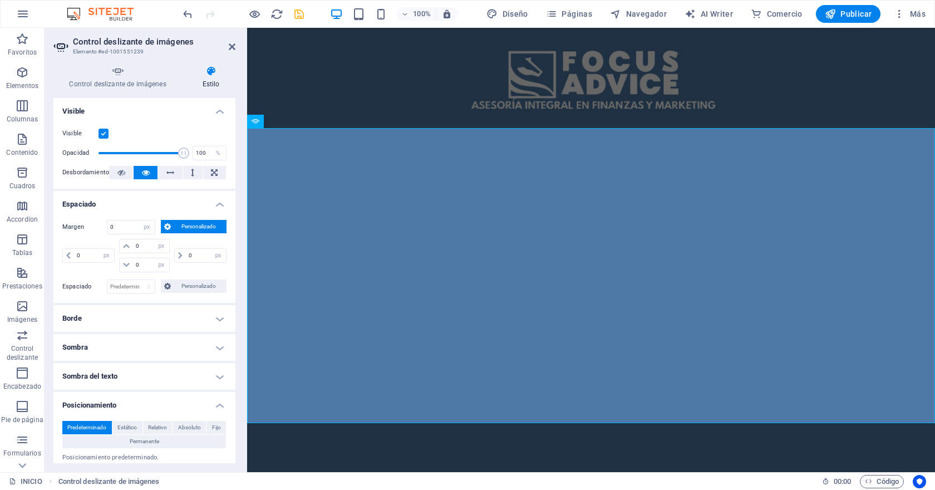
click at [217, 106] on h4 "Visible" at bounding box center [144, 108] width 182 height 20
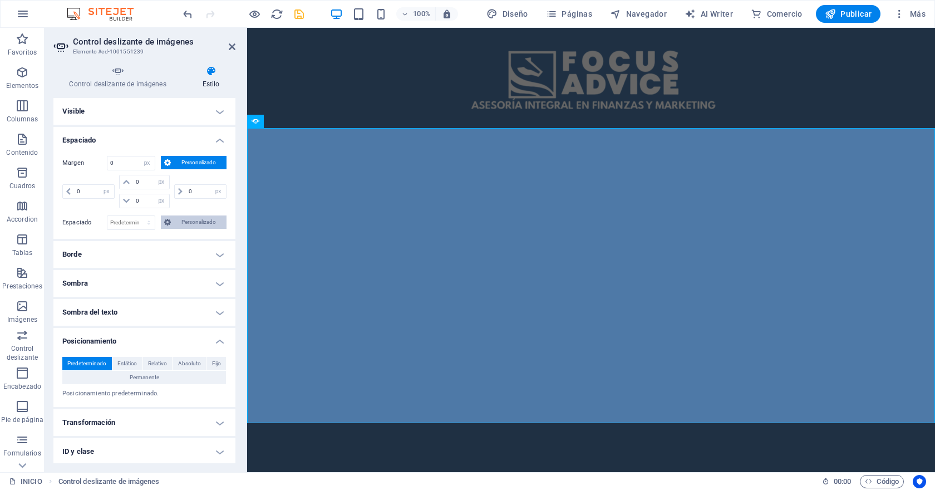
click at [184, 223] on span "Personalizado" at bounding box center [198, 221] width 49 height 13
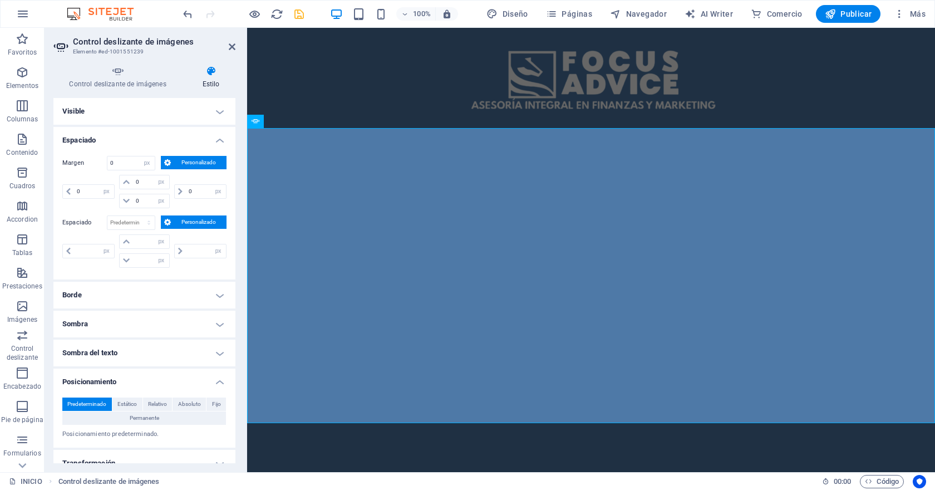
click at [220, 139] on h4 "Espaciado" at bounding box center [144, 137] width 182 height 20
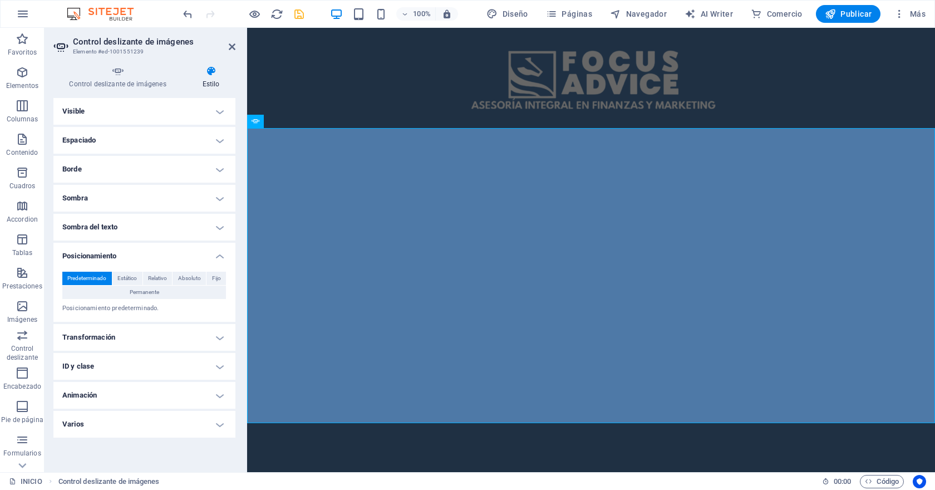
click at [193, 163] on h4 "Borde" at bounding box center [144, 169] width 182 height 27
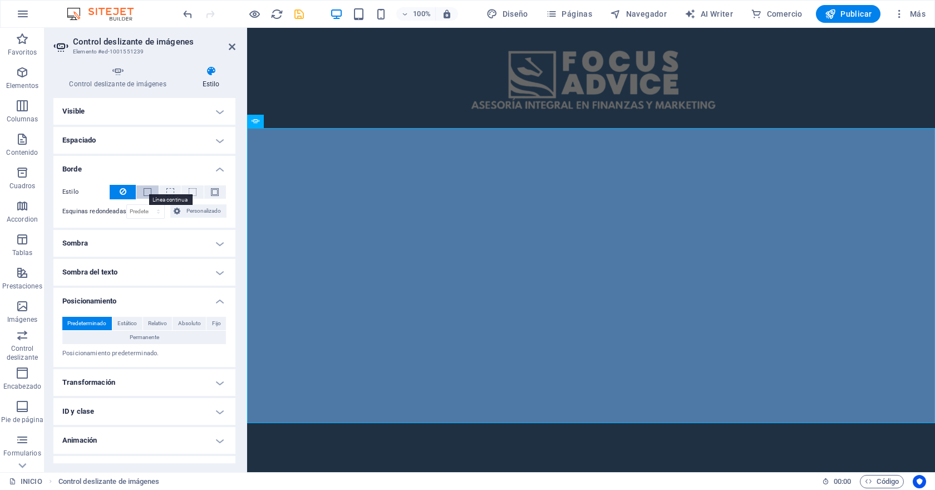
click at [147, 194] on span at bounding box center [148, 192] width 8 height 8
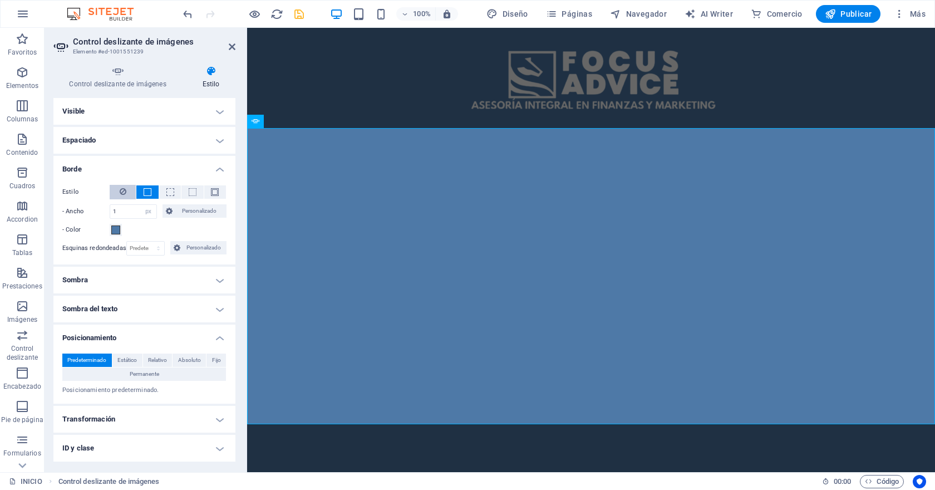
click at [122, 193] on icon at bounding box center [123, 191] width 7 height 13
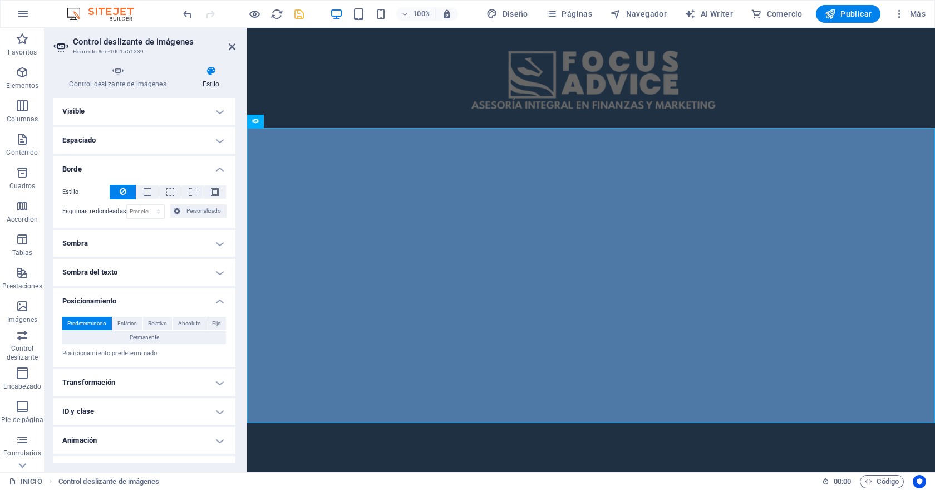
click at [219, 165] on h4 "Borde" at bounding box center [144, 166] width 182 height 20
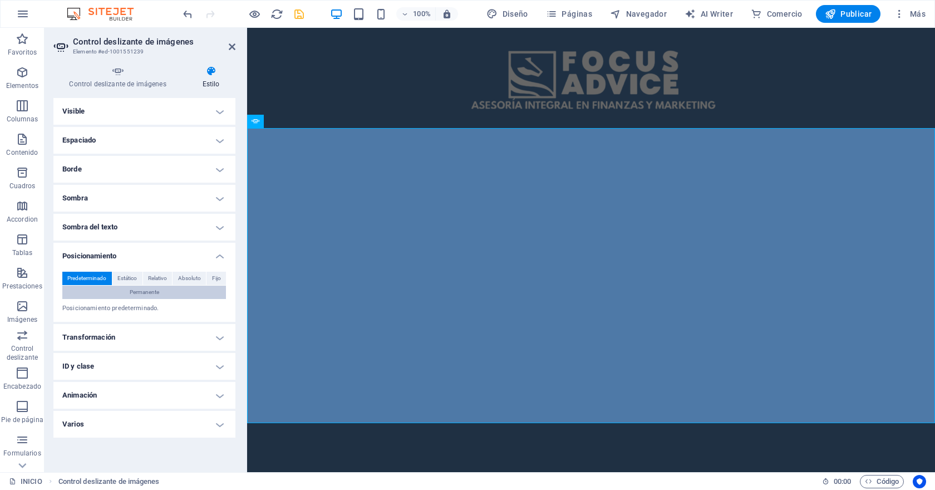
click at [158, 295] on span "Permanente" at bounding box center [144, 292] width 29 height 13
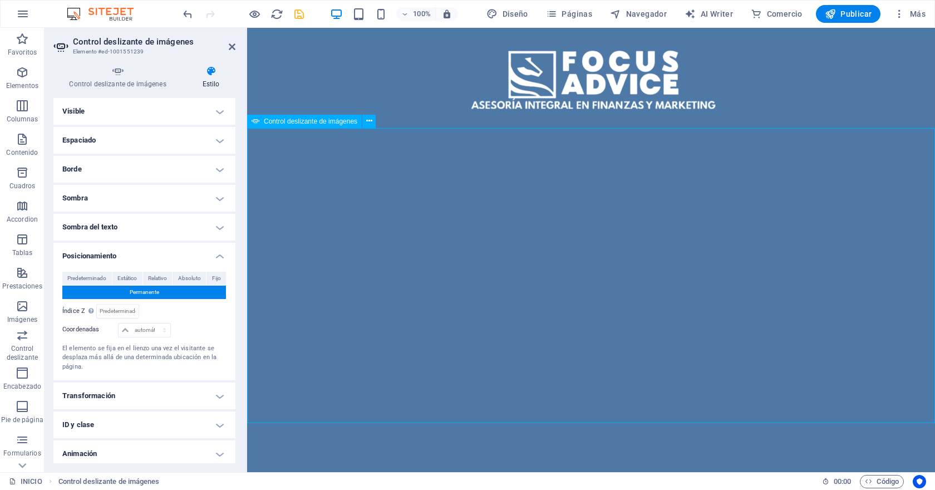
drag, startPoint x: 462, startPoint y: 277, endPoint x: 761, endPoint y: 310, distance: 300.7
click at [160, 331] on select "automático px rem % em" at bounding box center [144, 329] width 51 height 13
select select "%"
click at [153, 323] on select "automático px rem % em" at bounding box center [144, 329] width 51 height 13
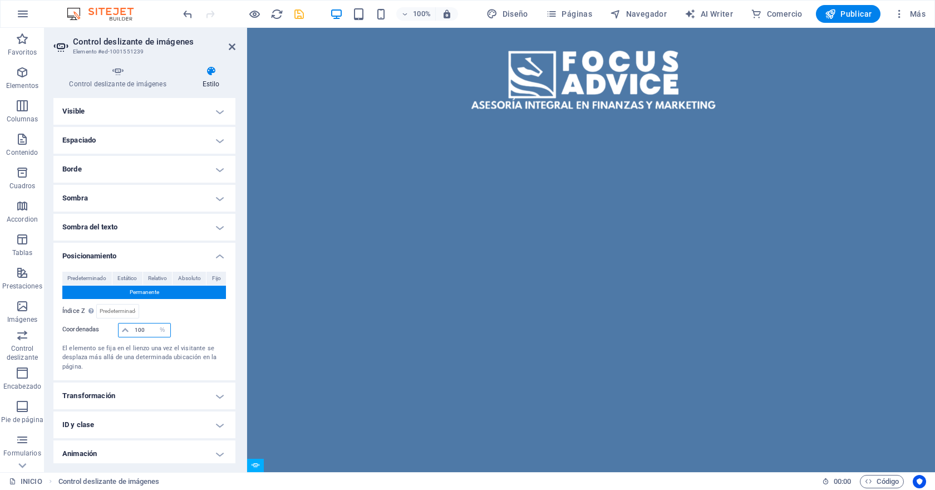
click at [137, 333] on input "100" at bounding box center [151, 329] width 38 height 13
type input "5"
click at [118, 310] on input "number" at bounding box center [117, 310] width 41 height 13
click at [122, 314] on input "50" at bounding box center [117, 310] width 41 height 13
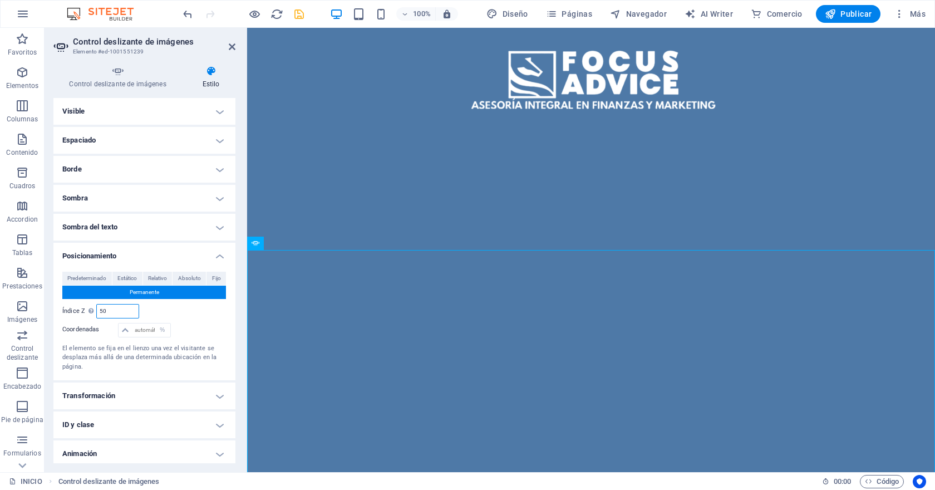
type input "5"
click at [170, 314] on div "Relativo a body" at bounding box center [186, 311] width 82 height 14
click at [139, 333] on input "number" at bounding box center [151, 329] width 38 height 13
click at [124, 330] on icon at bounding box center [125, 330] width 7 height 7
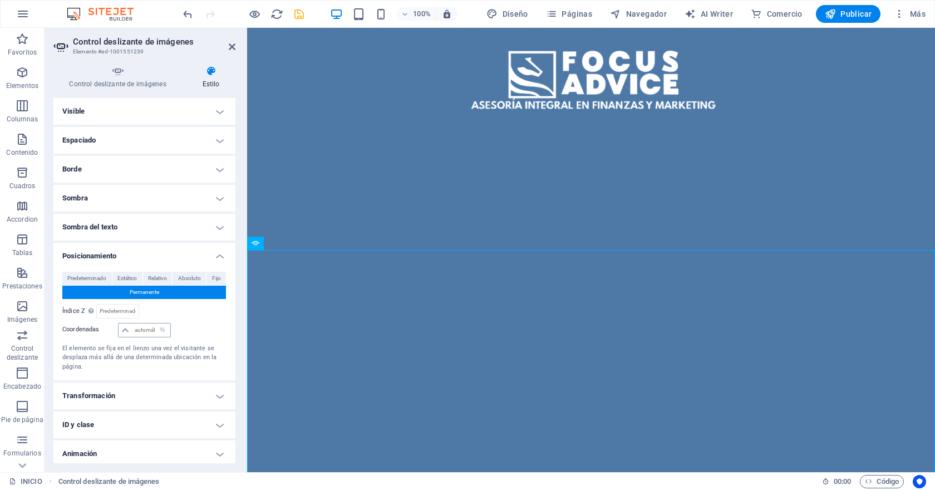
click at [125, 331] on icon at bounding box center [125, 330] width 7 height 7
click at [163, 330] on select "automático px rem % em" at bounding box center [163, 329] width 16 height 13
click at [155, 323] on select "automático px rem % em" at bounding box center [163, 329] width 16 height 13
select select "DISABLED_OPTION_VALUE"
click at [115, 308] on input "number" at bounding box center [117, 310] width 41 height 13
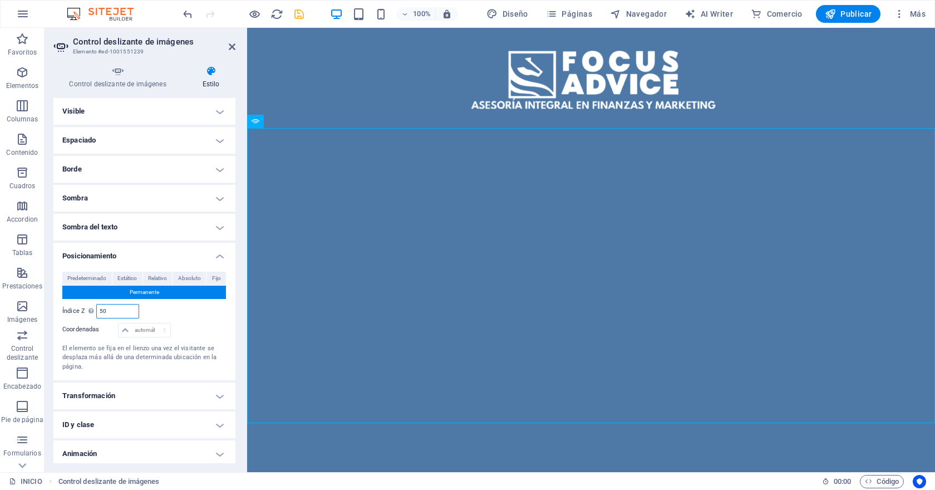
type input "50"
click at [164, 311] on div "Relativo a body" at bounding box center [186, 311] width 82 height 14
click at [116, 309] on input "50" at bounding box center [117, 310] width 41 height 13
click at [154, 312] on div "Relativo a body" at bounding box center [186, 311] width 82 height 14
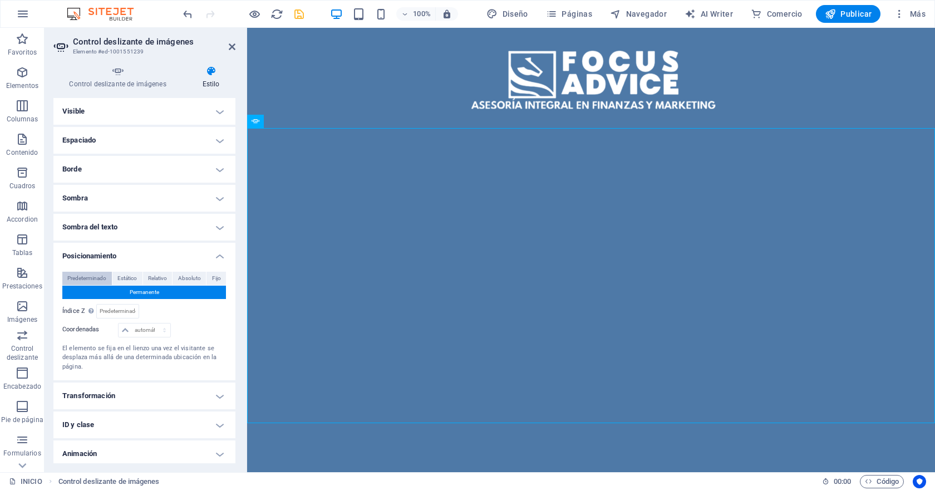
click at [88, 279] on span "Predeterminado" at bounding box center [86, 278] width 39 height 13
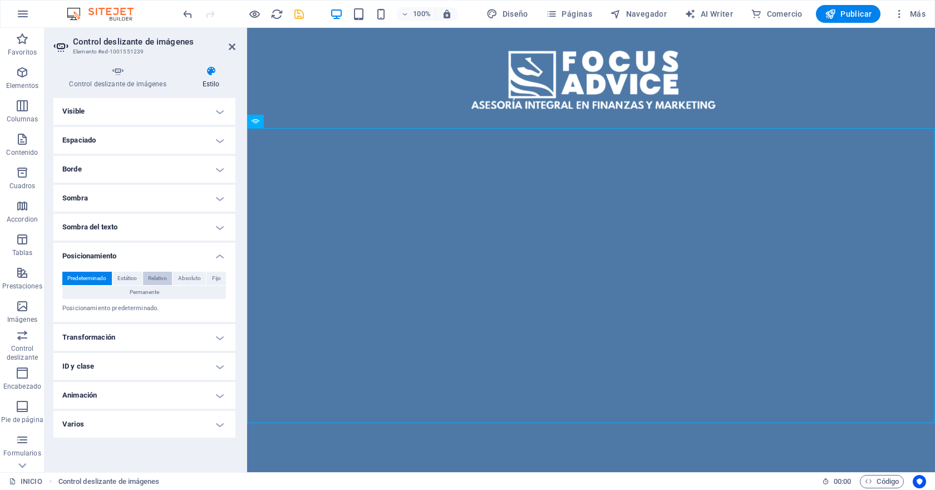
click at [164, 277] on span "Relativo" at bounding box center [157, 278] width 19 height 13
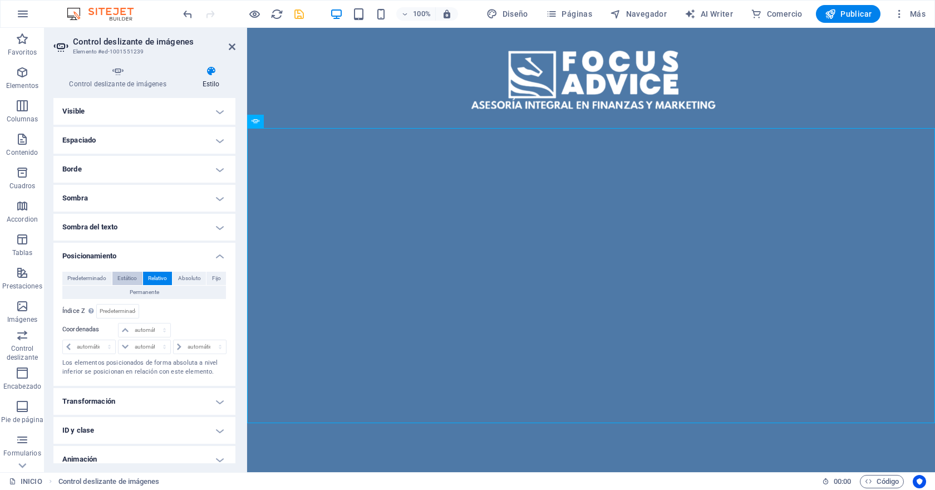
click at [134, 277] on span "Estático" at bounding box center [126, 278] width 19 height 13
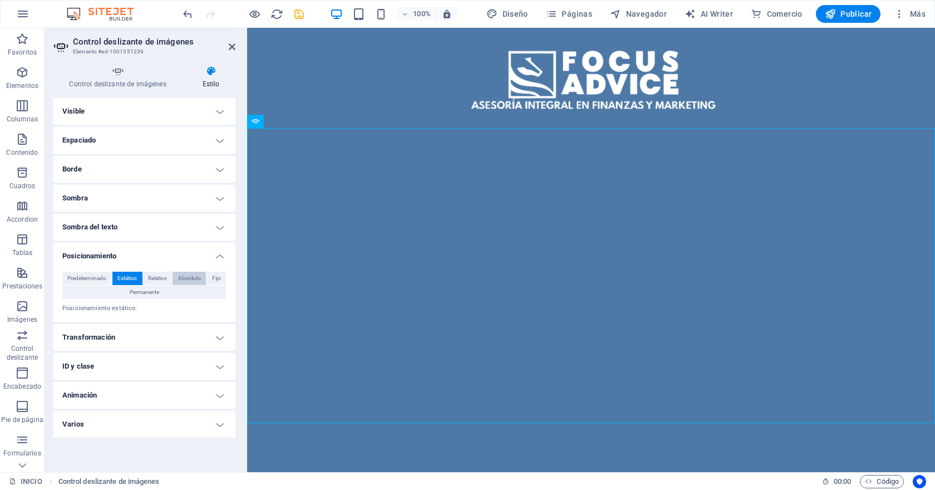
click at [180, 277] on span "Absoluto" at bounding box center [189, 278] width 23 height 13
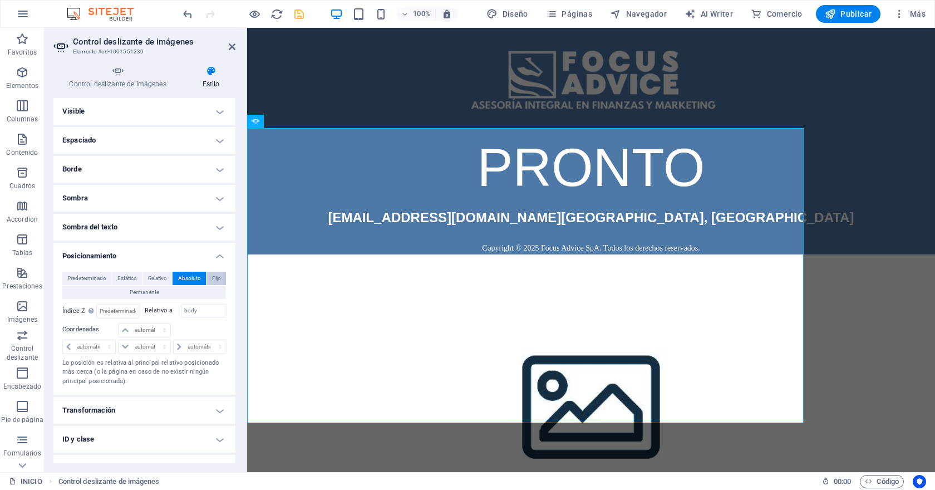
click at [214, 277] on span "Fijo" at bounding box center [216, 278] width 9 height 13
click at [86, 280] on span "Predeterminado" at bounding box center [86, 278] width 39 height 13
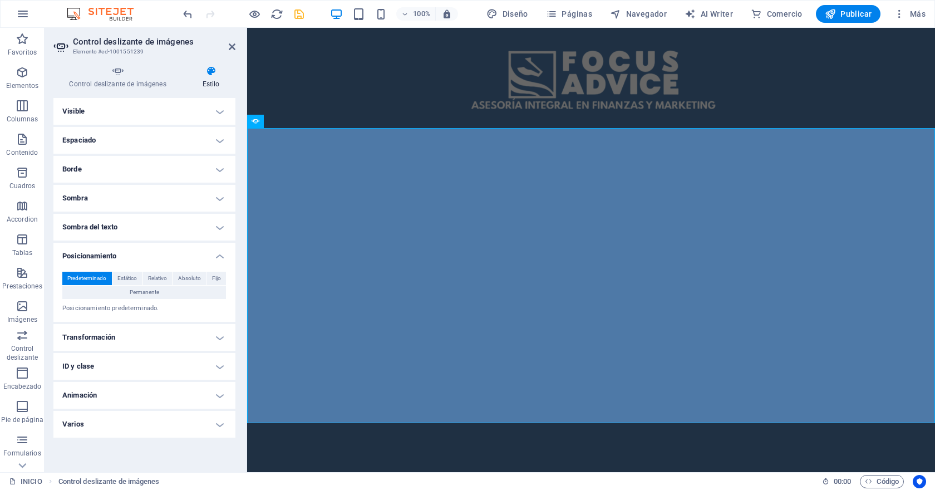
click at [195, 334] on h4 "Transformación" at bounding box center [144, 337] width 182 height 27
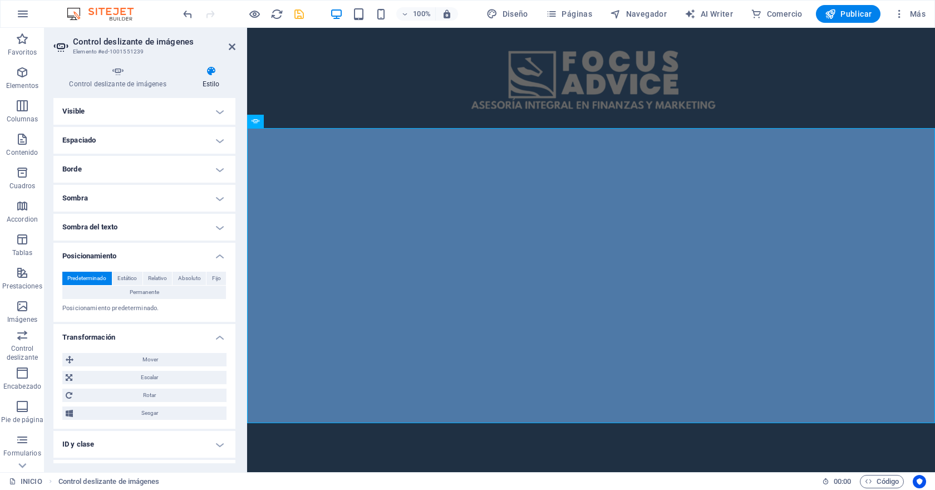
scroll to position [52, 0]
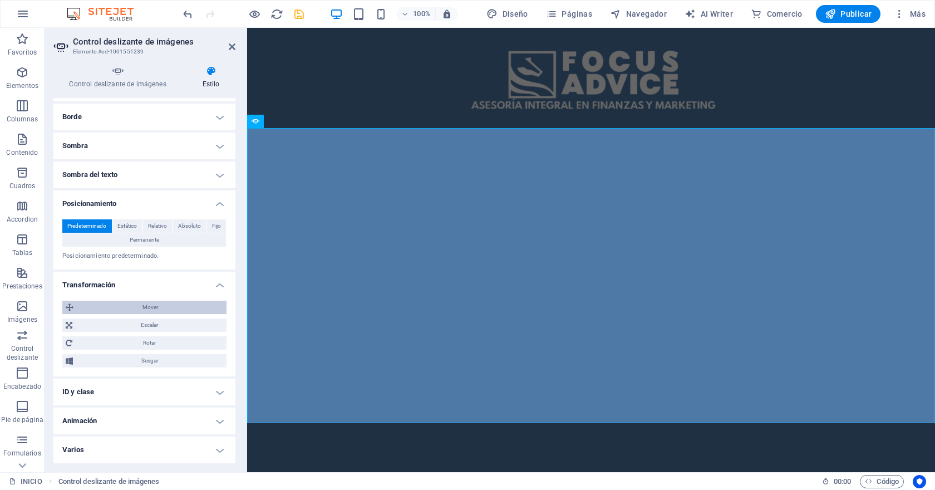
click at [142, 308] on span "Mover" at bounding box center [150, 307] width 146 height 13
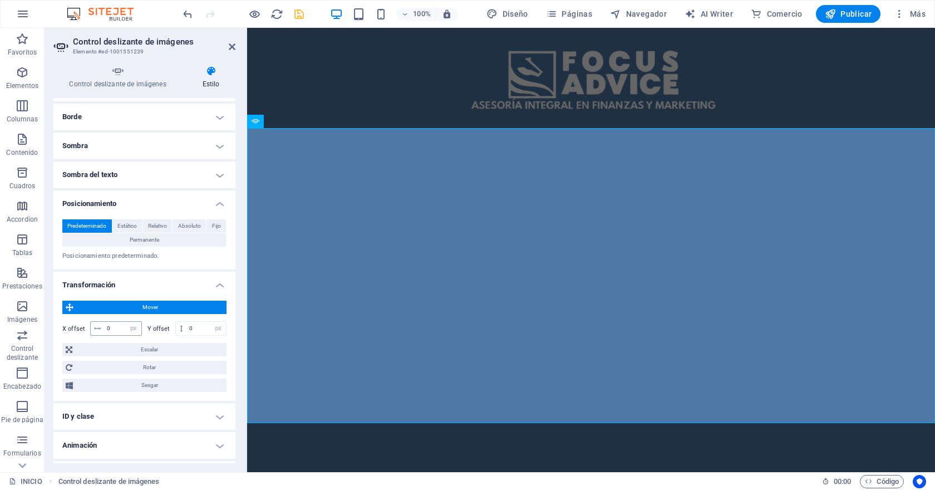
click at [97, 328] on icon at bounding box center [97, 328] width 7 height 7
click at [106, 330] on input "0" at bounding box center [122, 328] width 37 height 13
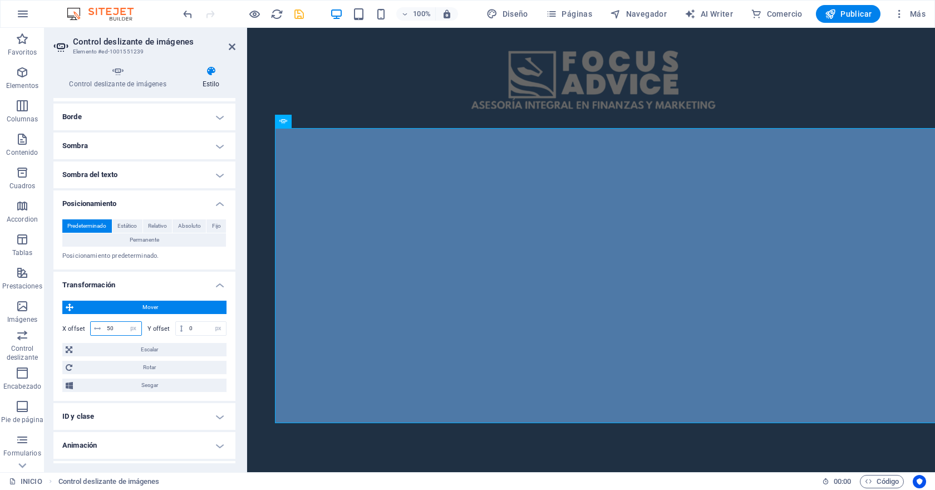
click at [111, 329] on input "50" at bounding box center [122, 328] width 37 height 13
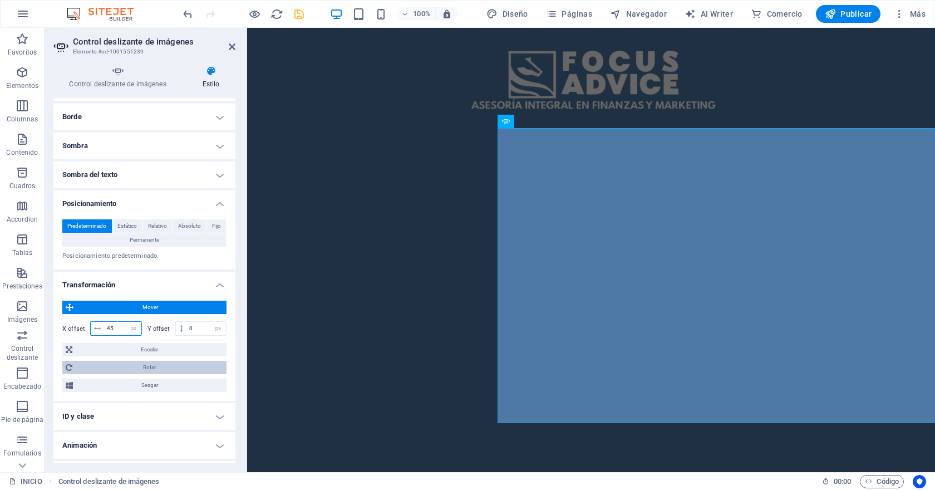
type input "4"
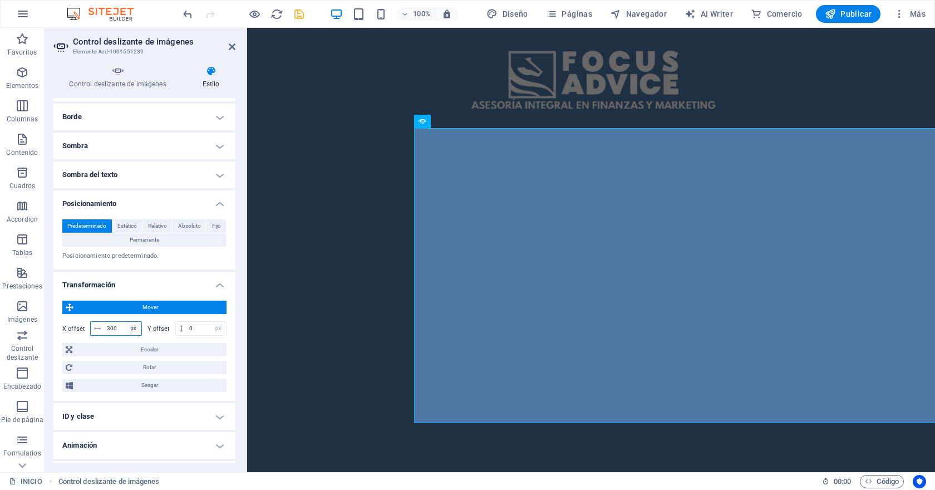
type input "300"
click at [135, 329] on select "px rem % em vh vw" at bounding box center [134, 328] width 16 height 13
select select "%"
click at [126, 322] on select "px rem % em vh vw" at bounding box center [134, 328] width 16 height 13
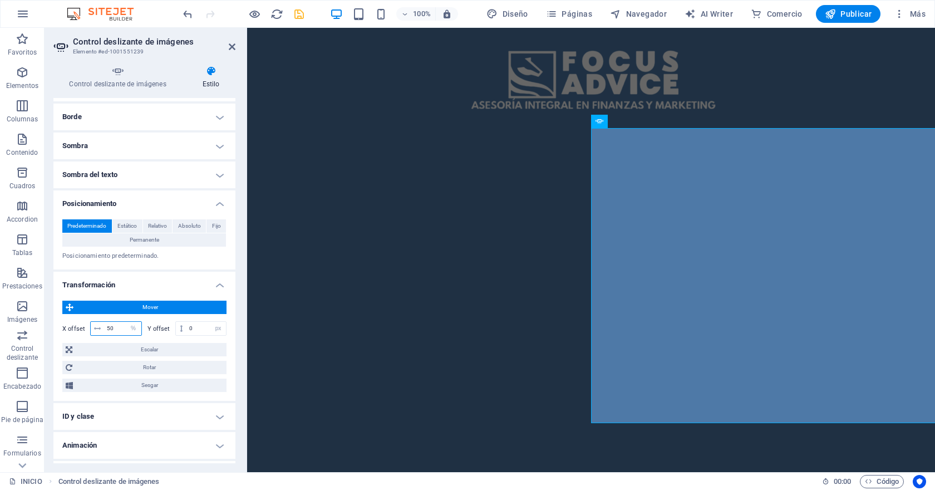
type input "5"
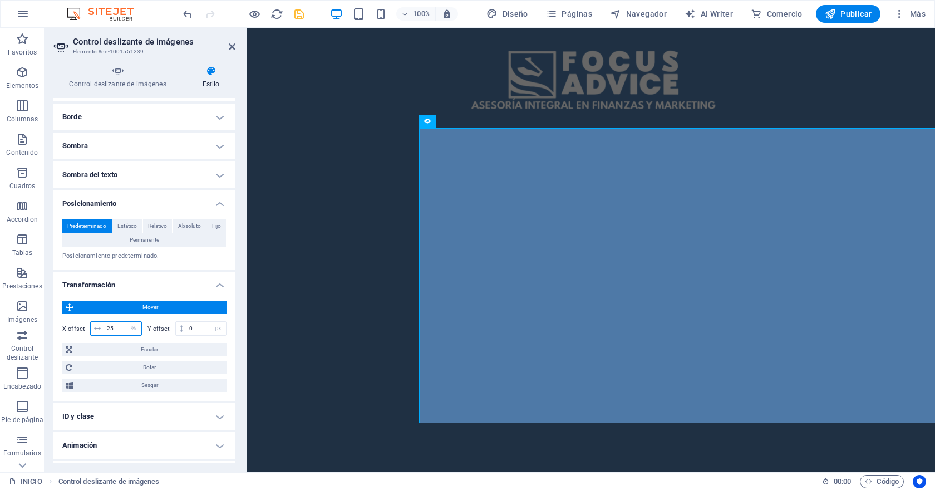
type input "25"
click at [233, 43] on icon at bounding box center [232, 46] width 7 height 9
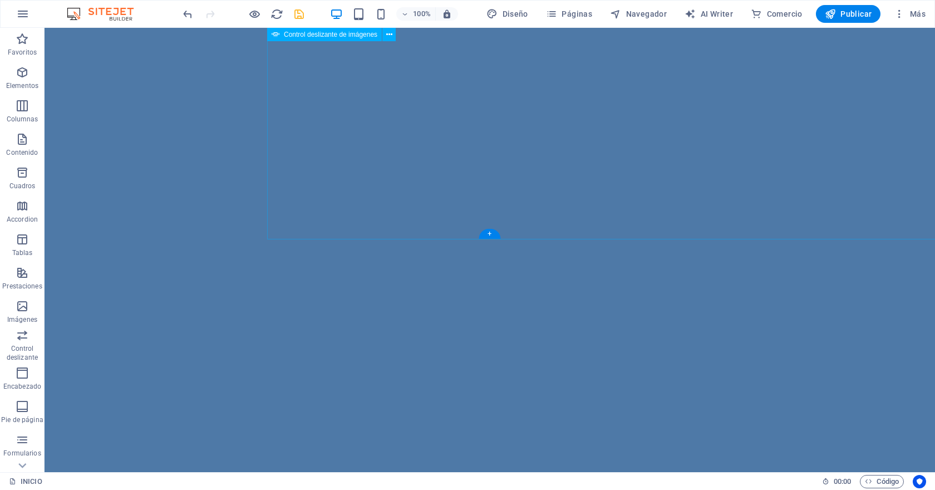
scroll to position [0, 0]
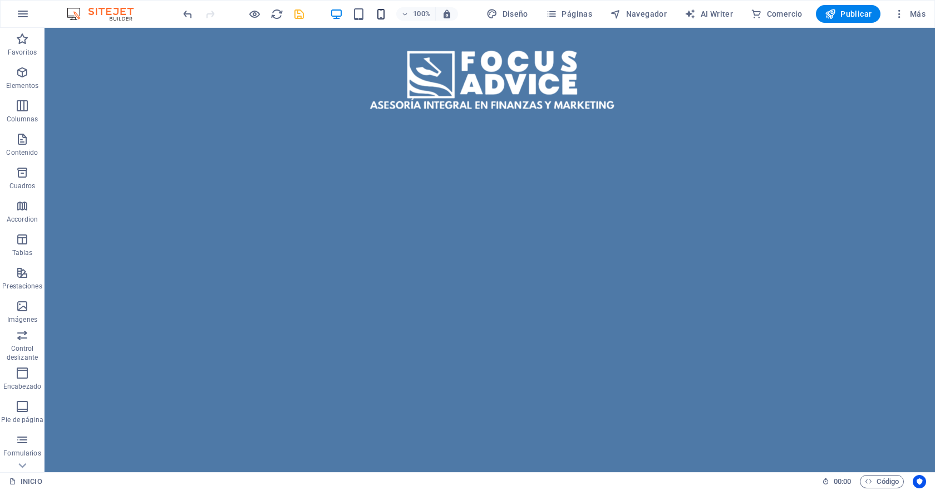
click at [382, 16] on icon "button" at bounding box center [381, 14] width 13 height 13
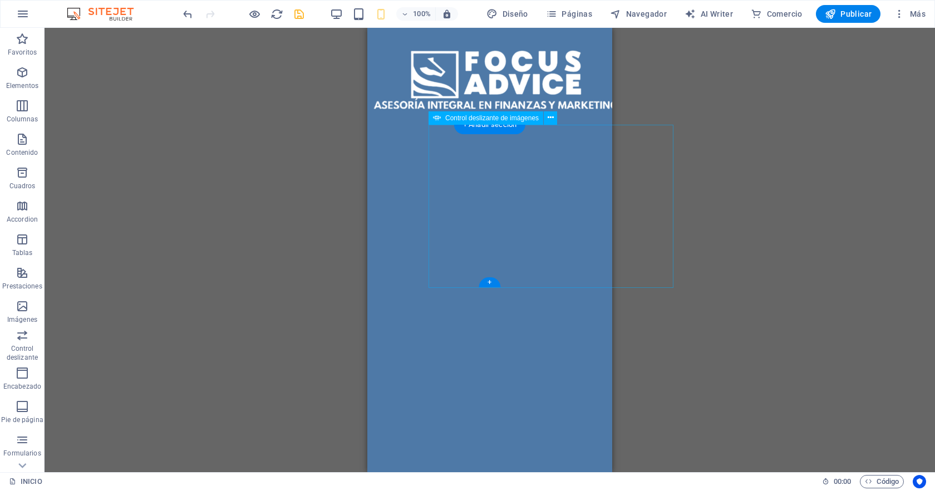
drag, startPoint x: 531, startPoint y: 190, endPoint x: 400, endPoint y: 190, distance: 130.8
click at [432, 119] on div "Control deslizante de imágenes" at bounding box center [486, 117] width 115 height 13
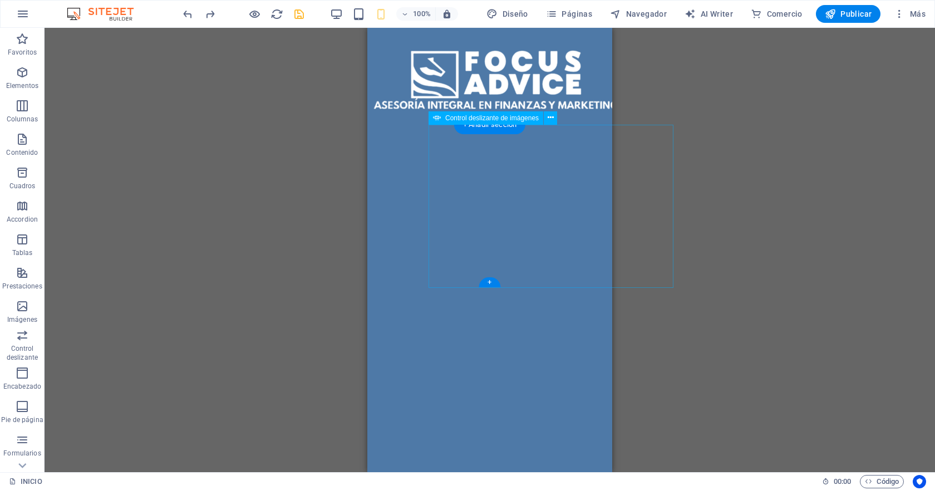
select select "%"
select select "px"
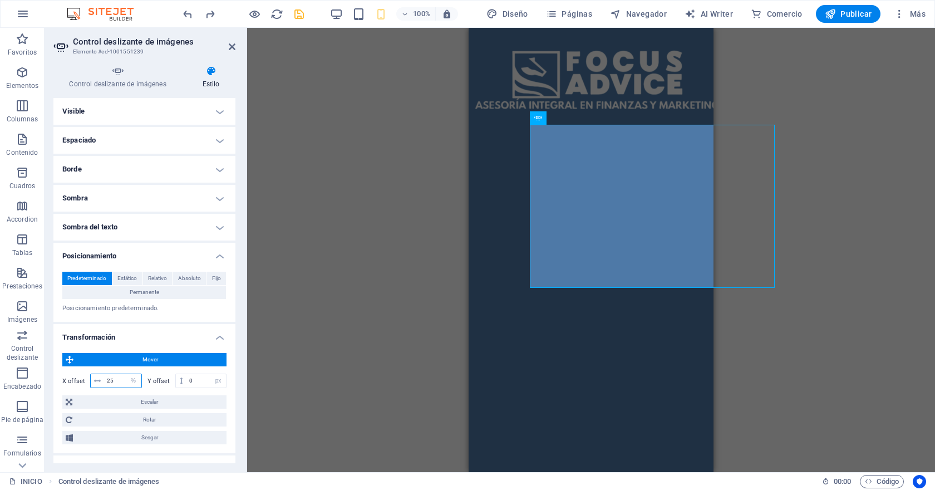
click at [113, 379] on input "25" at bounding box center [122, 380] width 37 height 13
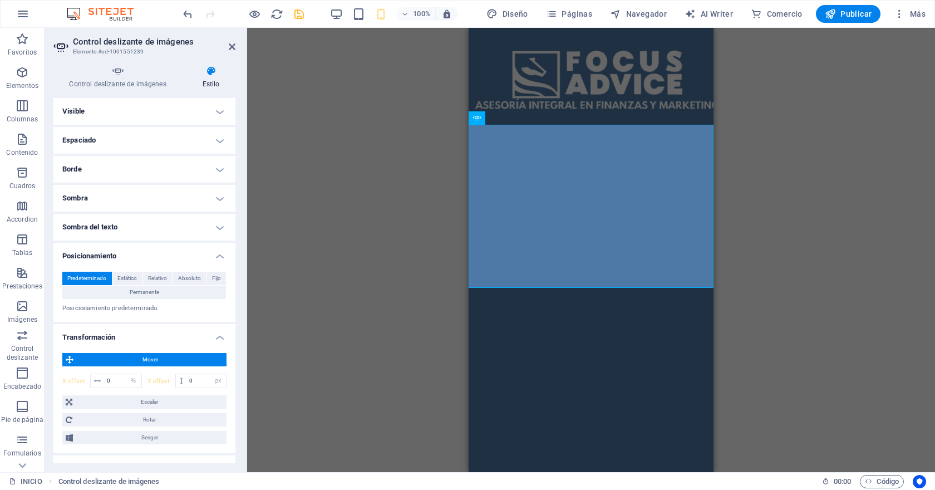
click at [349, 278] on div "Arrastra y suelta un archivo para añadirlo Contenedor Imagen amplia con texto T…" at bounding box center [591, 250] width 688 height 444
click at [362, 16] on icon "button" at bounding box center [358, 14] width 13 height 13
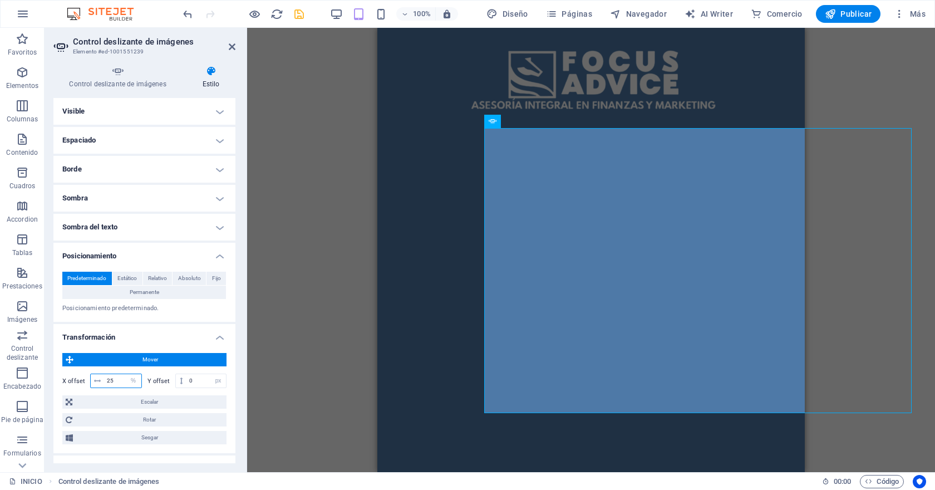
click at [112, 378] on input "25" at bounding box center [122, 380] width 37 height 13
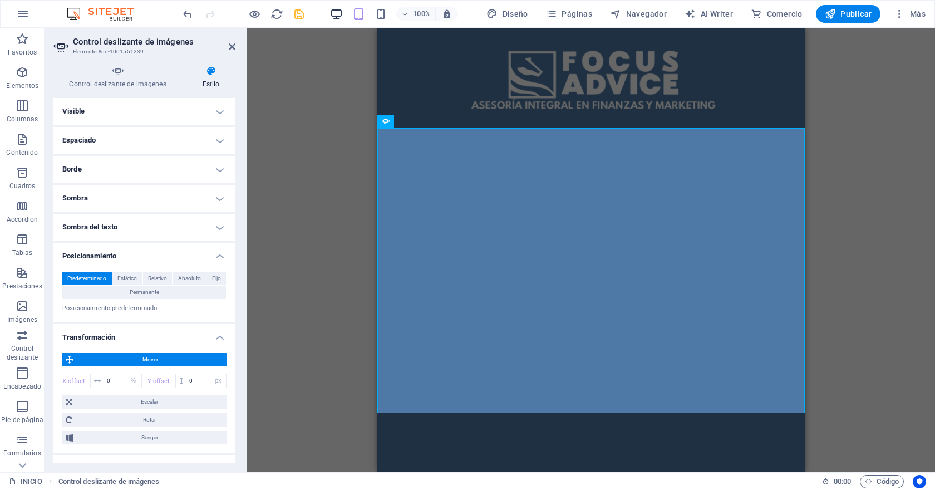
click at [342, 17] on icon "button" at bounding box center [336, 14] width 13 height 13
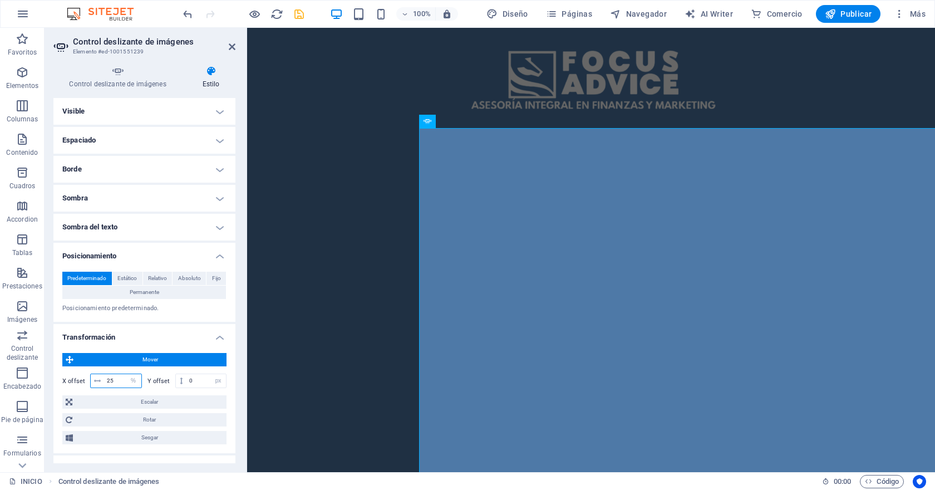
click at [117, 383] on input "25" at bounding box center [122, 380] width 37 height 13
type input "3"
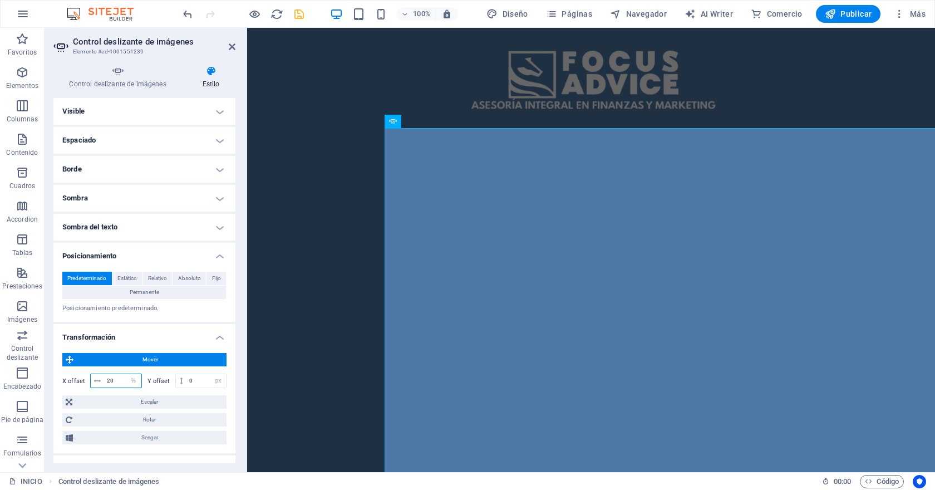
type input "2"
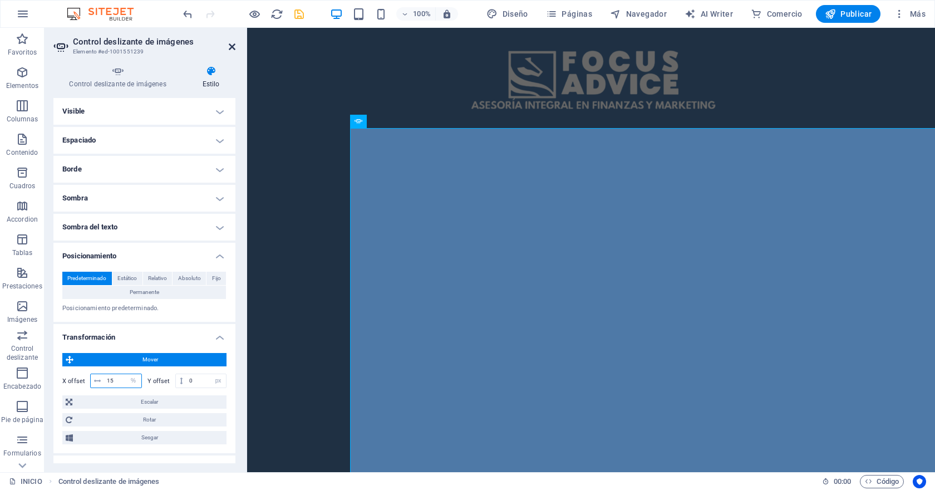
type input "15"
click at [231, 46] on icon at bounding box center [232, 46] width 7 height 9
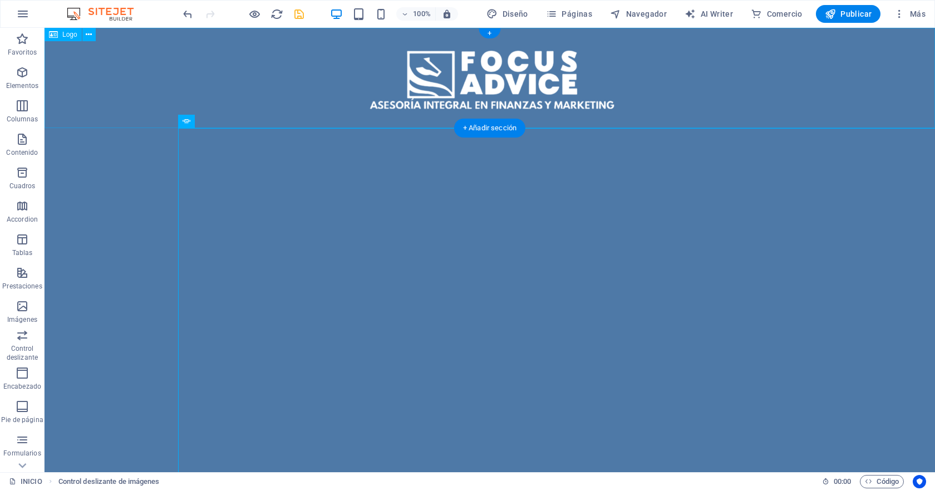
click at [247, 97] on div at bounding box center [490, 78] width 890 height 100
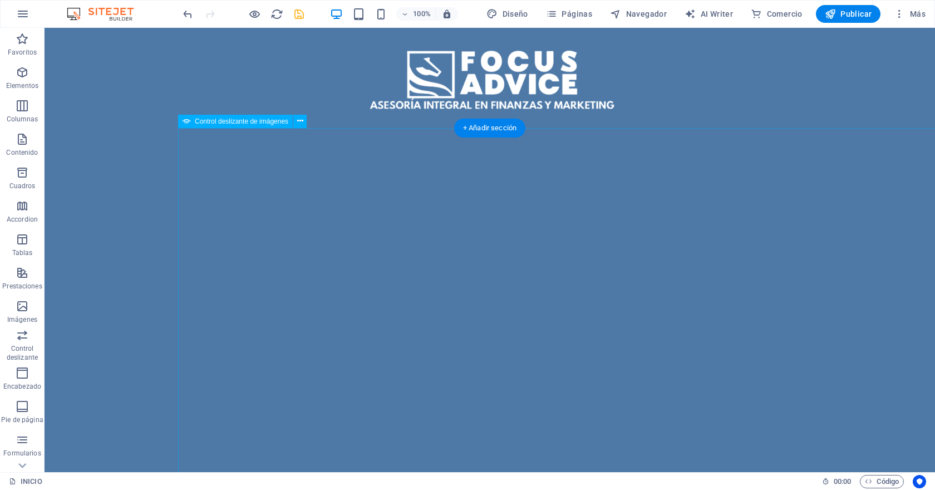
select select "%"
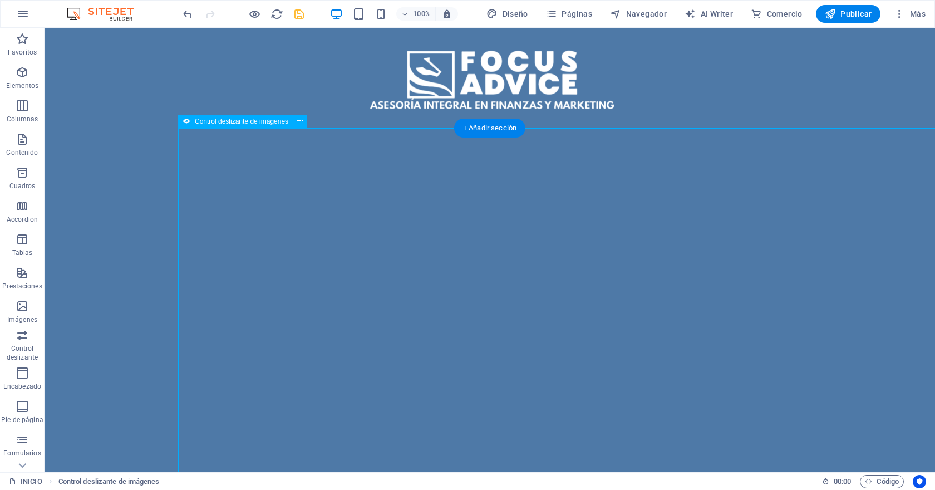
select select "px"
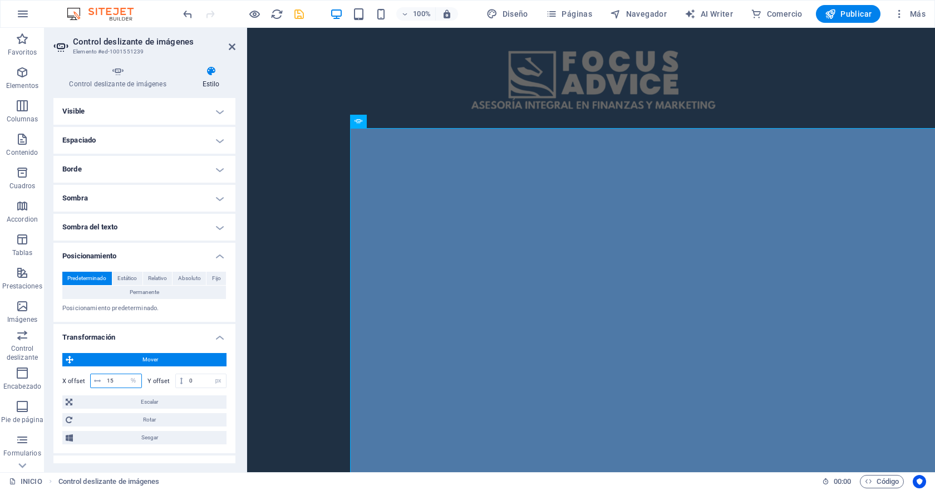
click at [116, 380] on input "15" at bounding box center [122, 380] width 37 height 13
click at [132, 400] on span "Escalar" at bounding box center [149, 401] width 147 height 13
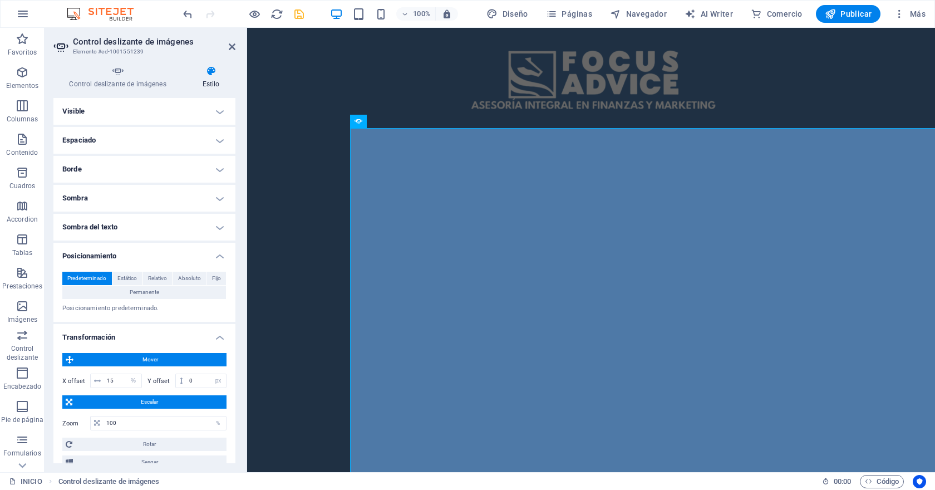
click at [144, 405] on span "Escalar" at bounding box center [149, 401] width 147 height 13
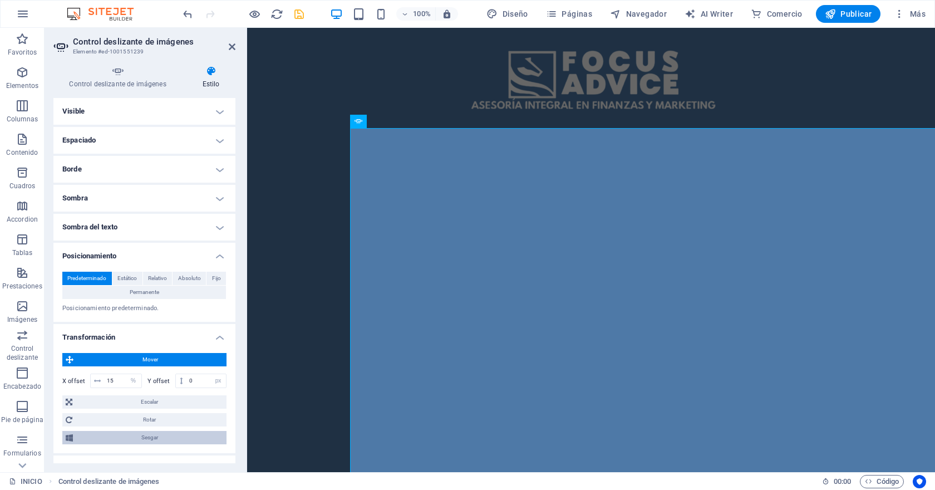
click at [142, 440] on span "Sesgar" at bounding box center [149, 437] width 147 height 13
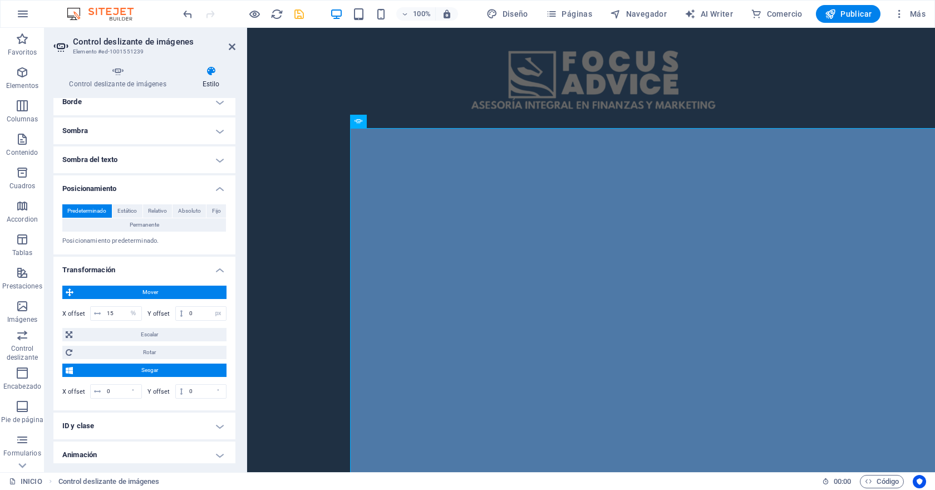
scroll to position [57, 0]
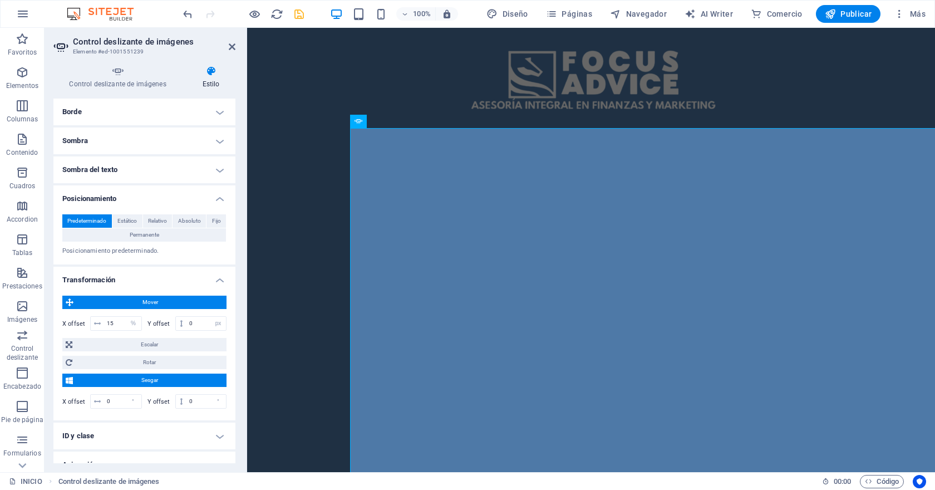
click at [129, 380] on span "Sesgar" at bounding box center [149, 379] width 147 height 13
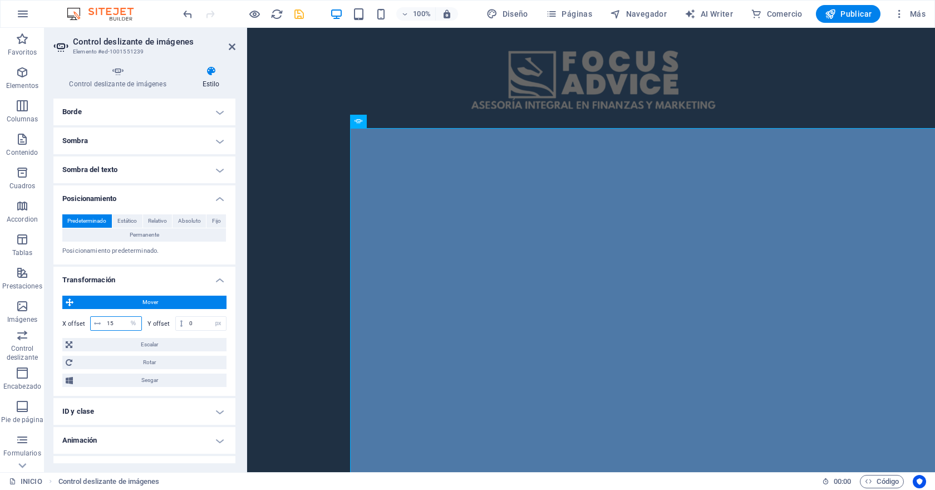
click at [116, 323] on input "15" at bounding box center [122, 323] width 37 height 13
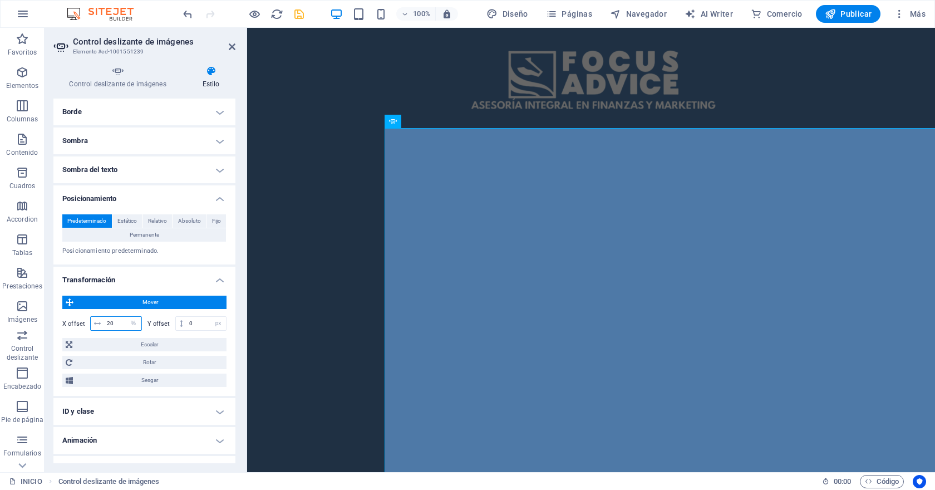
type input "20"
click at [229, 47] on icon at bounding box center [232, 46] width 7 height 9
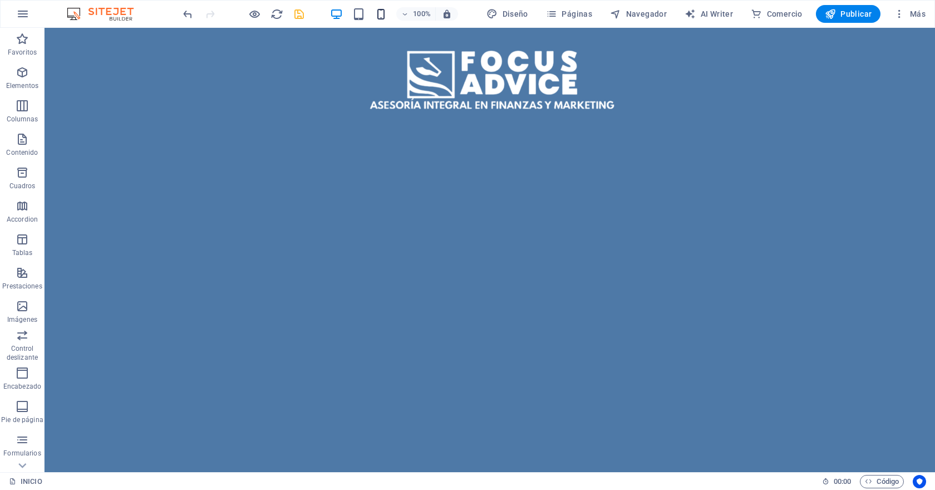
click at [381, 12] on icon "button" at bounding box center [381, 14] width 13 height 13
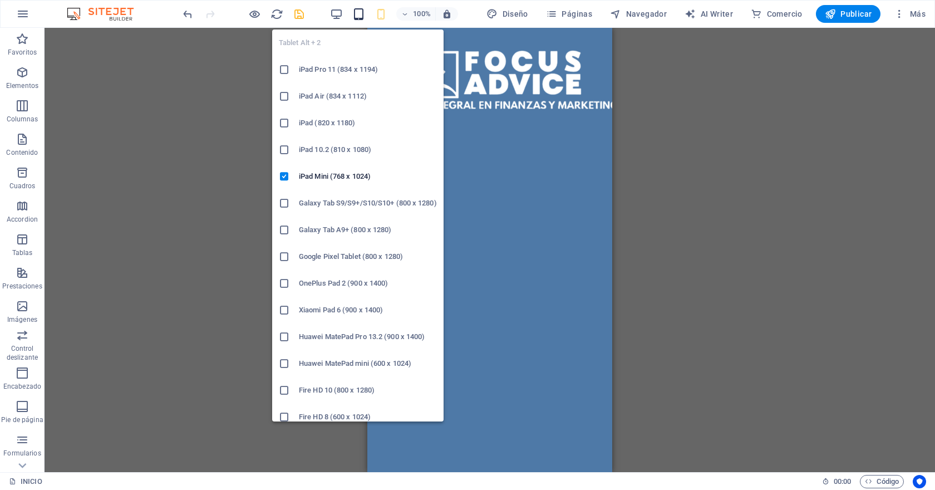
click at [356, 12] on icon "button" at bounding box center [358, 14] width 13 height 13
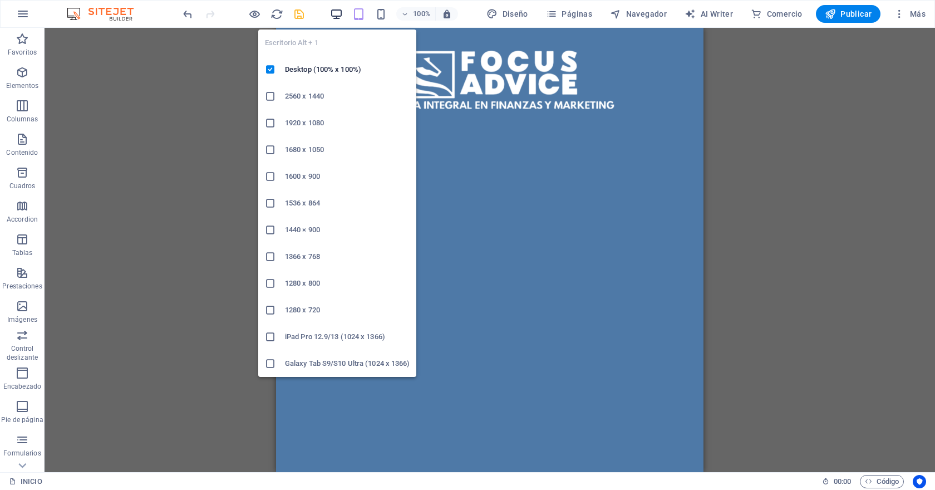
click at [341, 13] on icon "button" at bounding box center [336, 14] width 13 height 13
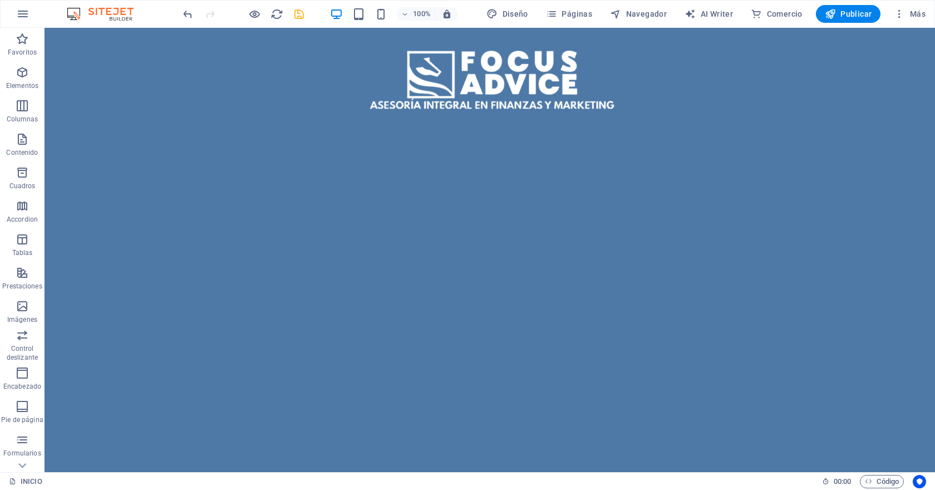
click at [305, 15] on span "save" at bounding box center [298, 14] width 13 height 13
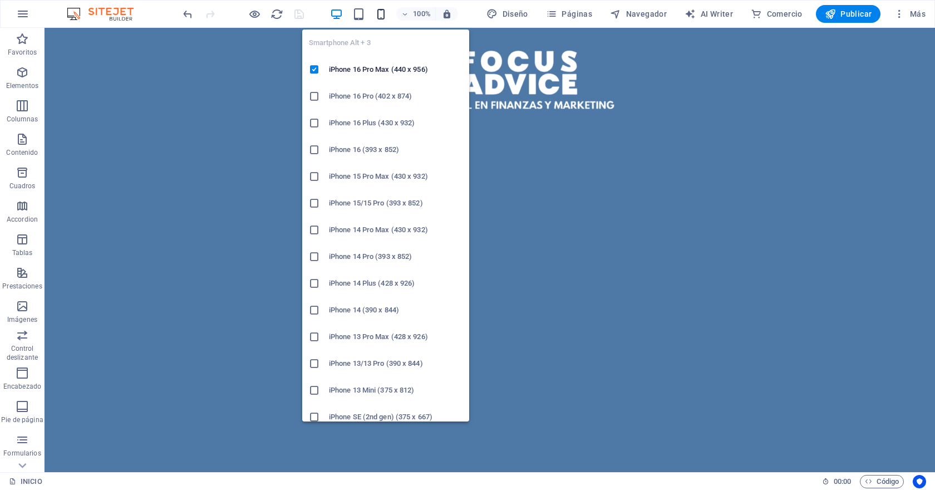
click at [384, 20] on icon "button" at bounding box center [381, 14] width 13 height 13
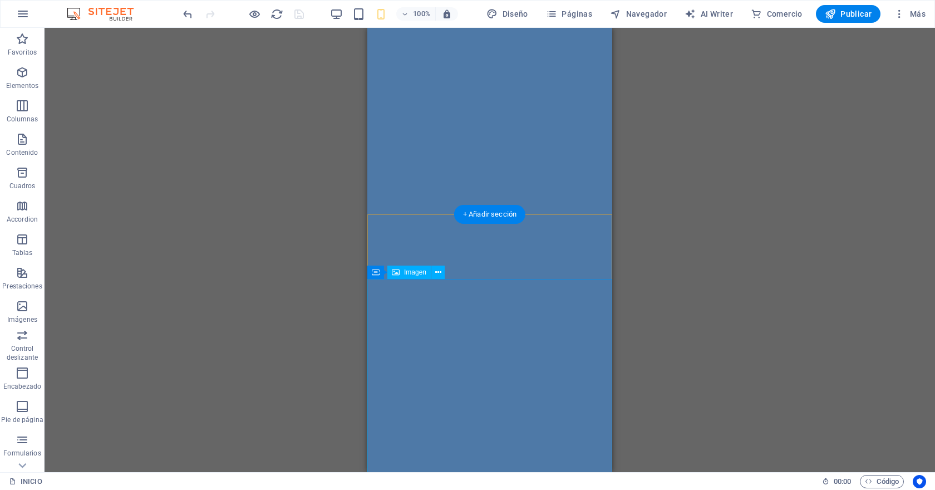
scroll to position [154, 0]
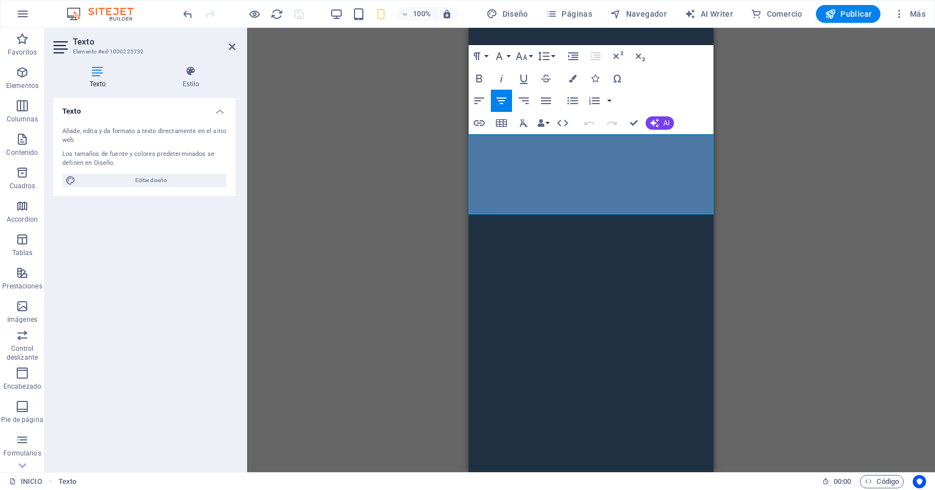
click at [509, 58] on button "Font Family" at bounding box center [501, 56] width 21 height 22
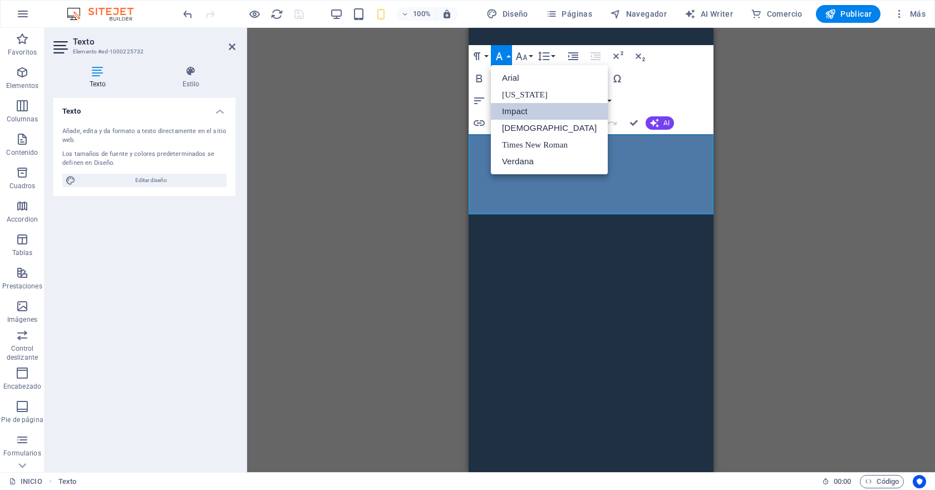
scroll to position [0, 0]
click at [520, 57] on icon "button" at bounding box center [522, 56] width 12 height 8
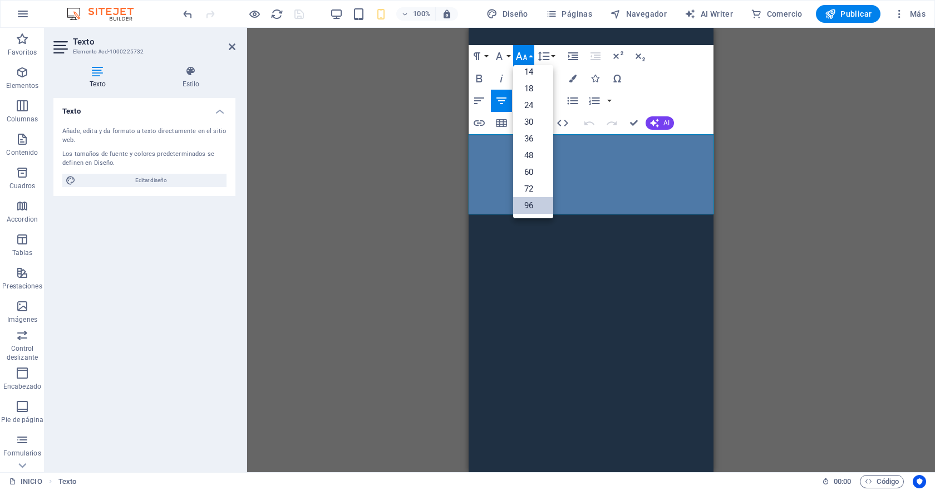
scroll to position [90, 0]
click at [535, 150] on link "48" at bounding box center [533, 155] width 40 height 17
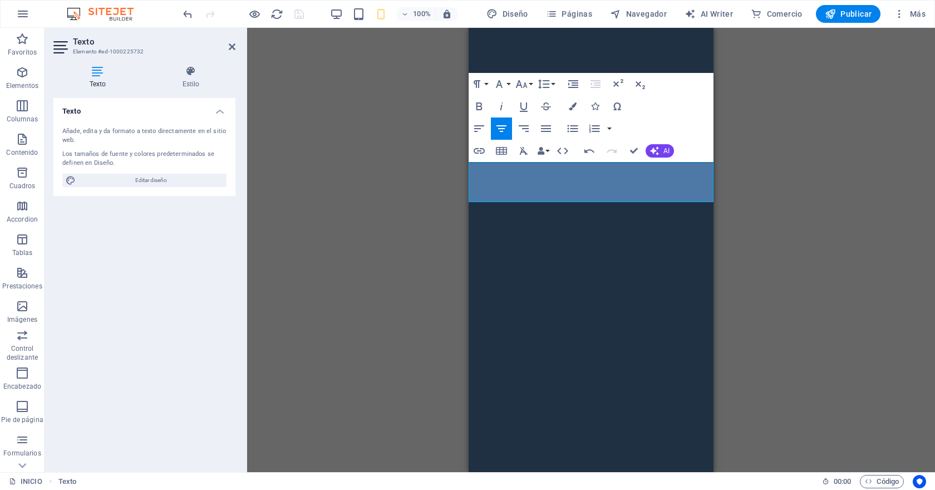
scroll to position [126, 0]
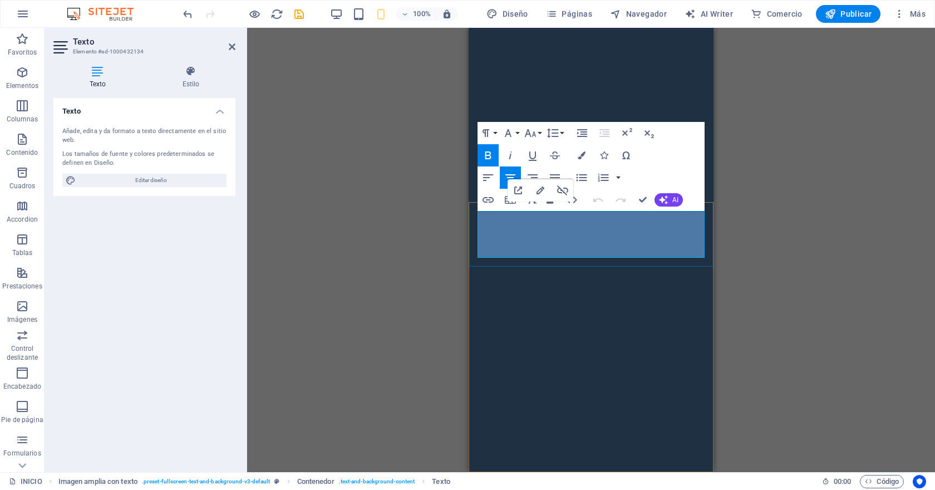
click at [528, 128] on icon "button" at bounding box center [530, 132] width 13 height 13
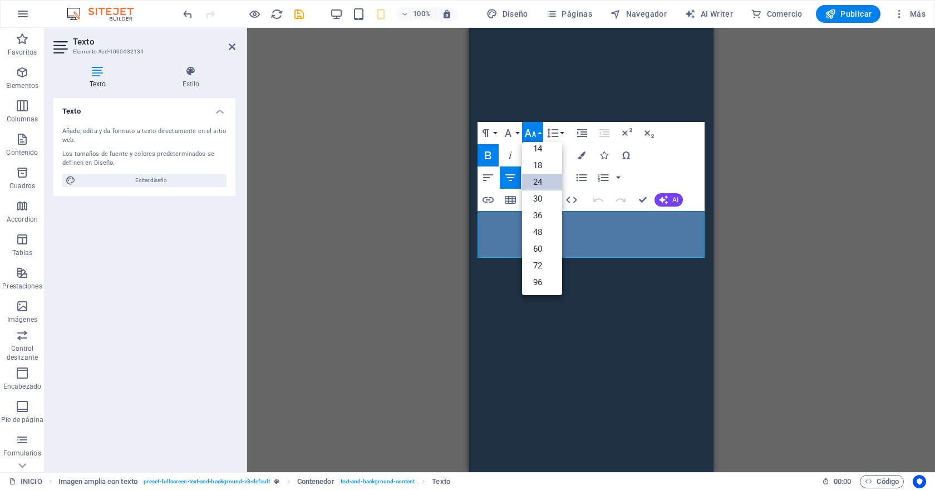
scroll to position [90, 0]
click at [543, 166] on link "18" at bounding box center [542, 165] width 40 height 17
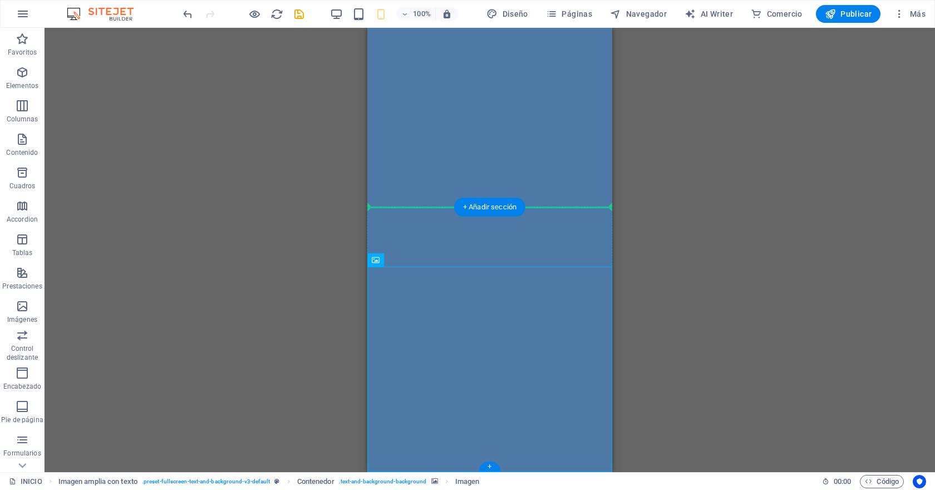
drag, startPoint x: 423, startPoint y: 311, endPoint x: 607, endPoint y: 237, distance: 198.5
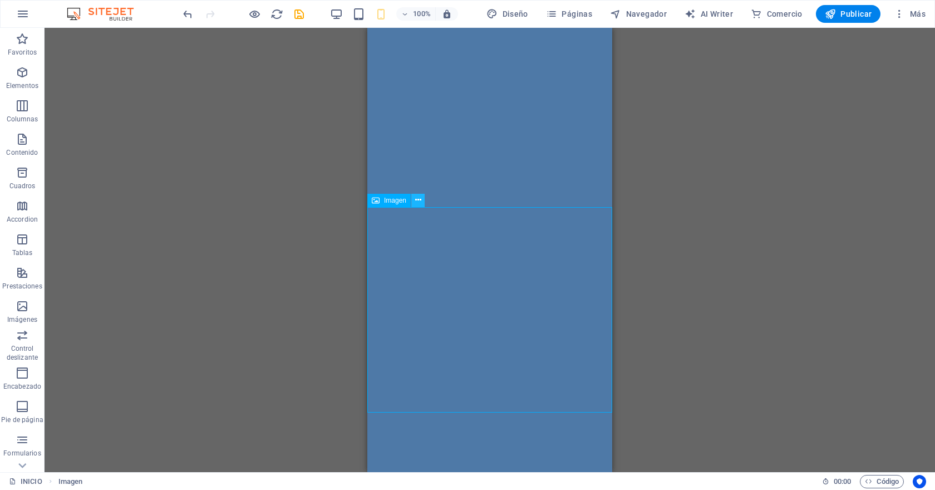
click at [415, 201] on icon at bounding box center [418, 200] width 6 height 12
drag, startPoint x: 510, startPoint y: 176, endPoint x: 607, endPoint y: 331, distance: 182.7
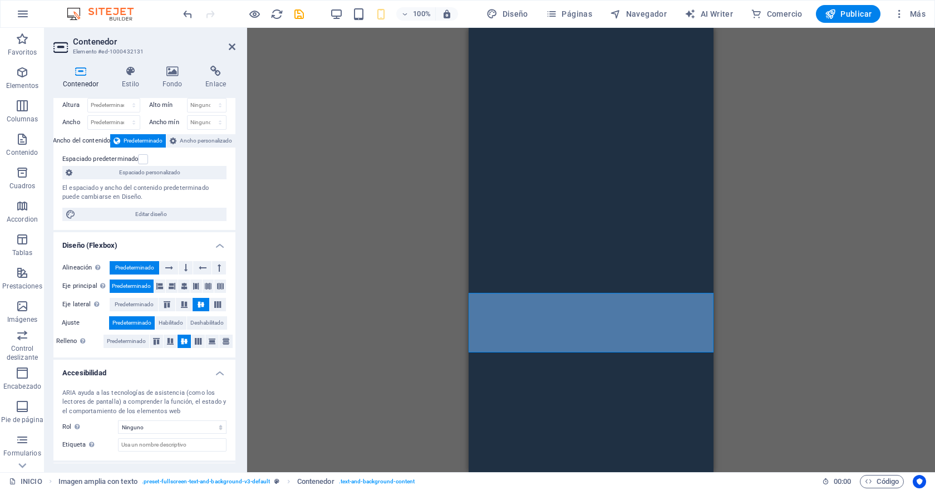
scroll to position [0, 0]
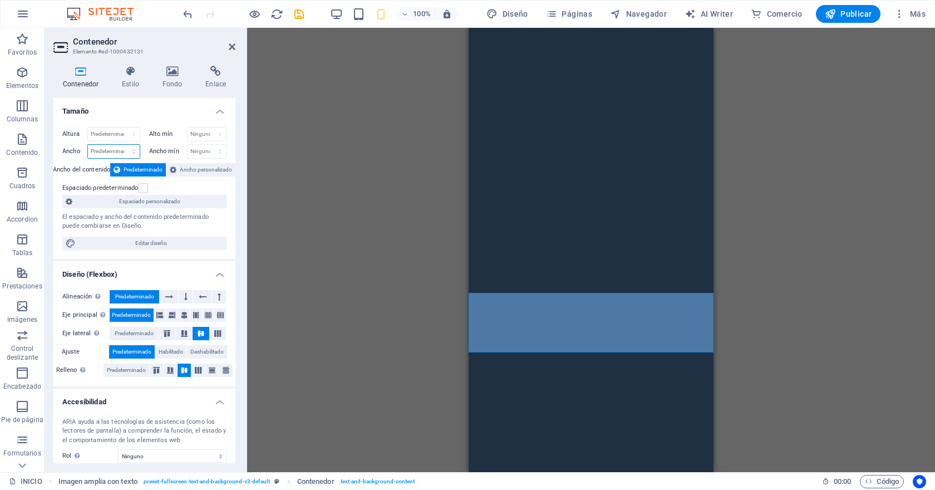
click at [108, 152] on select "Predeterminado px rem % em vh vw" at bounding box center [114, 151] width 52 height 13
select select "%"
click at [122, 145] on select "Predeterminado px rem % em vh vw" at bounding box center [114, 151] width 52 height 13
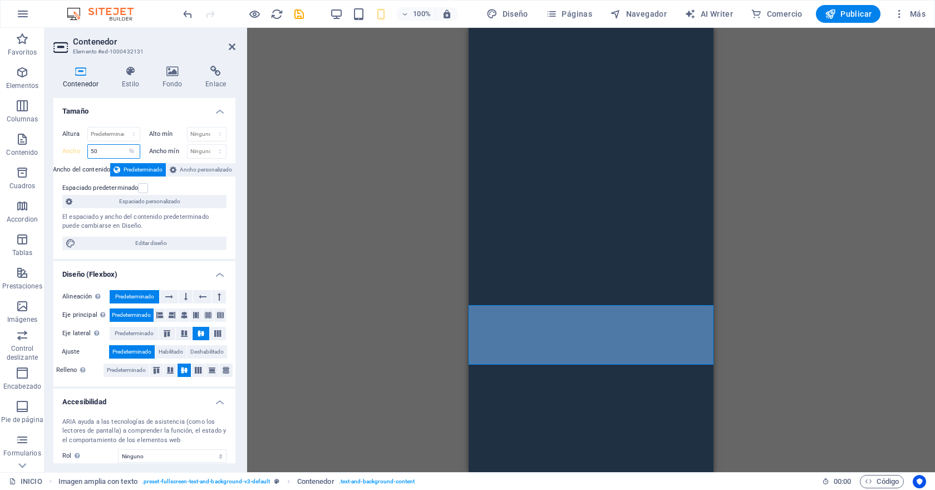
scroll to position [228, 0]
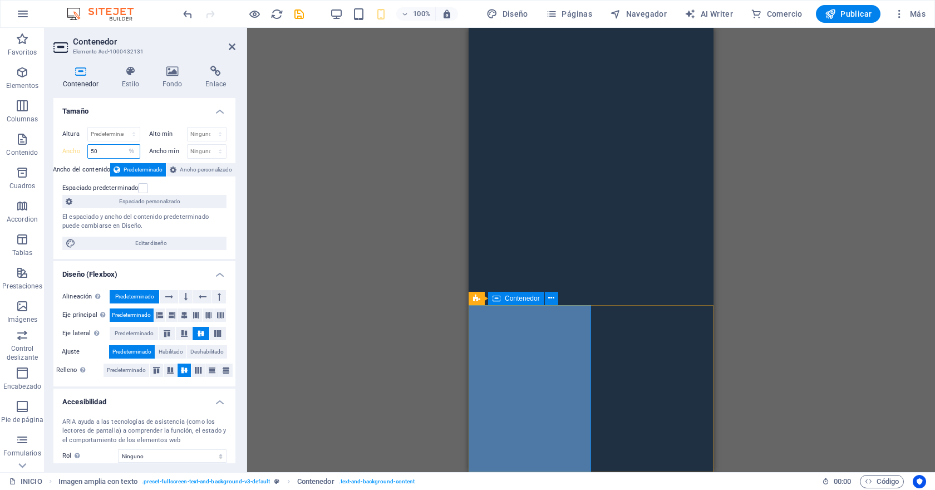
type input "50"
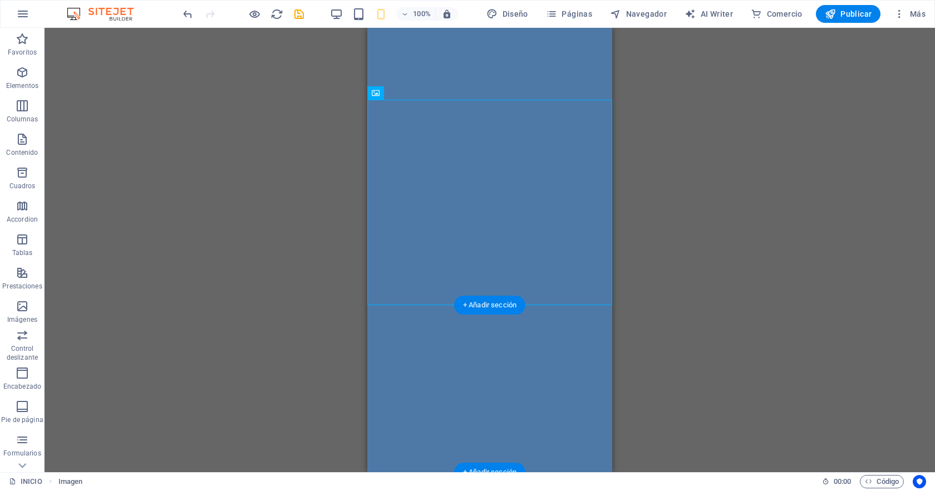
drag, startPoint x: 494, startPoint y: 208, endPoint x: 542, endPoint y: 345, distance: 144.5
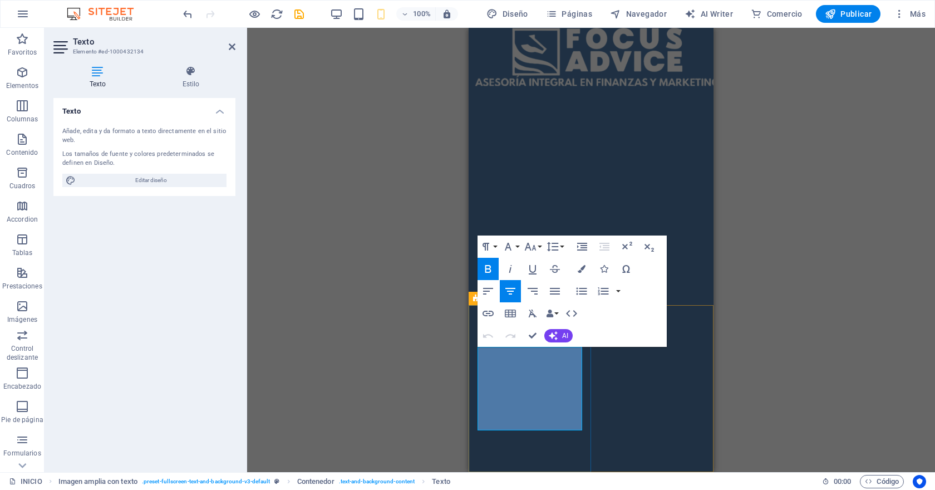
click at [533, 250] on icon "button" at bounding box center [530, 246] width 13 height 13
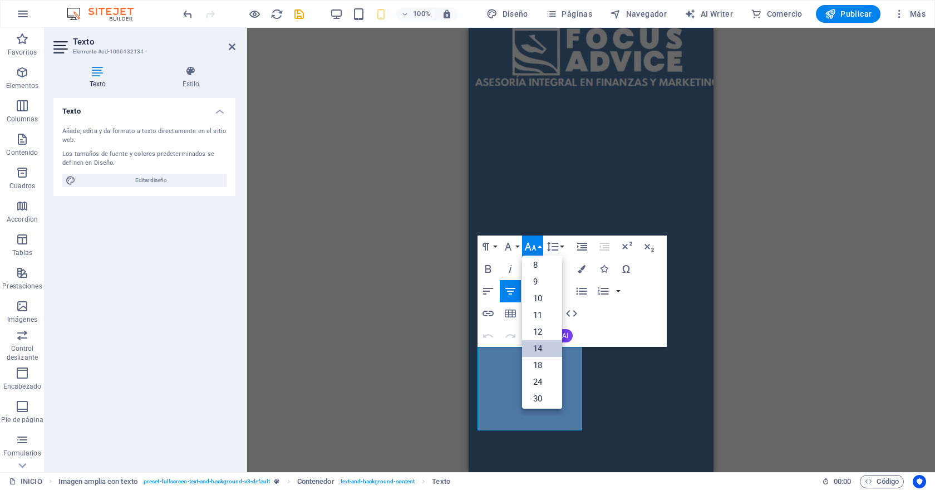
scroll to position [0, 0]
click at [540, 299] on link "10" at bounding box center [542, 301] width 40 height 17
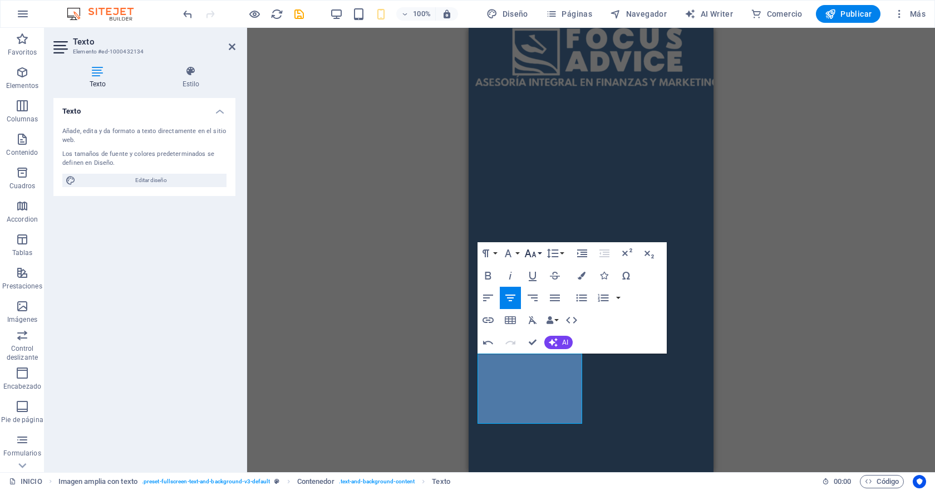
click at [535, 254] on icon "button" at bounding box center [530, 253] width 13 height 13
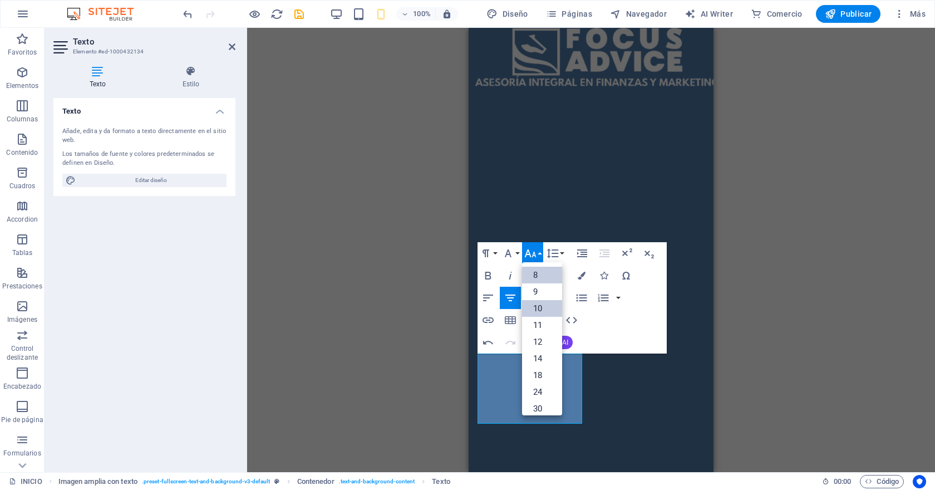
click at [545, 278] on link "8" at bounding box center [542, 275] width 40 height 17
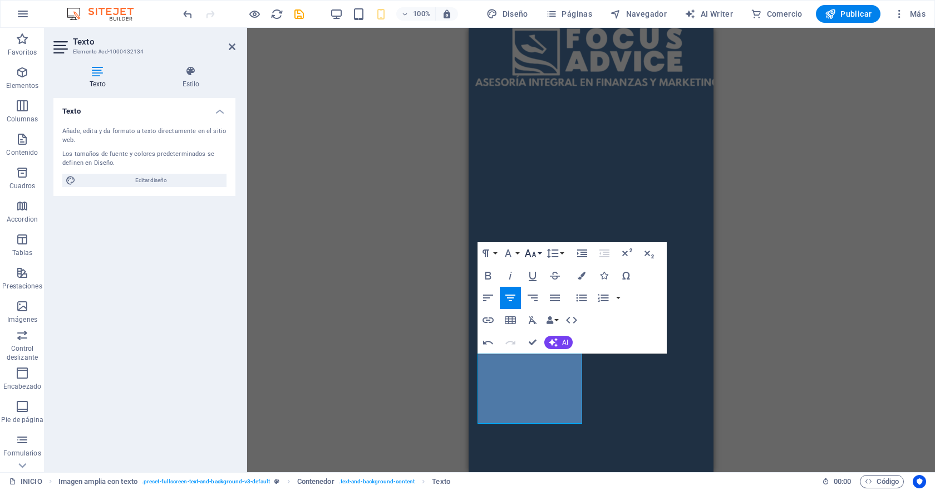
click at [535, 258] on icon "button" at bounding box center [530, 253] width 13 height 13
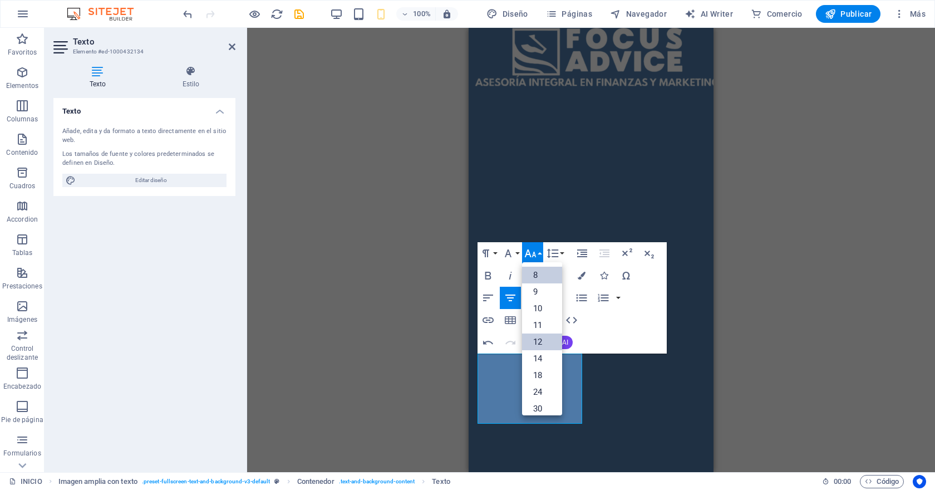
click at [541, 343] on link "12" at bounding box center [542, 341] width 40 height 17
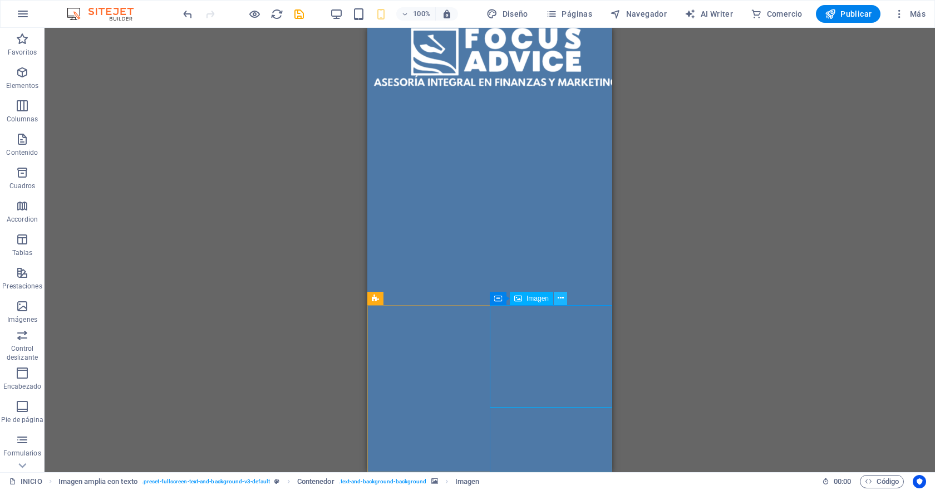
click at [562, 296] on icon at bounding box center [561, 298] width 6 height 12
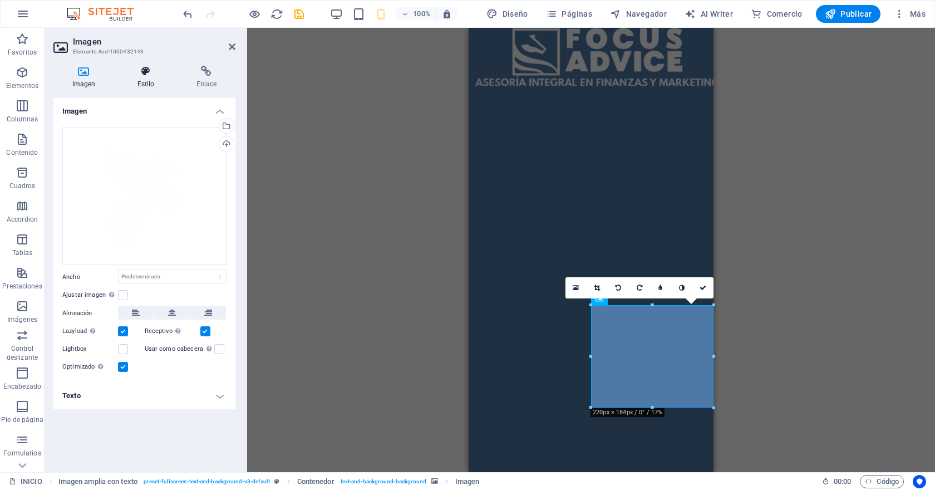
click at [149, 74] on icon at bounding box center [146, 71] width 55 height 11
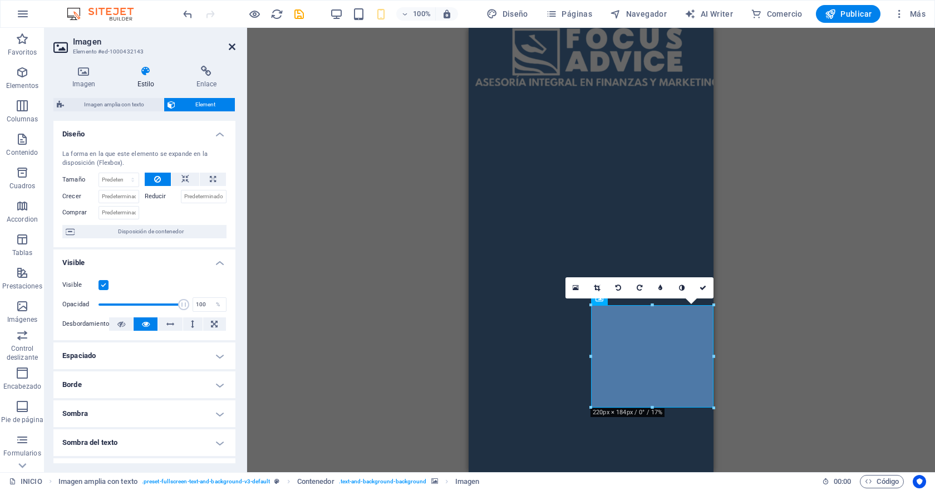
click at [231, 45] on icon at bounding box center [232, 46] width 7 height 9
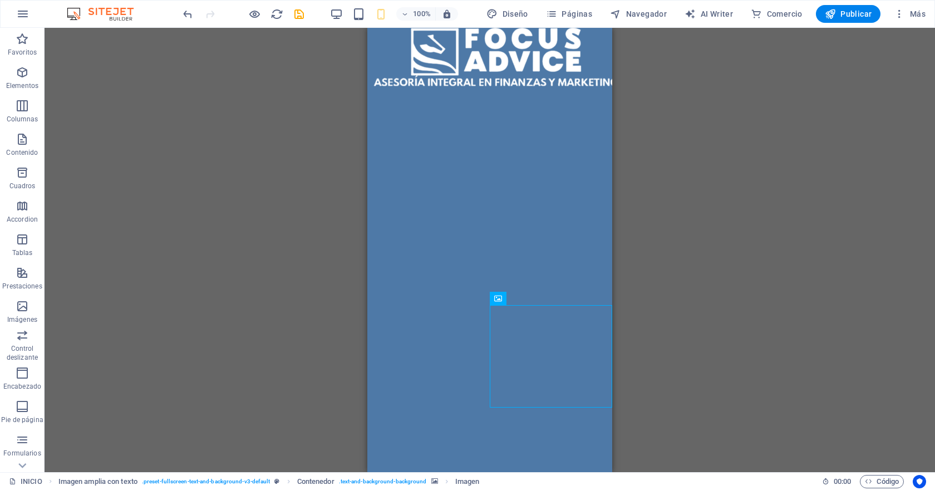
click at [265, 185] on div "Texto Imagen amplia con texto Imagen amplia con texto Contenedor Control desliz…" at bounding box center [490, 250] width 890 height 444
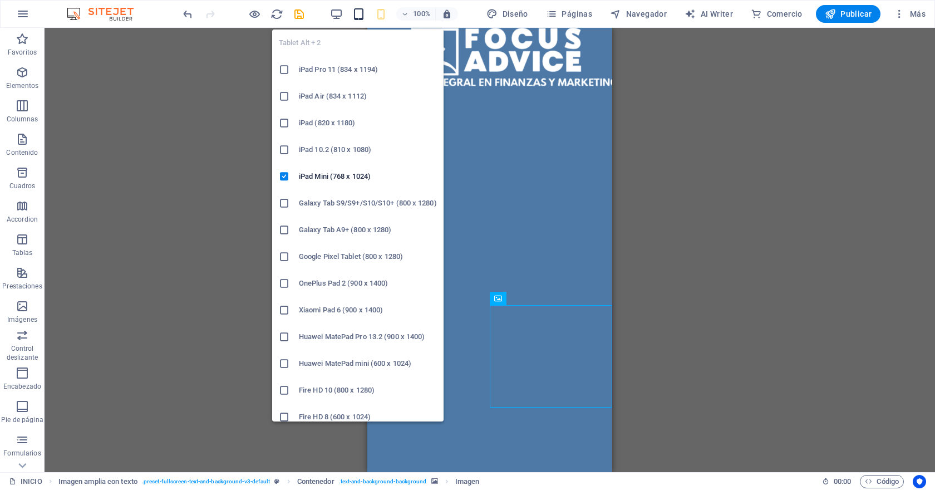
click at [360, 14] on icon "button" at bounding box center [358, 14] width 13 height 13
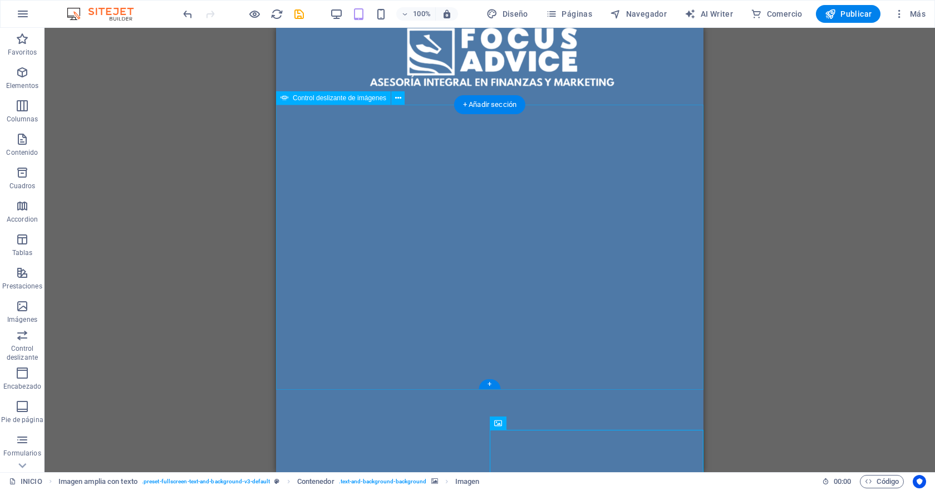
scroll to position [160, 0]
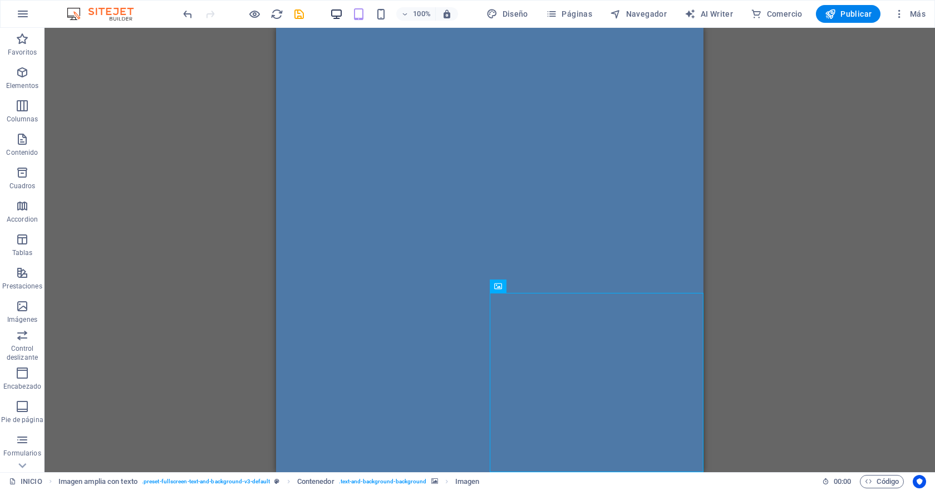
click at [336, 14] on icon "button" at bounding box center [336, 14] width 13 height 13
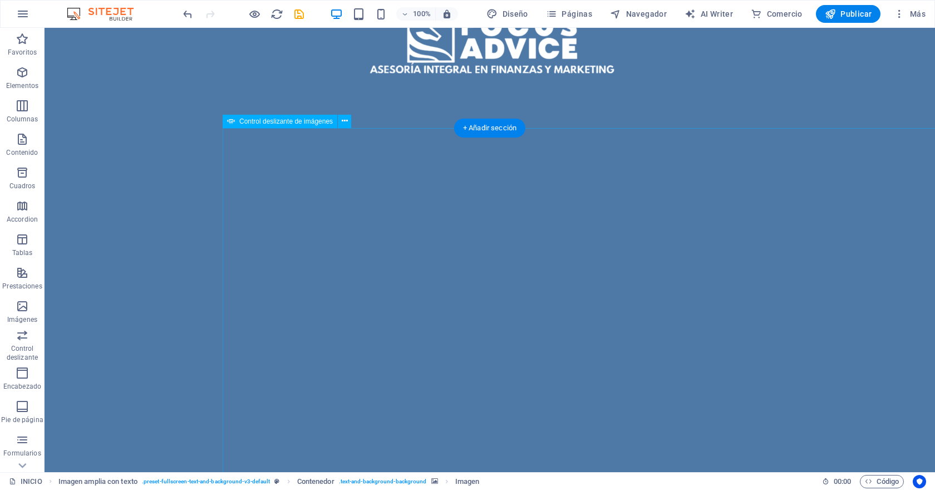
scroll to position [0, 0]
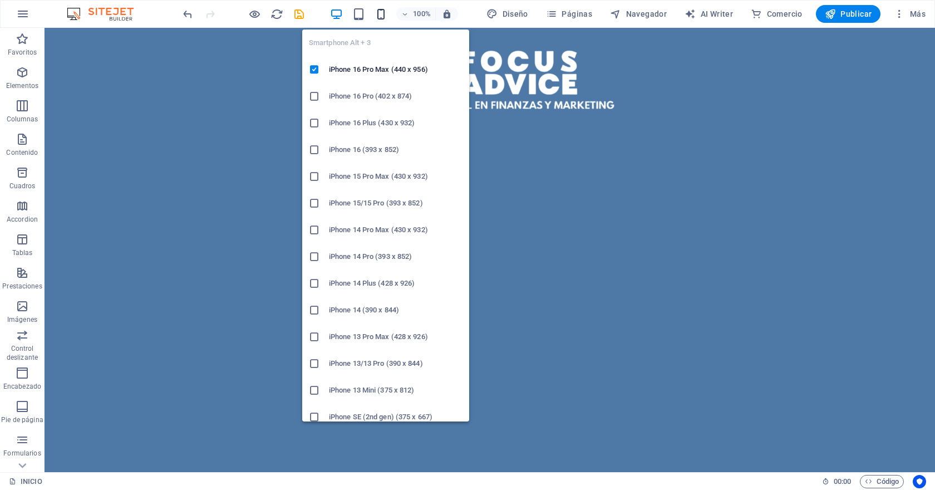
click at [383, 13] on icon "button" at bounding box center [381, 14] width 13 height 13
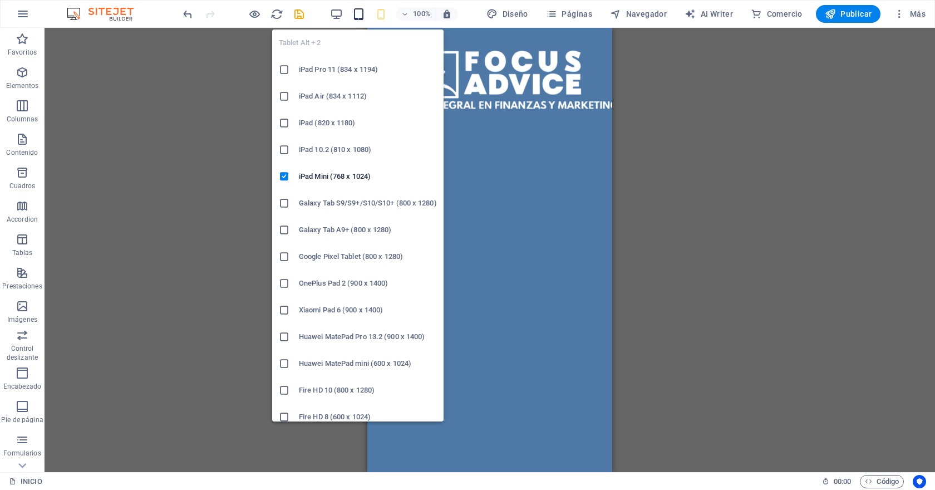
click at [363, 13] on icon "button" at bounding box center [358, 14] width 13 height 13
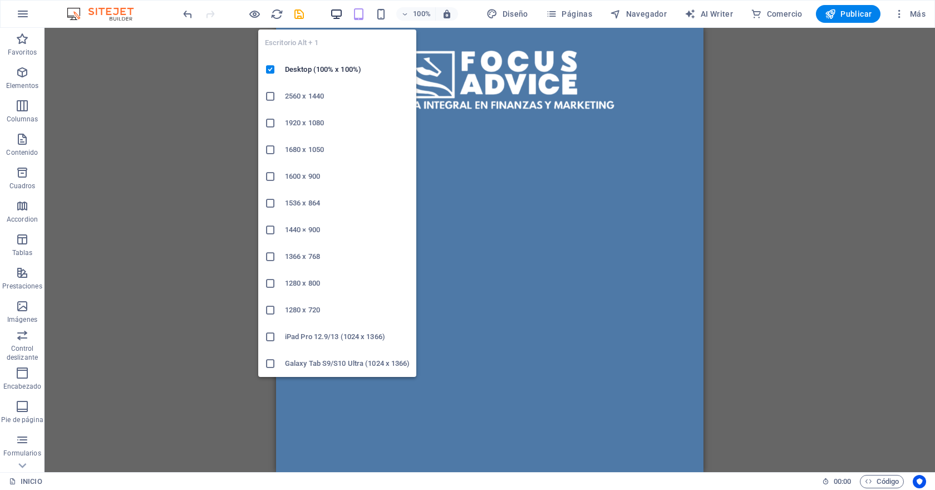
click at [336, 12] on icon "button" at bounding box center [336, 14] width 13 height 13
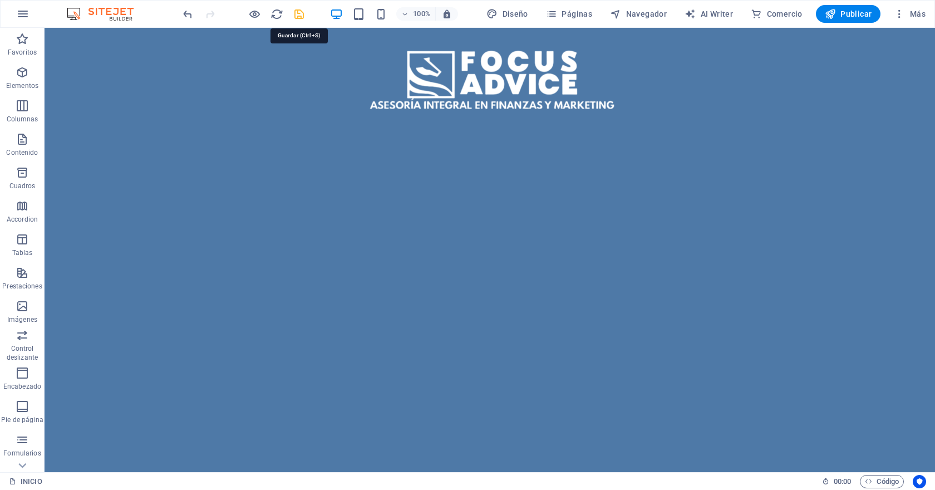
click at [301, 11] on icon "save" at bounding box center [299, 14] width 13 height 13
click at [869, 16] on span "Publicar" at bounding box center [848, 13] width 47 height 11
